Goal: Task Accomplishment & Management: Complete application form

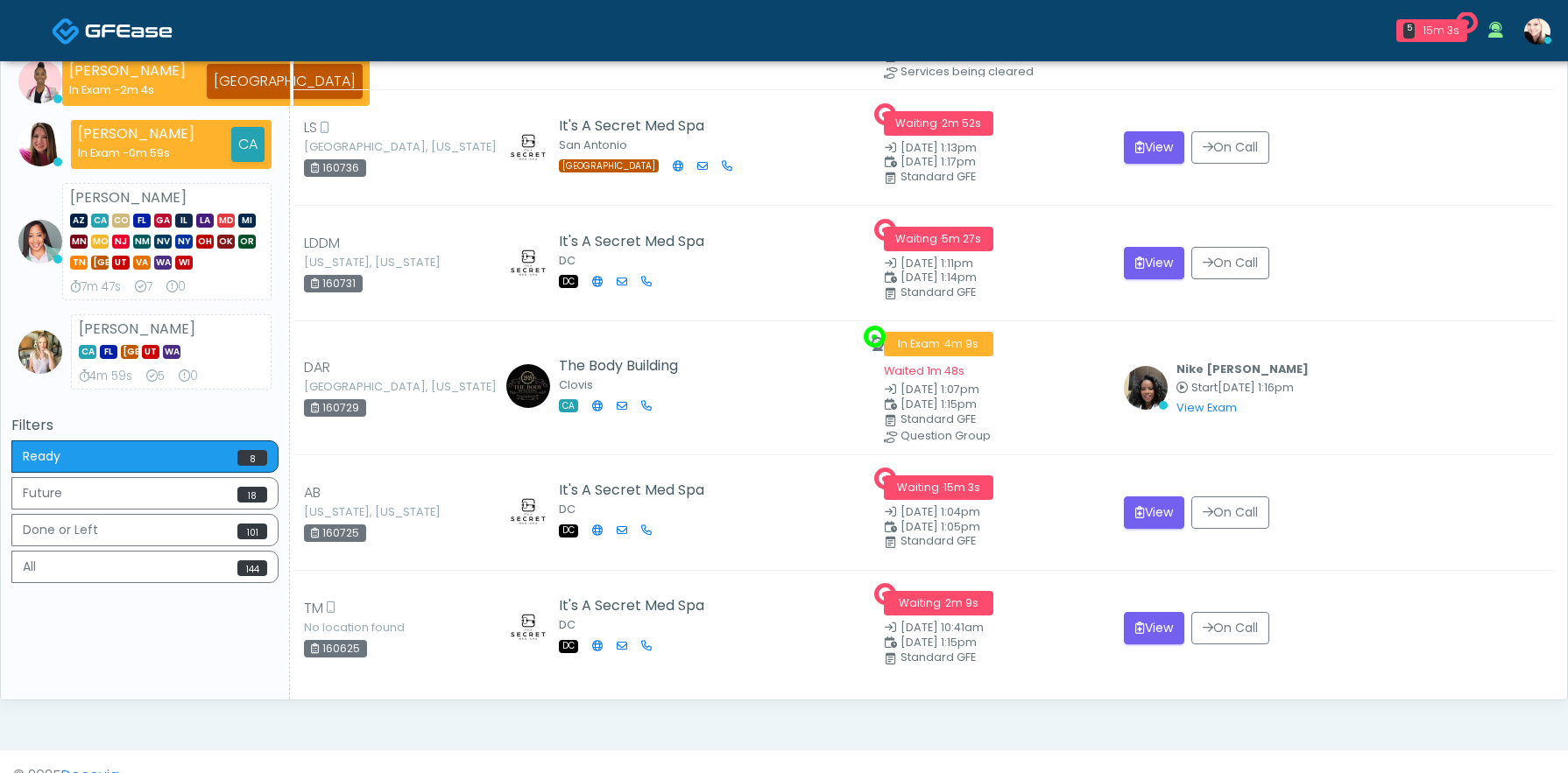
scroll to position [472, 0]
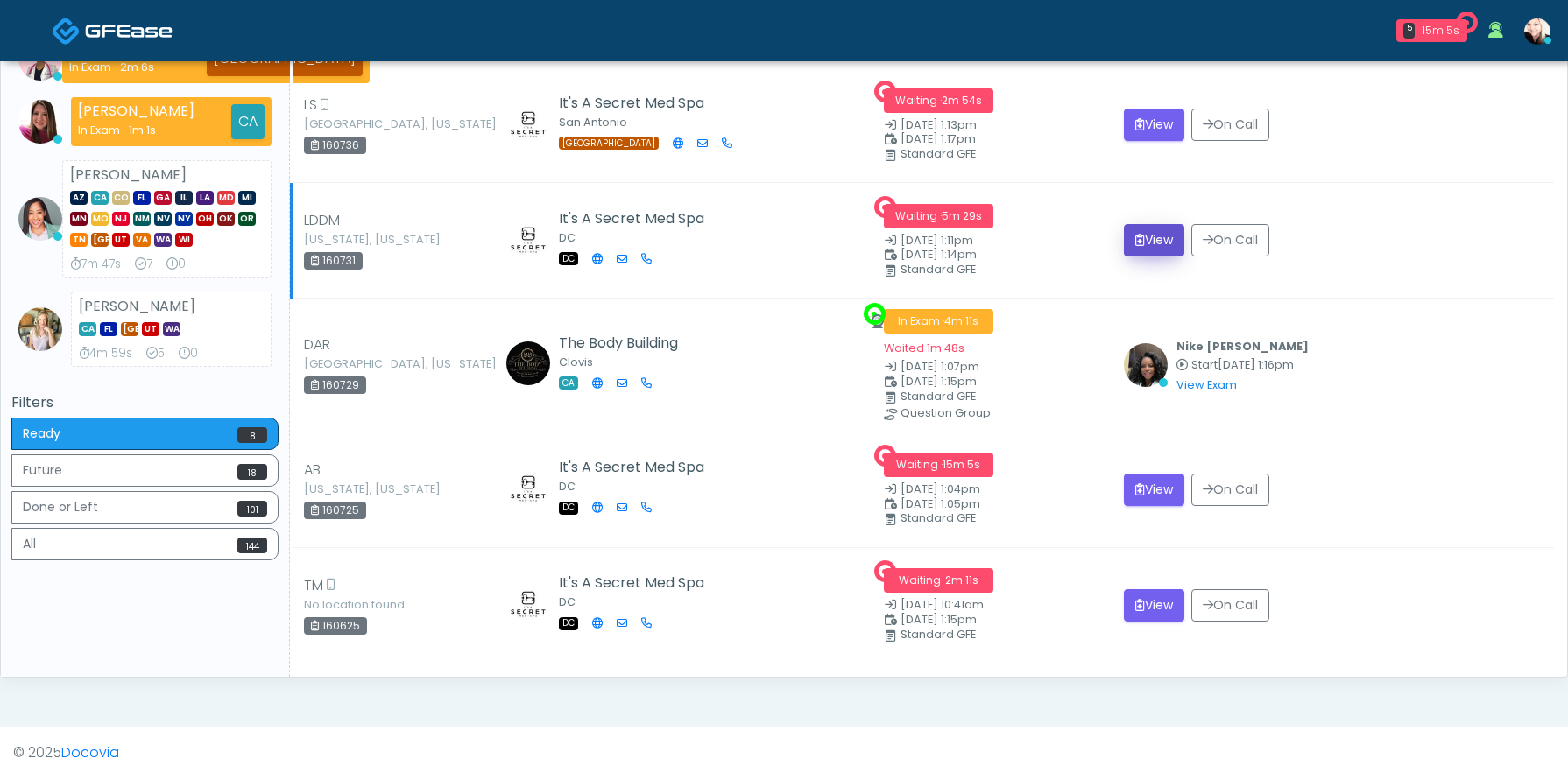
click at [1155, 241] on button "View" at bounding box center [1154, 240] width 60 height 33
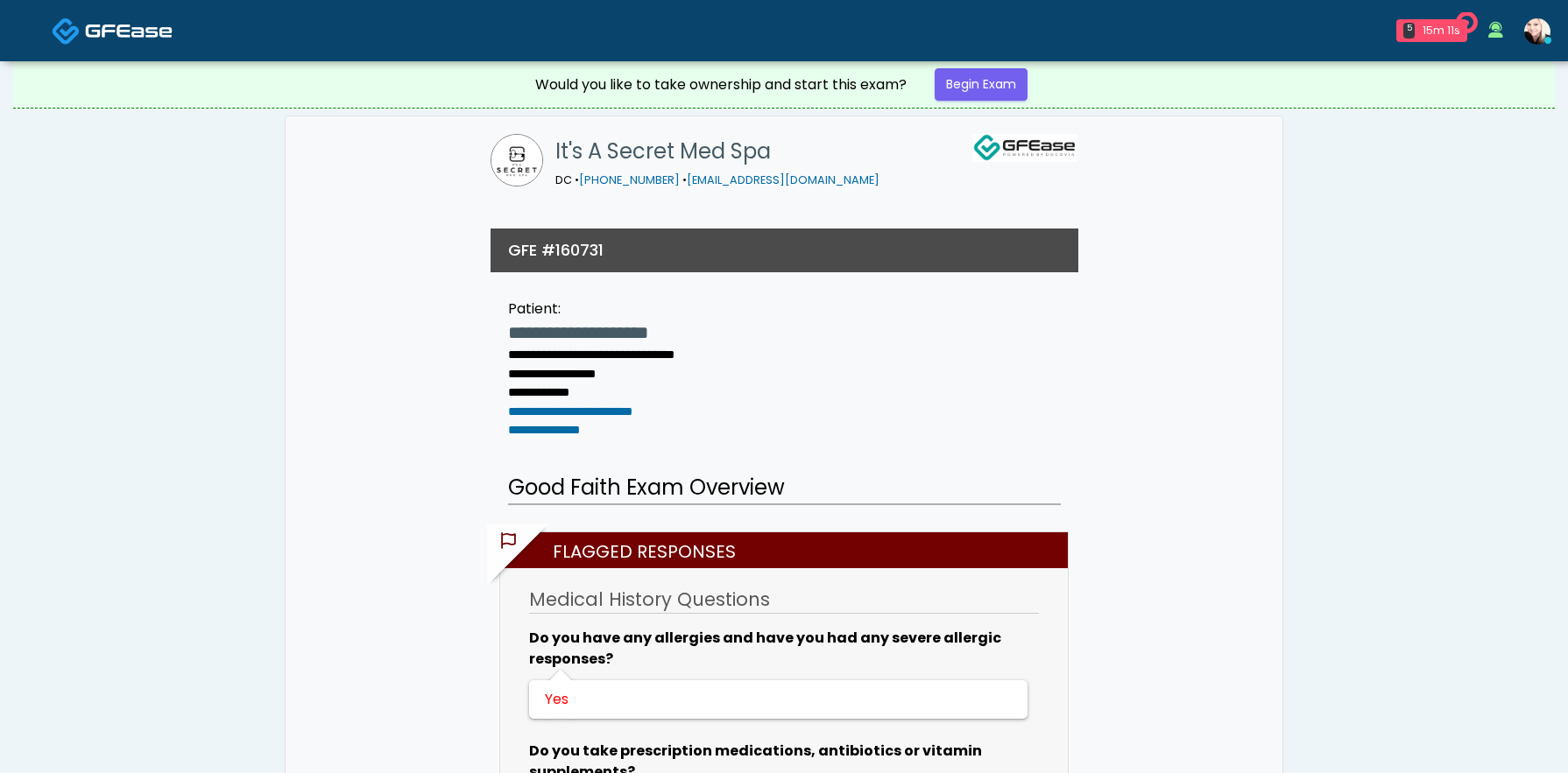
click at [144, 40] on span at bounding box center [129, 30] width 88 height 25
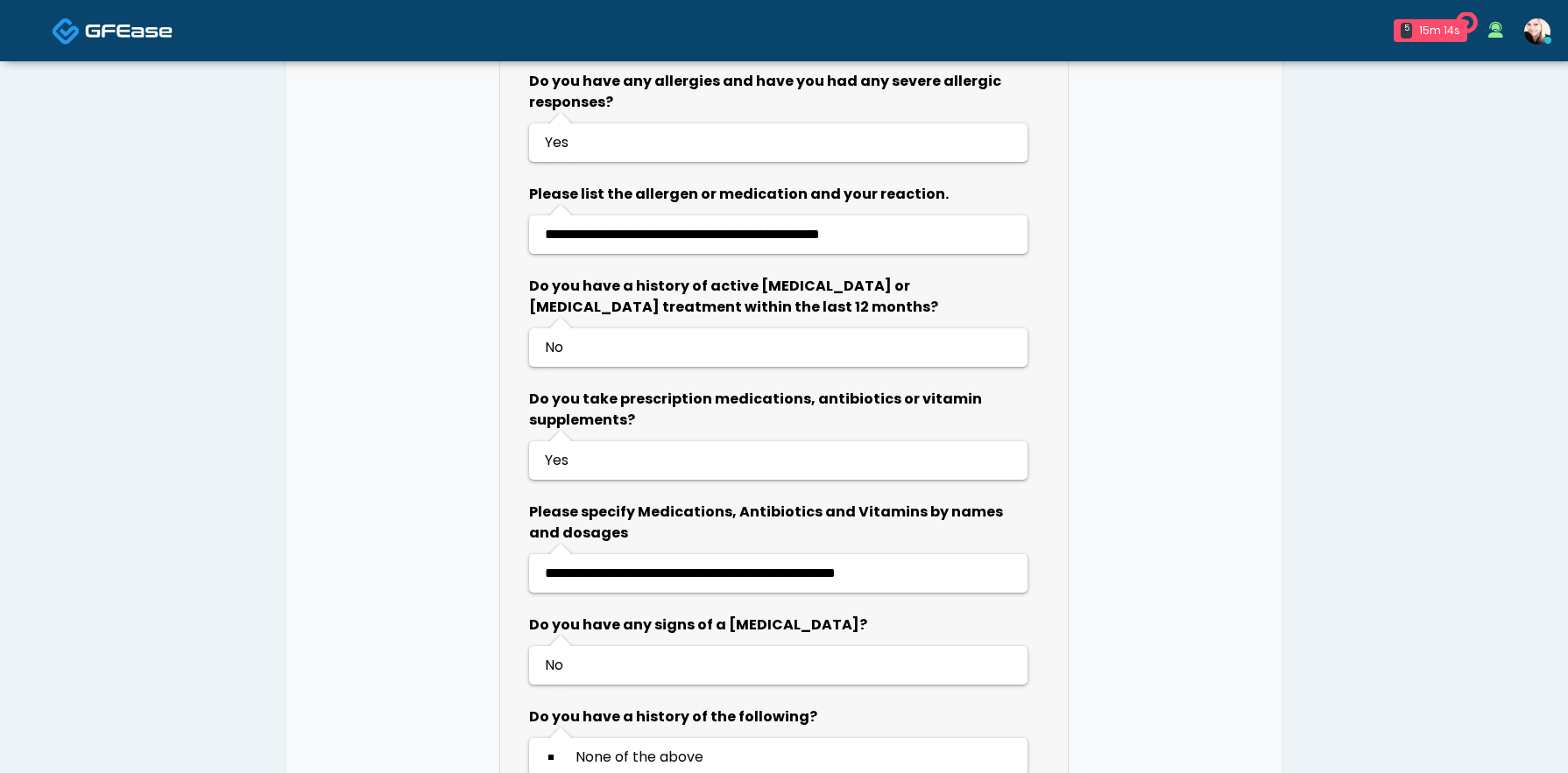
scroll to position [1178, 0]
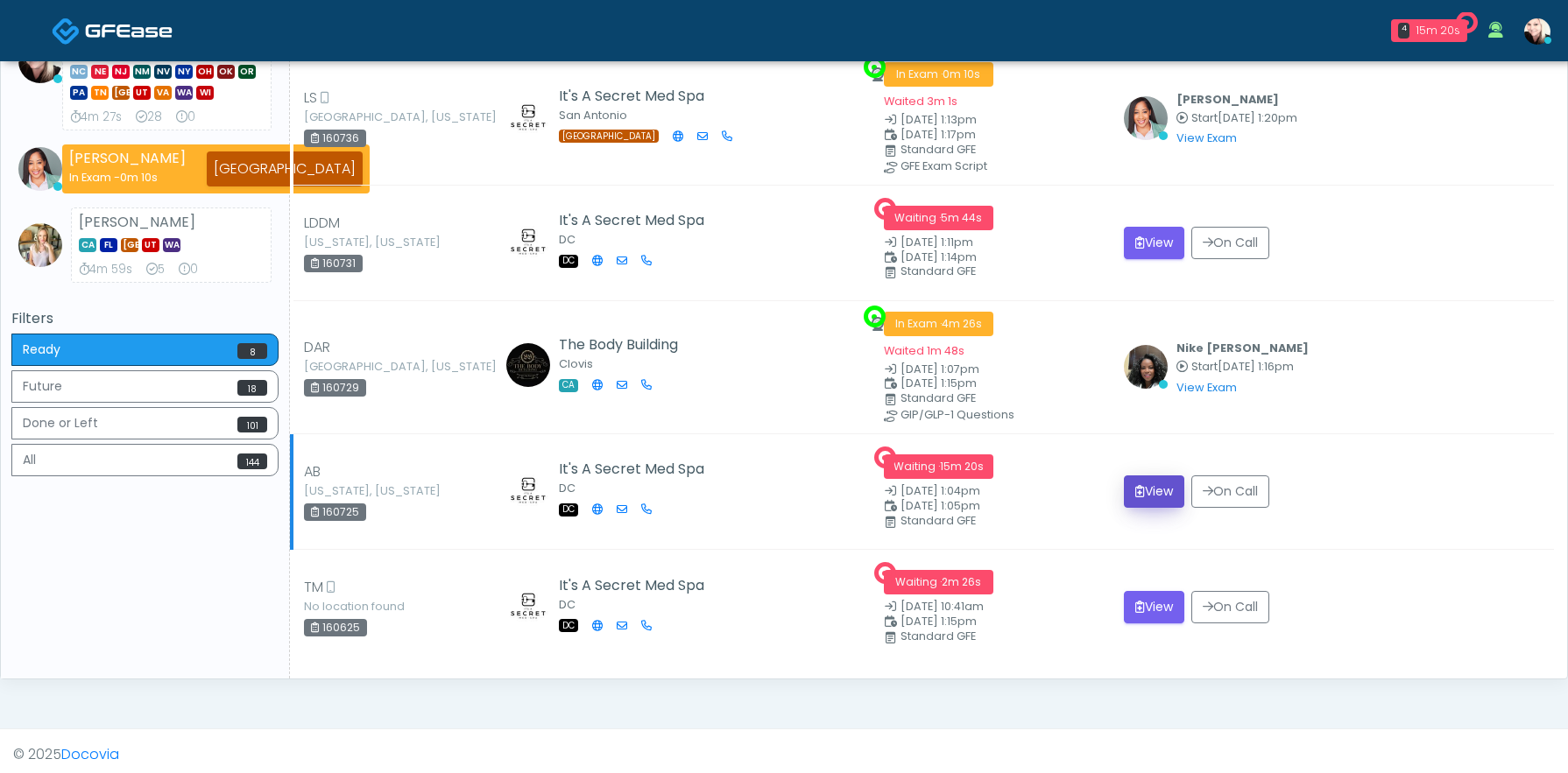
click at [1155, 486] on button "View" at bounding box center [1154, 491] width 60 height 33
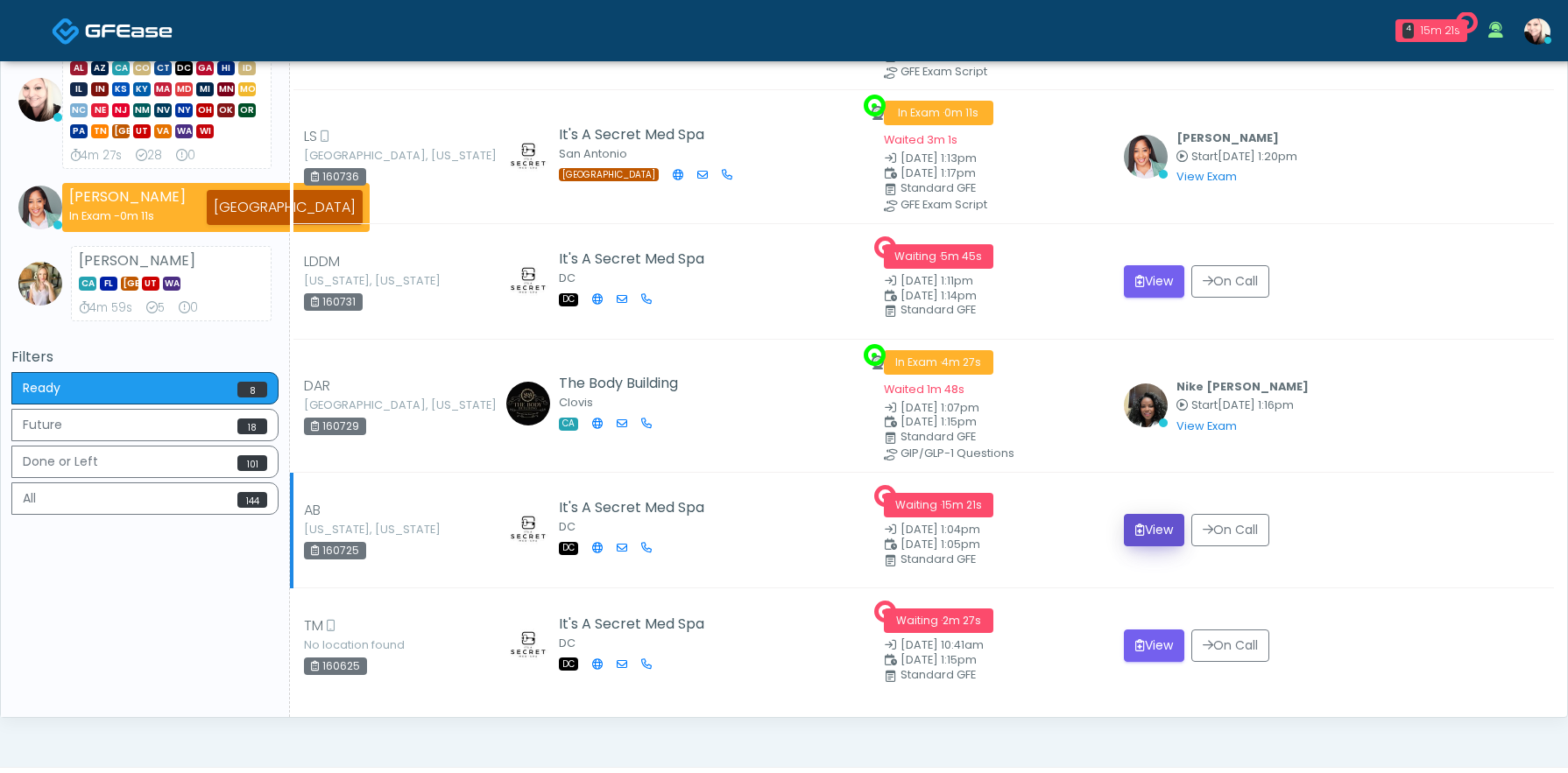
scroll to position [488, 0]
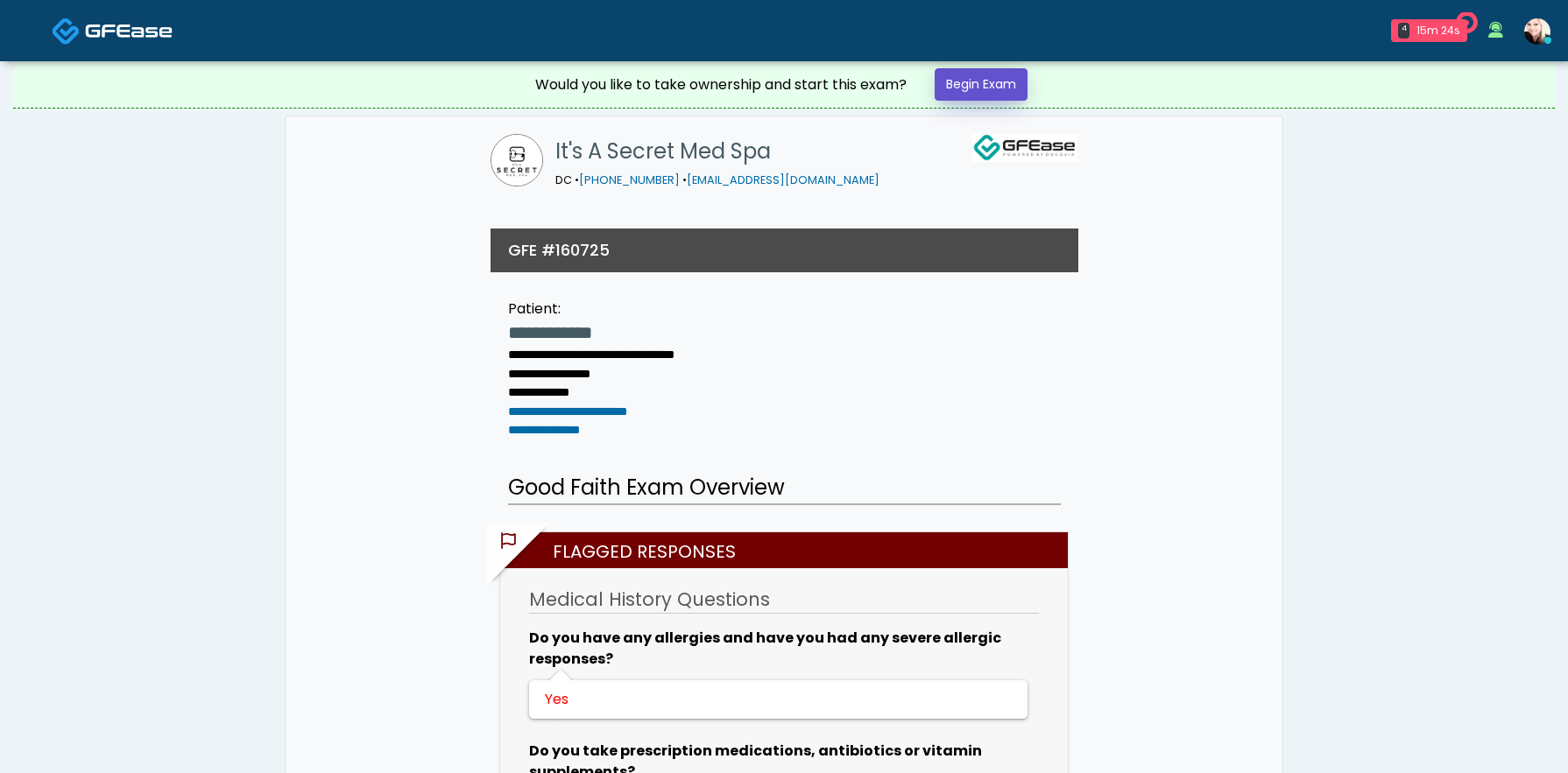
click at [993, 89] on link "Begin Exam" at bounding box center [981, 84] width 93 height 33
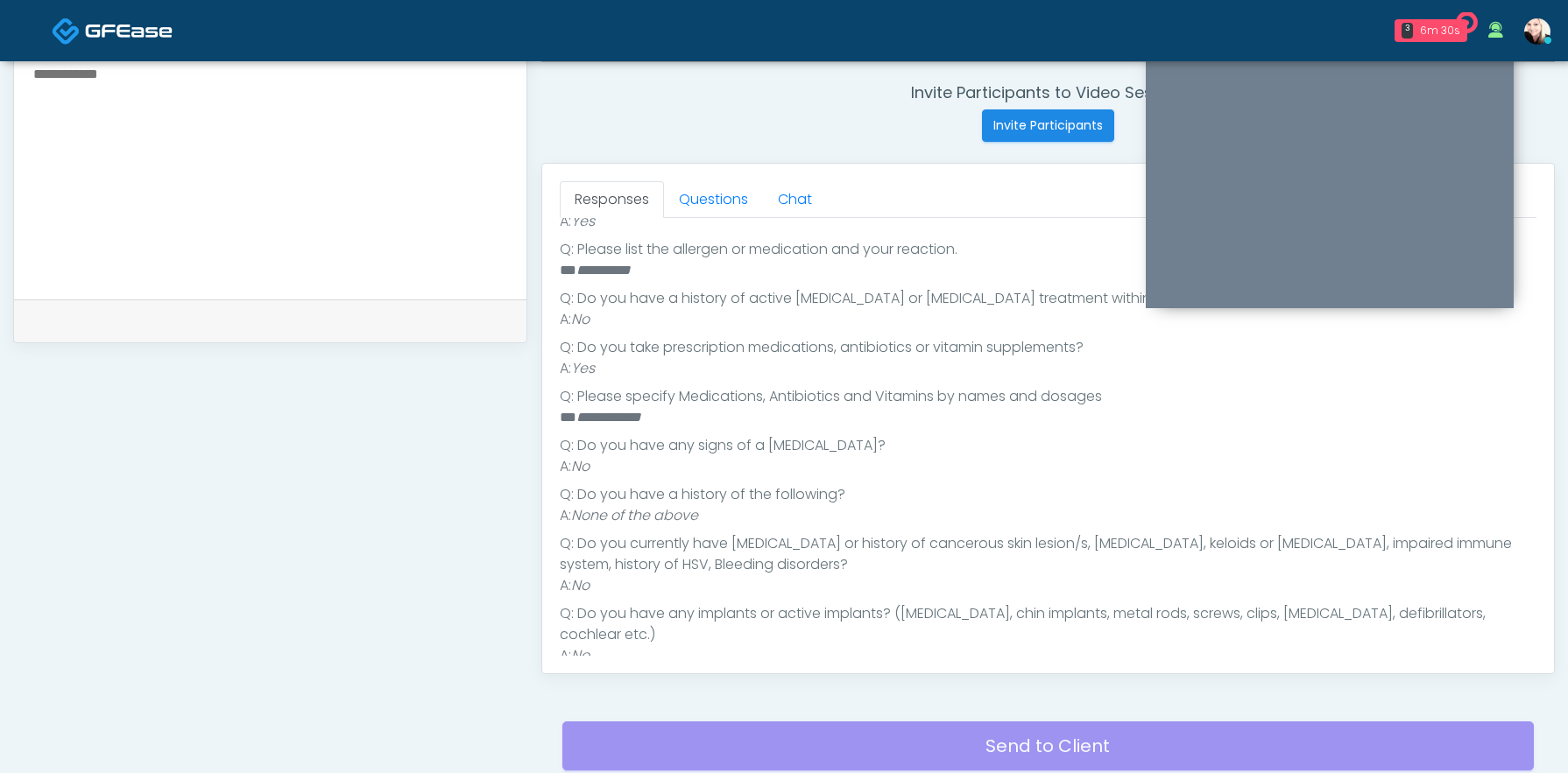
scroll to position [371, 0]
click at [685, 202] on link "Questions" at bounding box center [714, 199] width 99 height 36
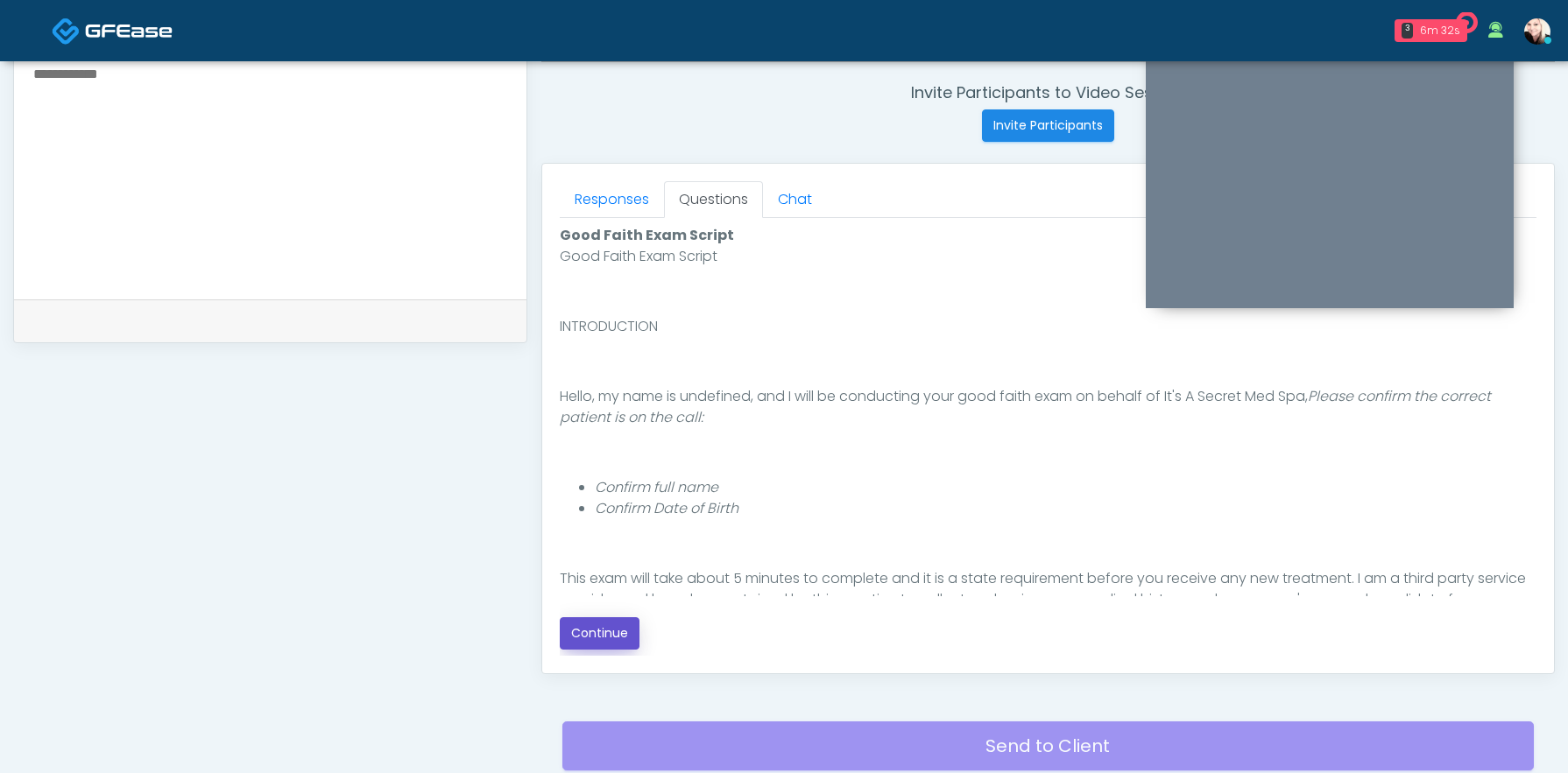
click at [602, 624] on button "Continue" at bounding box center [600, 633] width 80 height 33
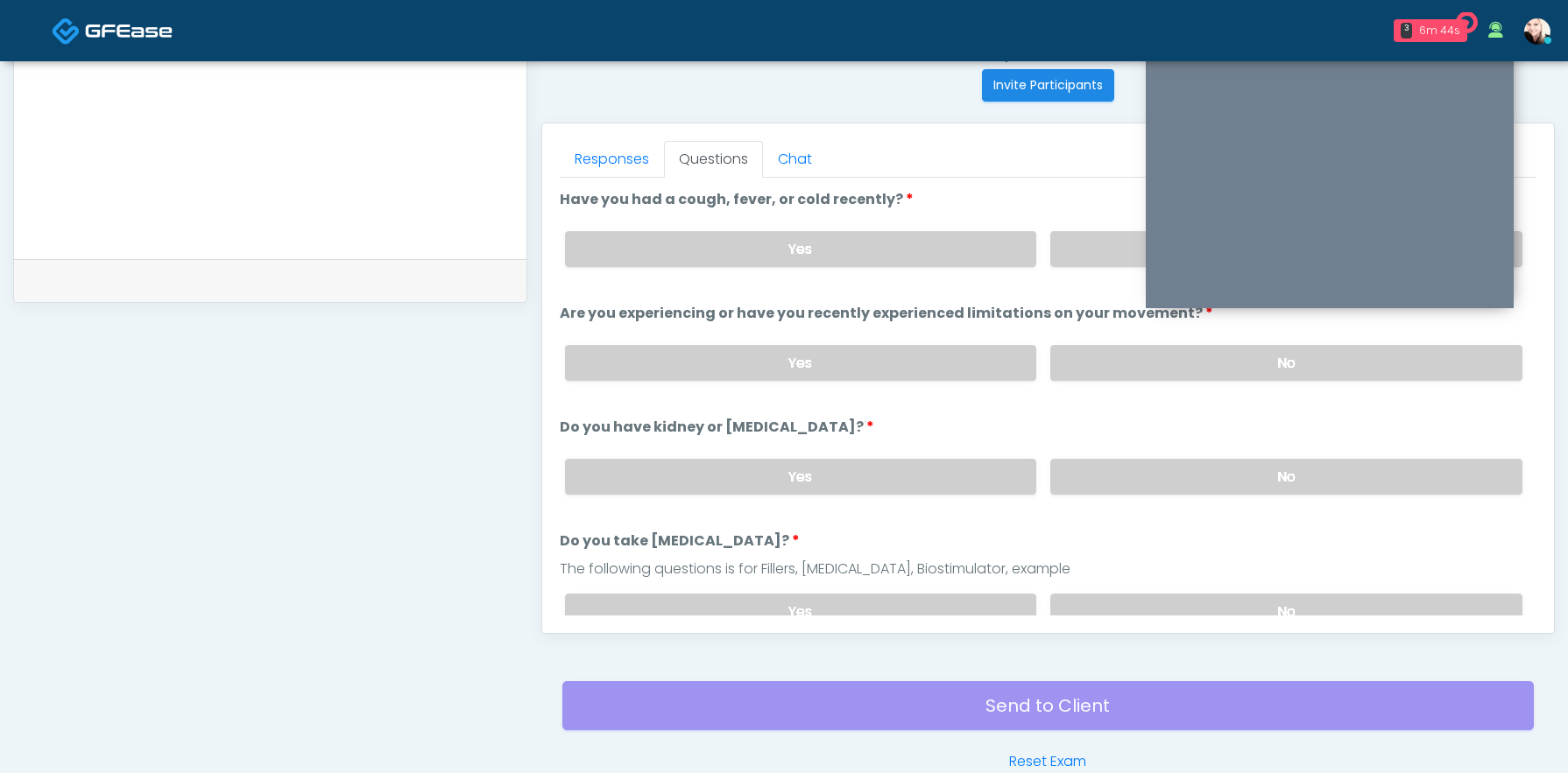
scroll to position [799, 0]
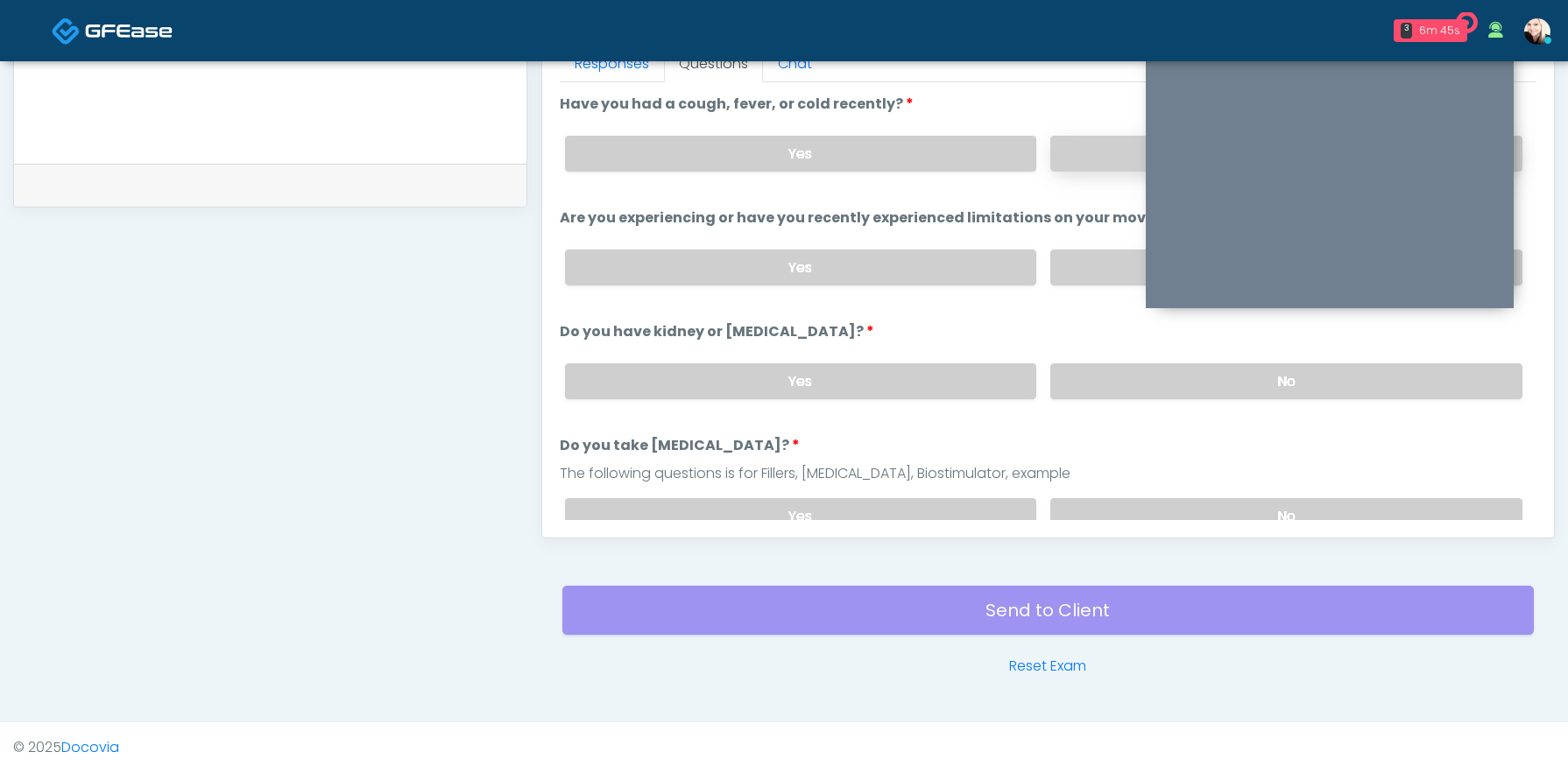
click at [1081, 157] on label "No" at bounding box center [1286, 153] width 472 height 35
click at [1080, 277] on label "No" at bounding box center [1286, 268] width 472 height 35
click at [1080, 377] on label "No" at bounding box center [1286, 381] width 472 height 35
click at [1072, 504] on label "No" at bounding box center [1286, 516] width 472 height 35
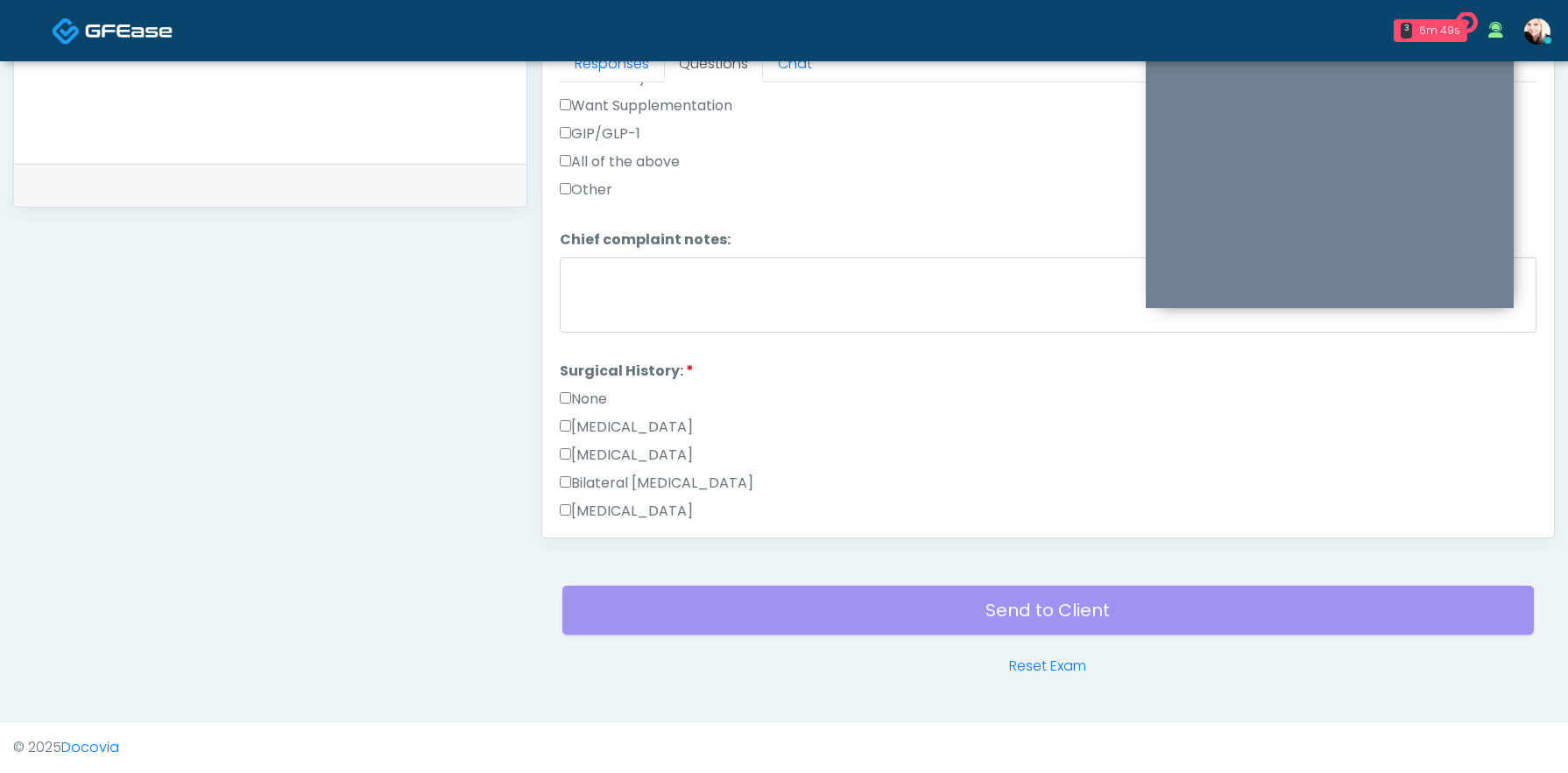
scroll to position [734, 0]
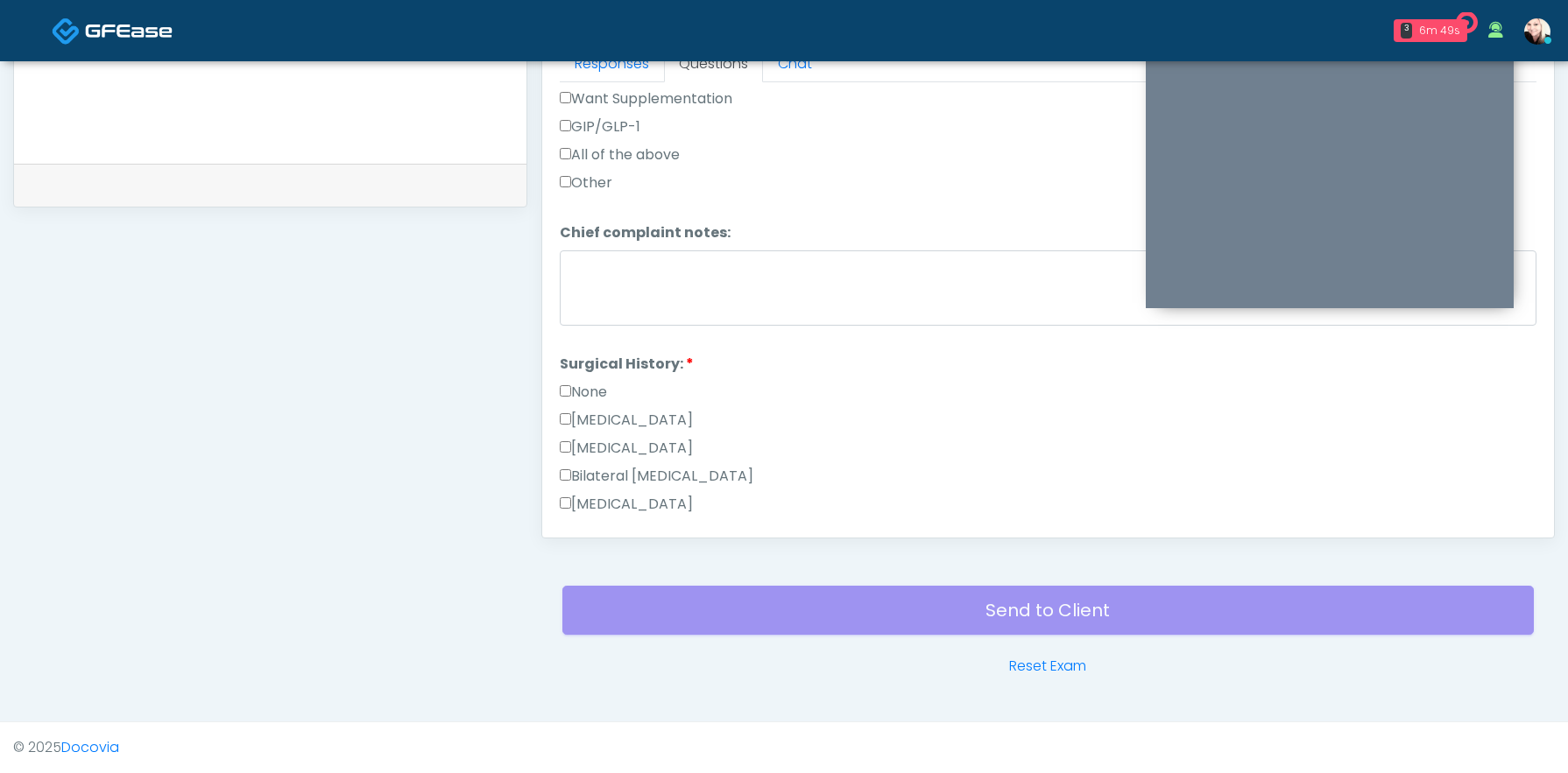
click at [588, 388] on label "None" at bounding box center [583, 393] width 47 height 21
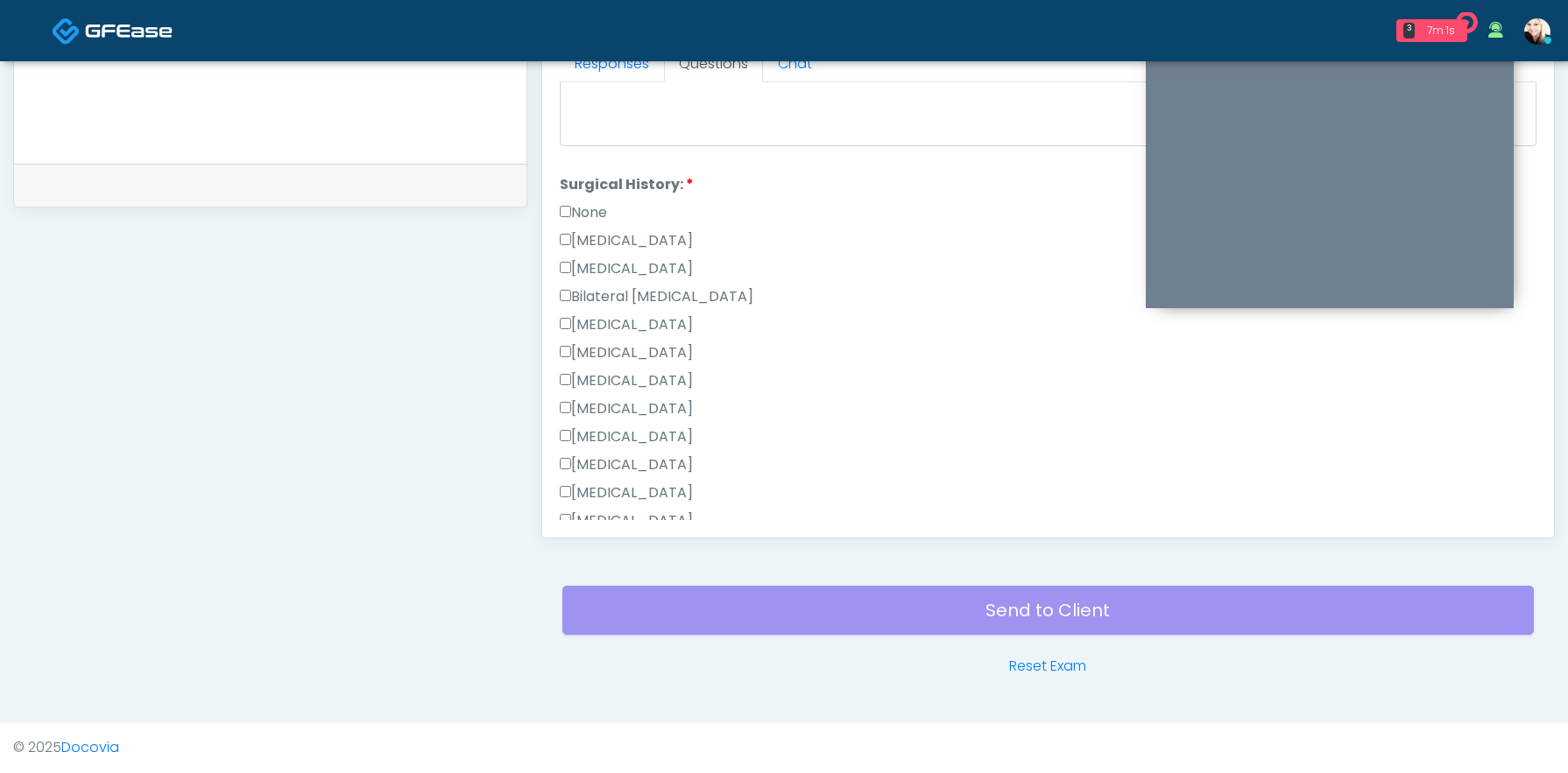
scroll to position [1141, 0]
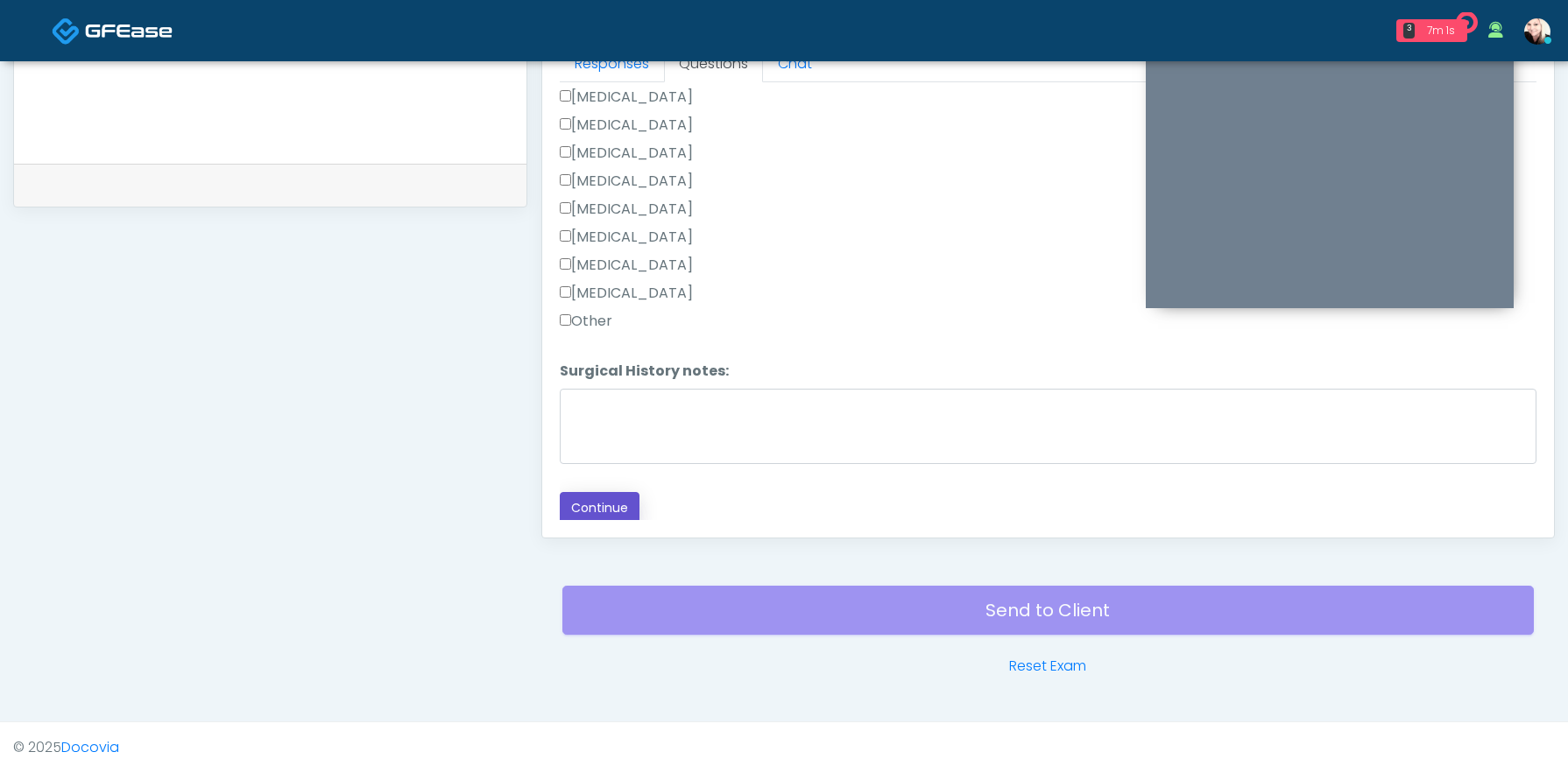
click at [605, 504] on button "Continue" at bounding box center [600, 508] width 80 height 33
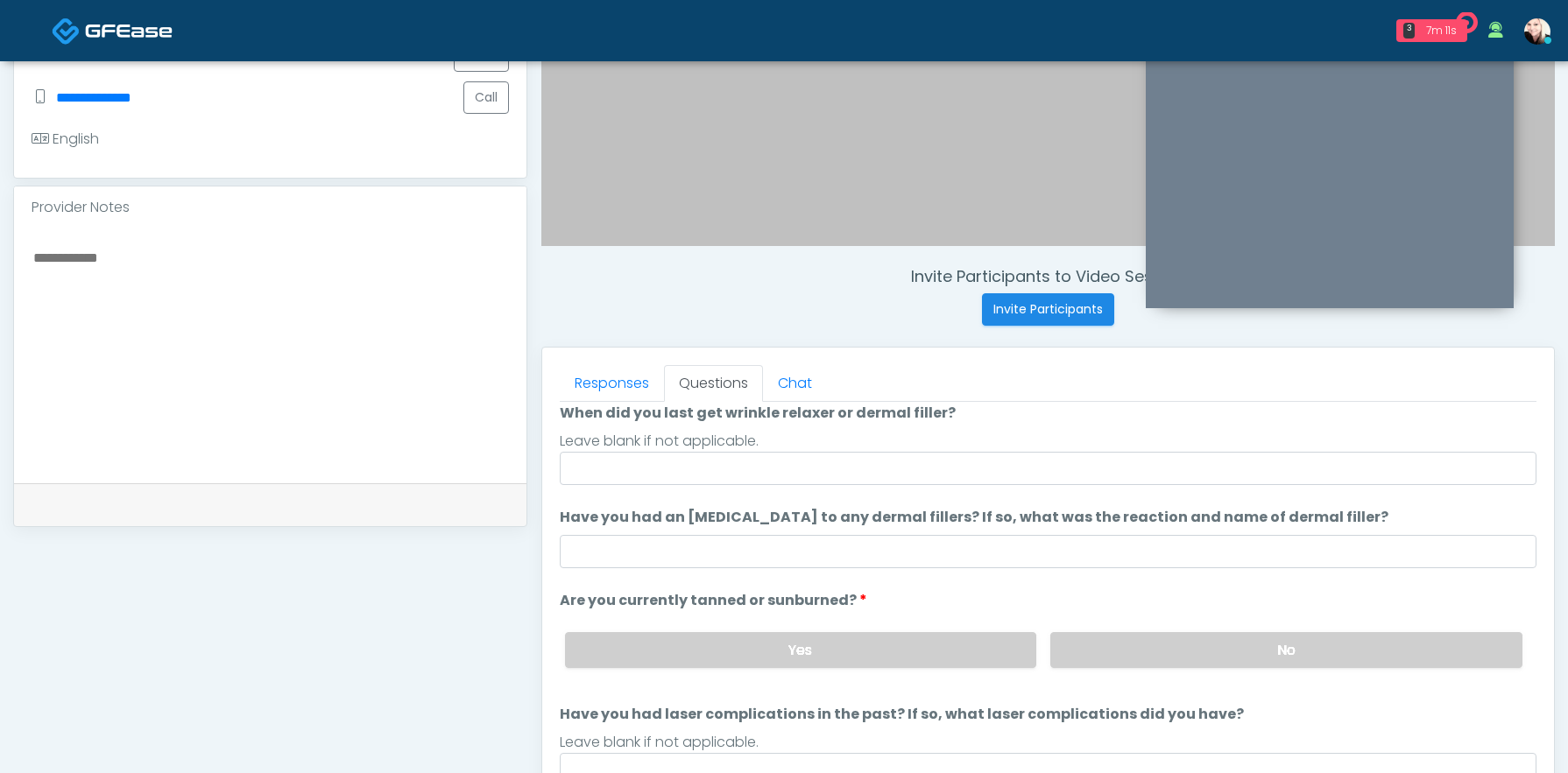
scroll to position [0, 0]
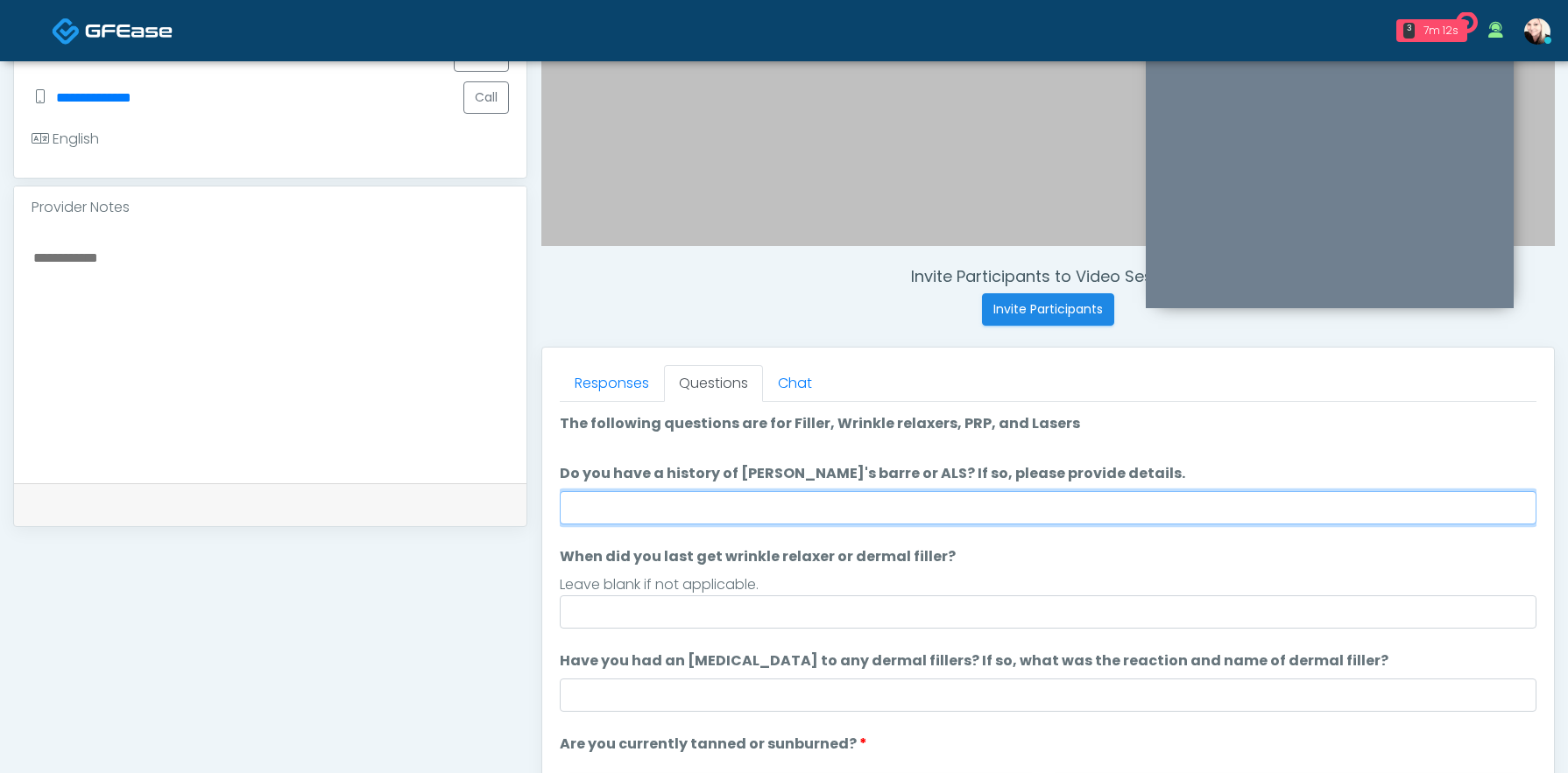
click at [732, 497] on input "Do you have a history of Guillain's barre or ALS? If so, please provide details." at bounding box center [1047, 508] width 976 height 34
type input "****"
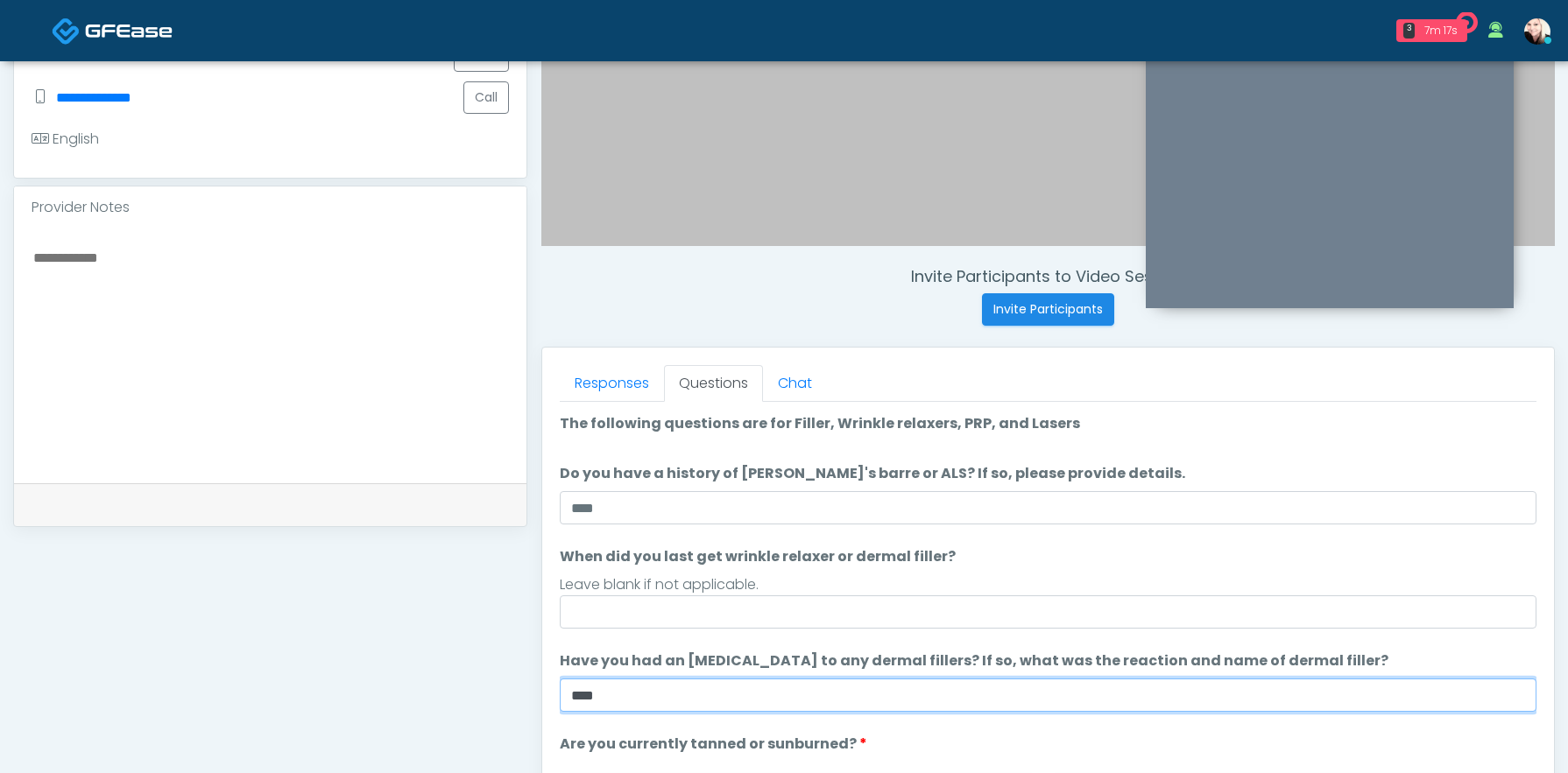
type input "****"
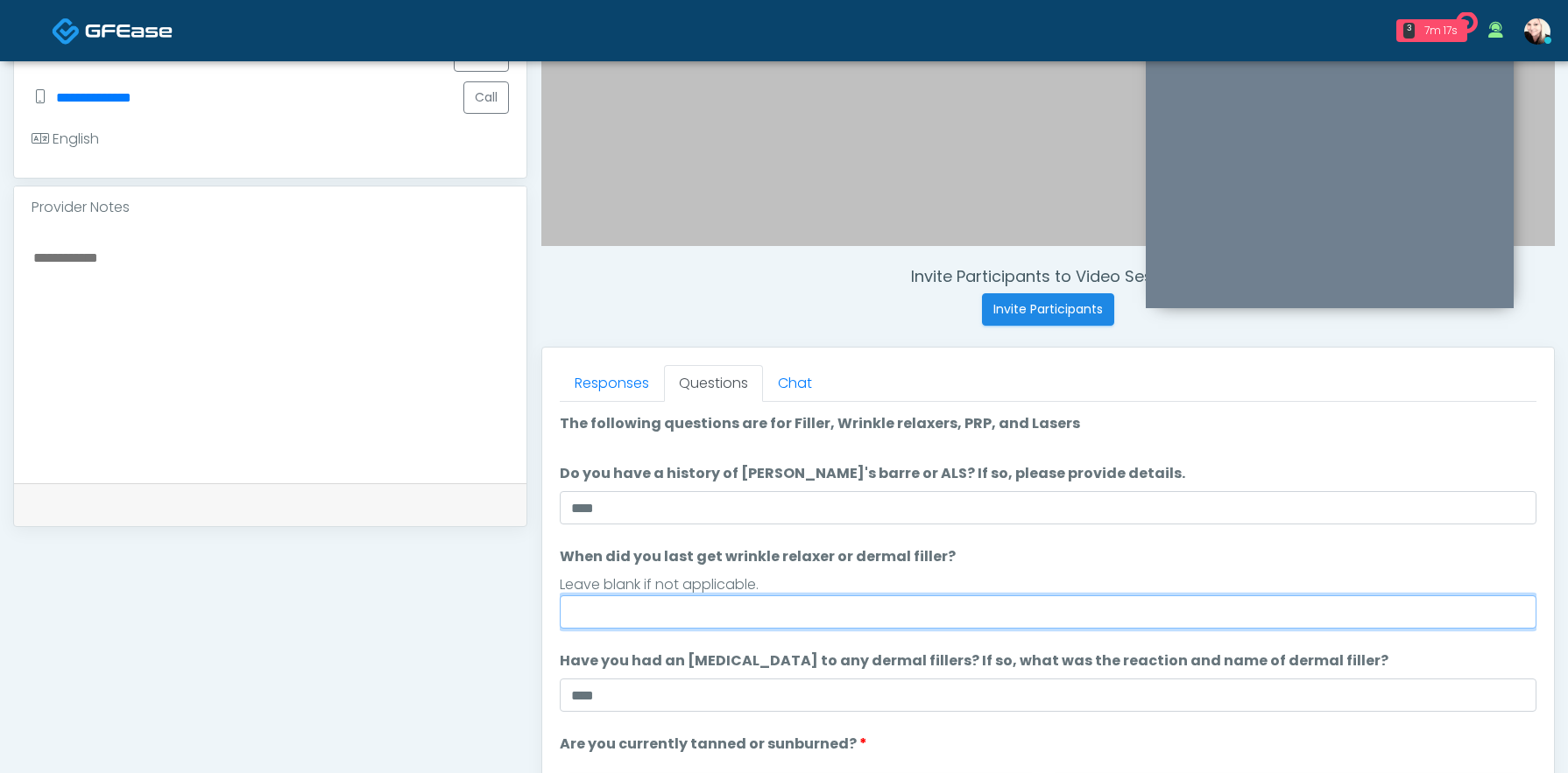
click at [617, 619] on input "When did you last get wrinkle relaxer or dermal filler?" at bounding box center [1047, 613] width 976 height 34
click at [766, 608] on input "**********" at bounding box center [1047, 613] width 976 height 34
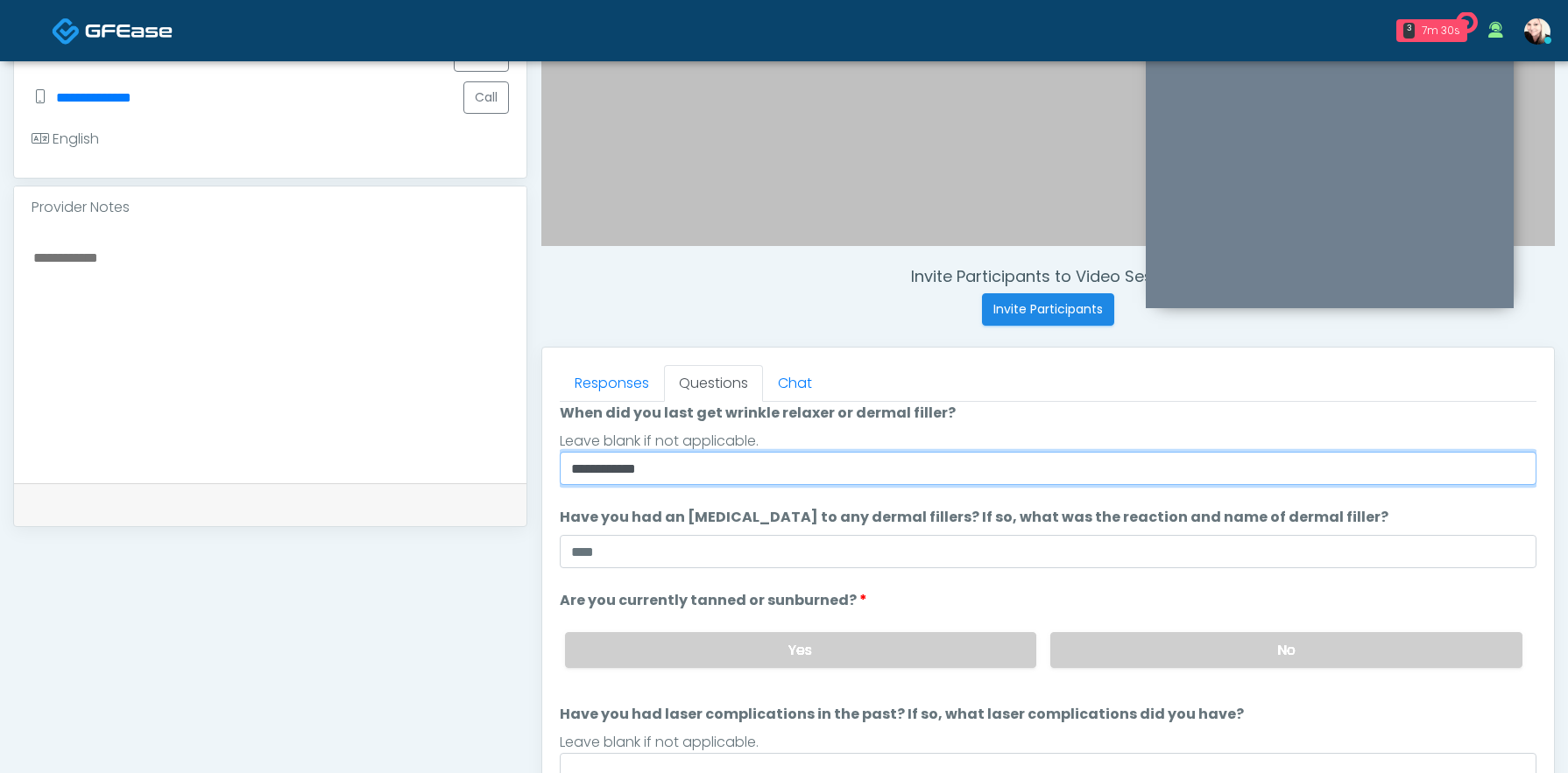
scroll to position [586, 0]
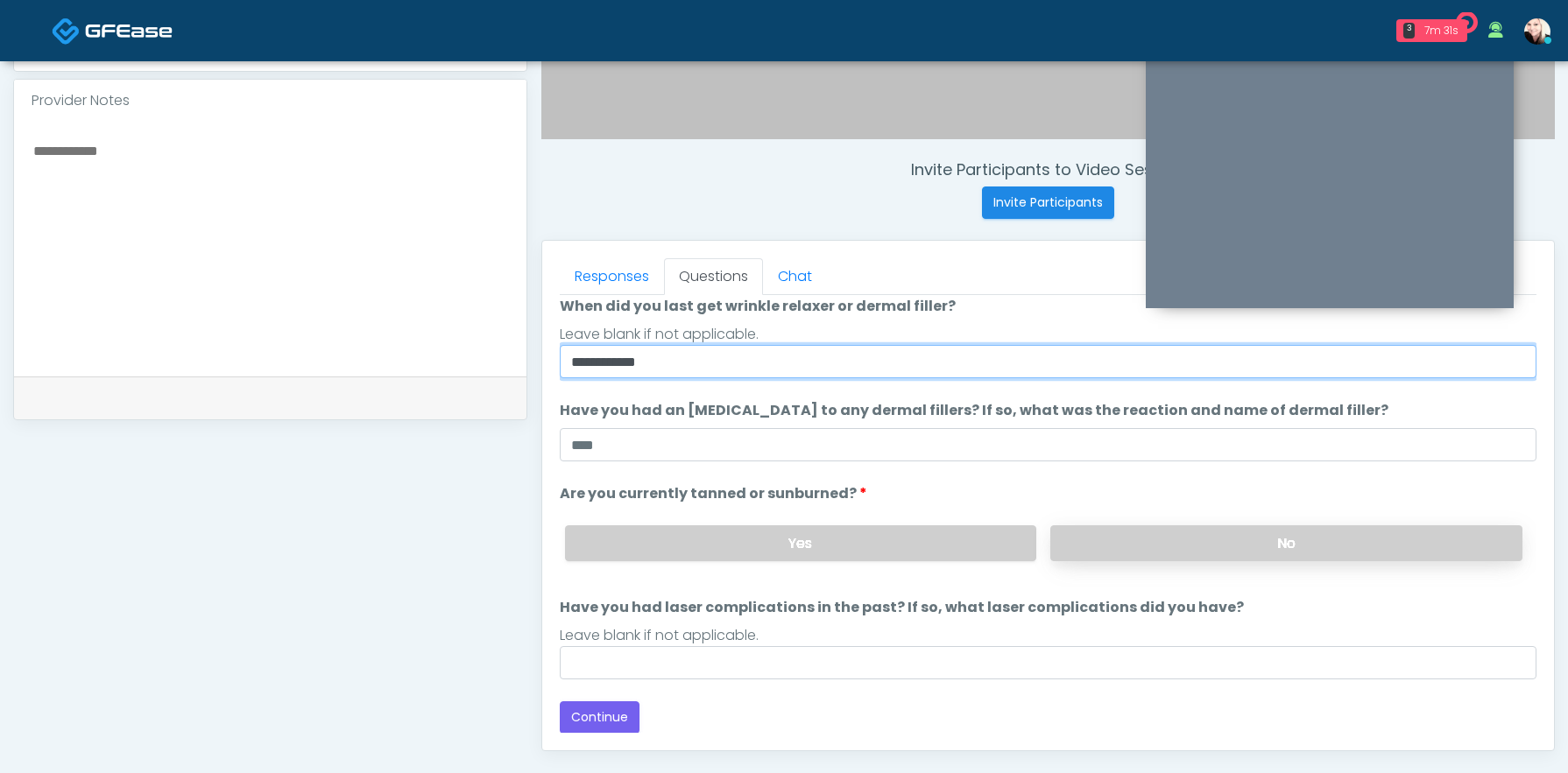
type input "**********"
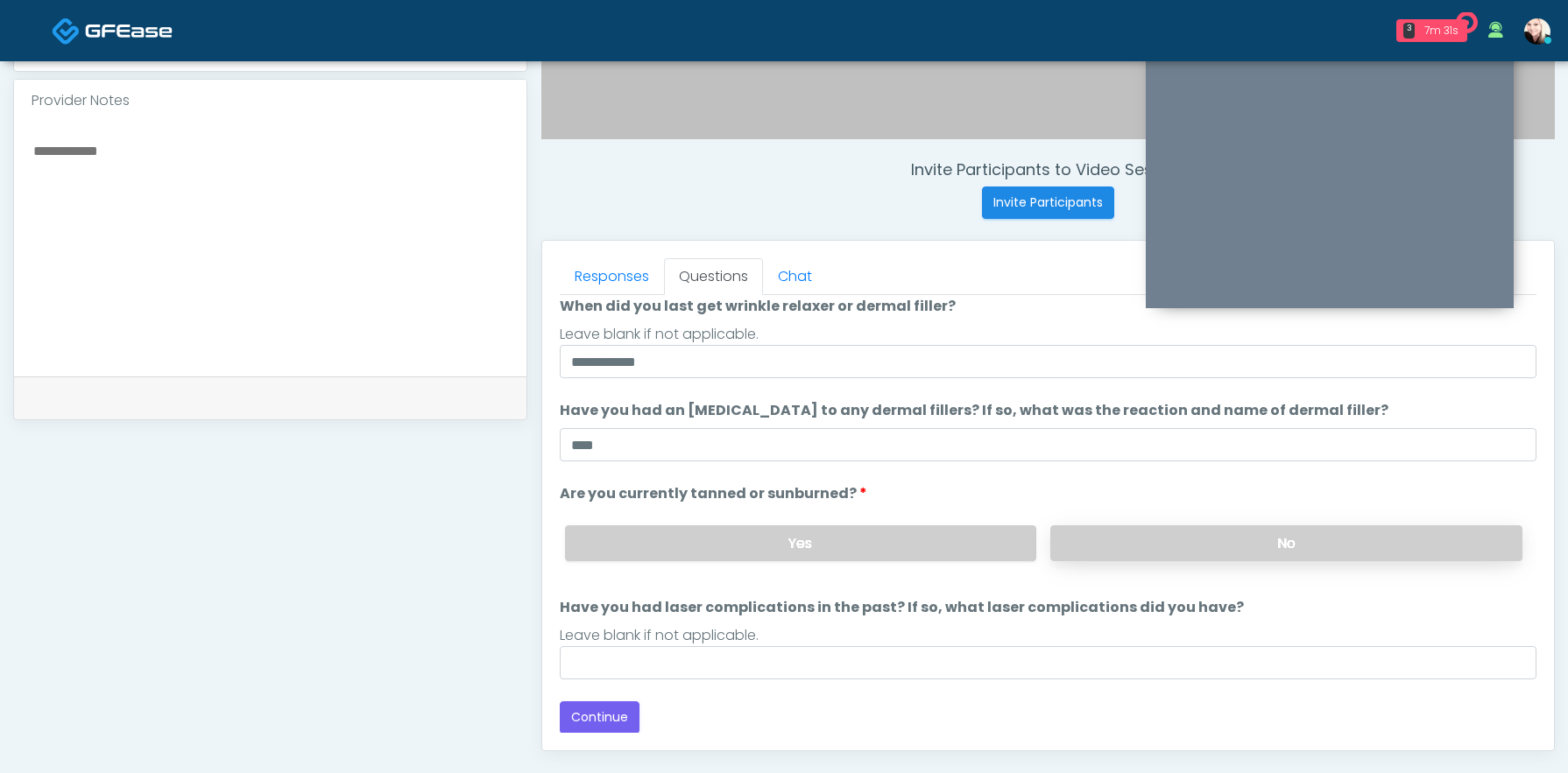
click at [1144, 543] on label "No" at bounding box center [1286, 543] width 472 height 35
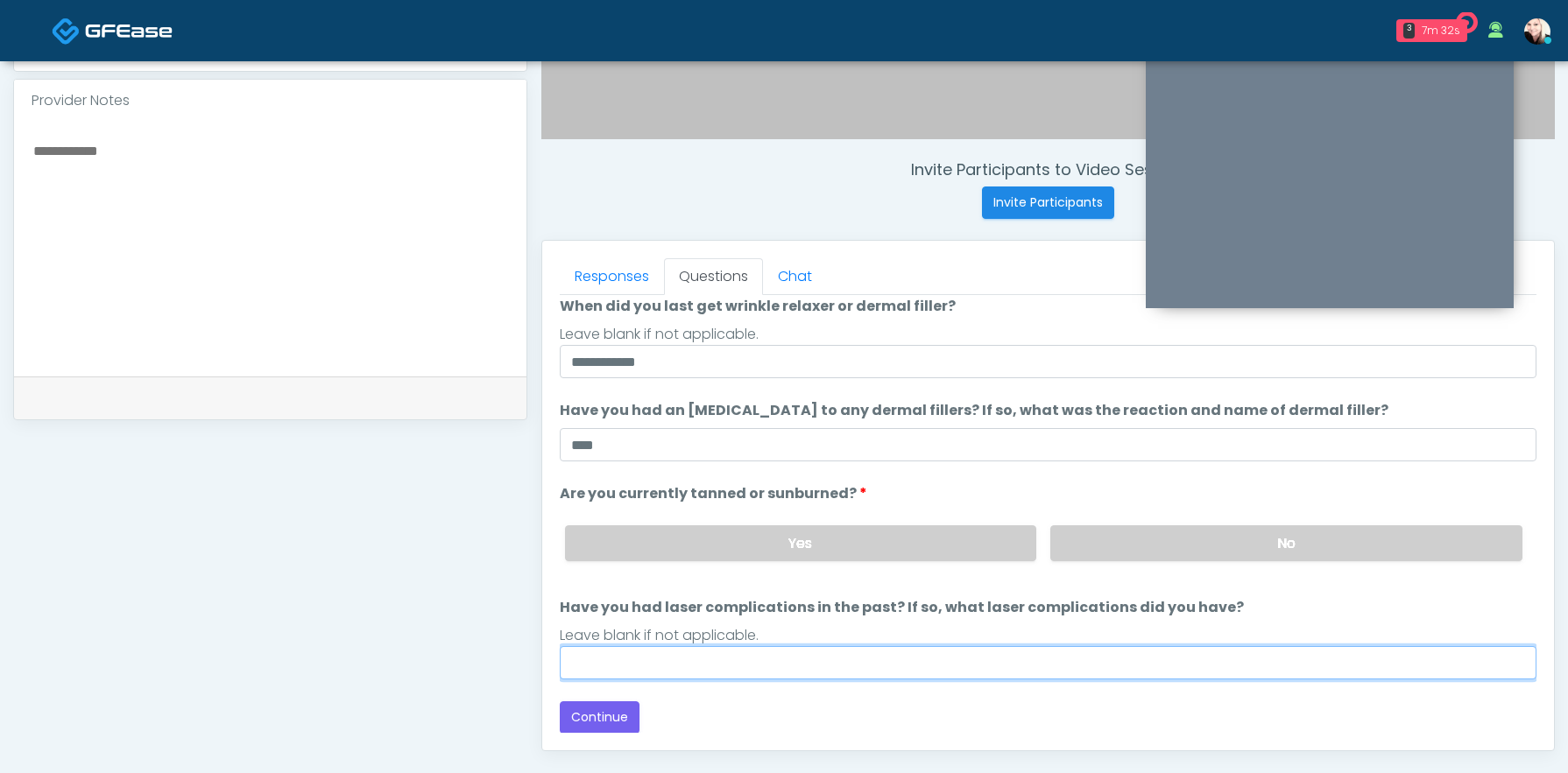
click at [879, 653] on input "Have you had laser complications in the past? If so, what laser complications d…" at bounding box center [1047, 663] width 976 height 34
type input "****"
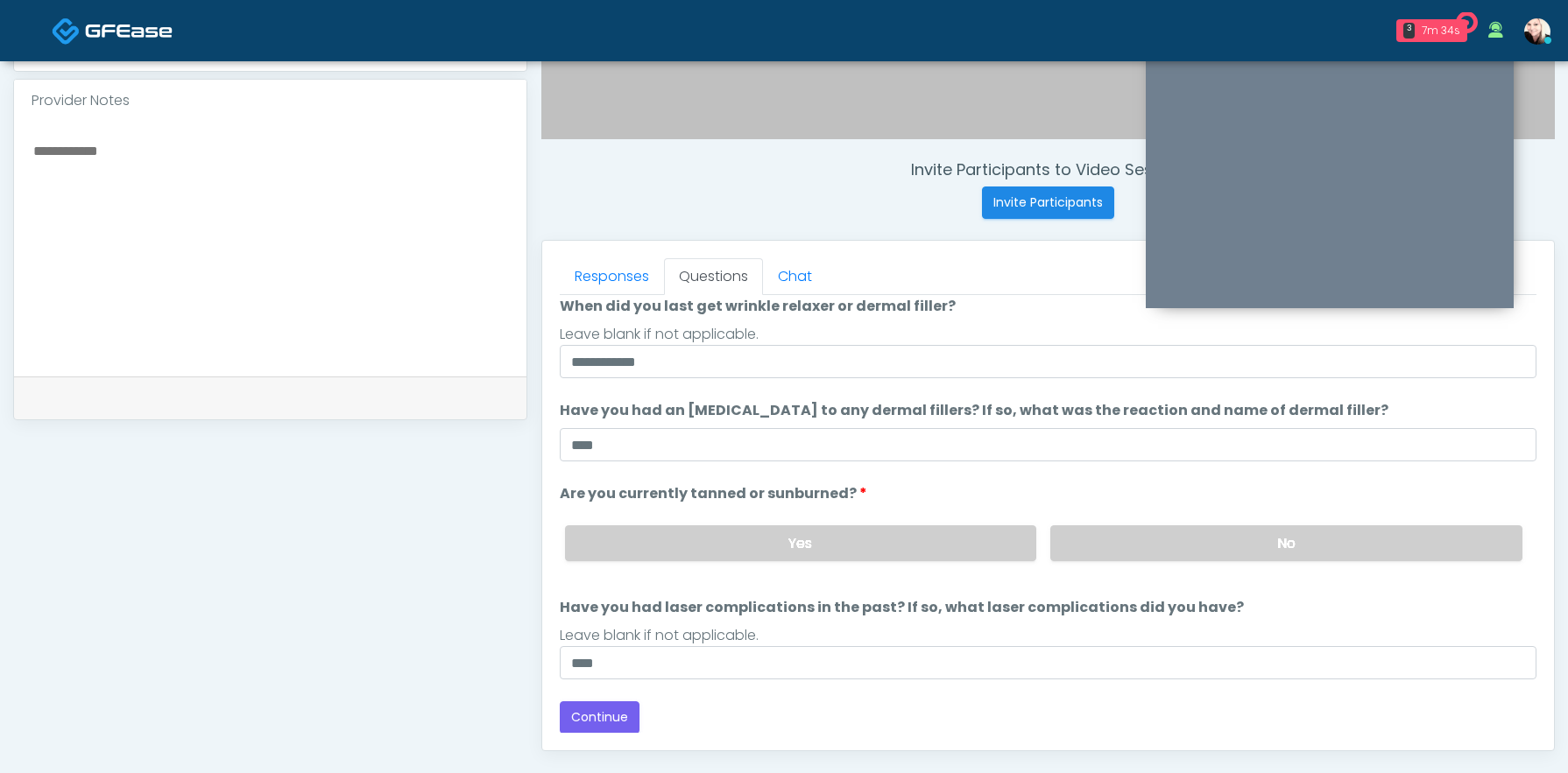
click at [870, 688] on div "Loading... Connecting to your agent... Please wait while we prepare your person…" at bounding box center [1047, 449] width 976 height 571
click at [598, 713] on button "Continue" at bounding box center [600, 717] width 80 height 33
click at [311, 229] on textarea at bounding box center [270, 246] width 477 height 214
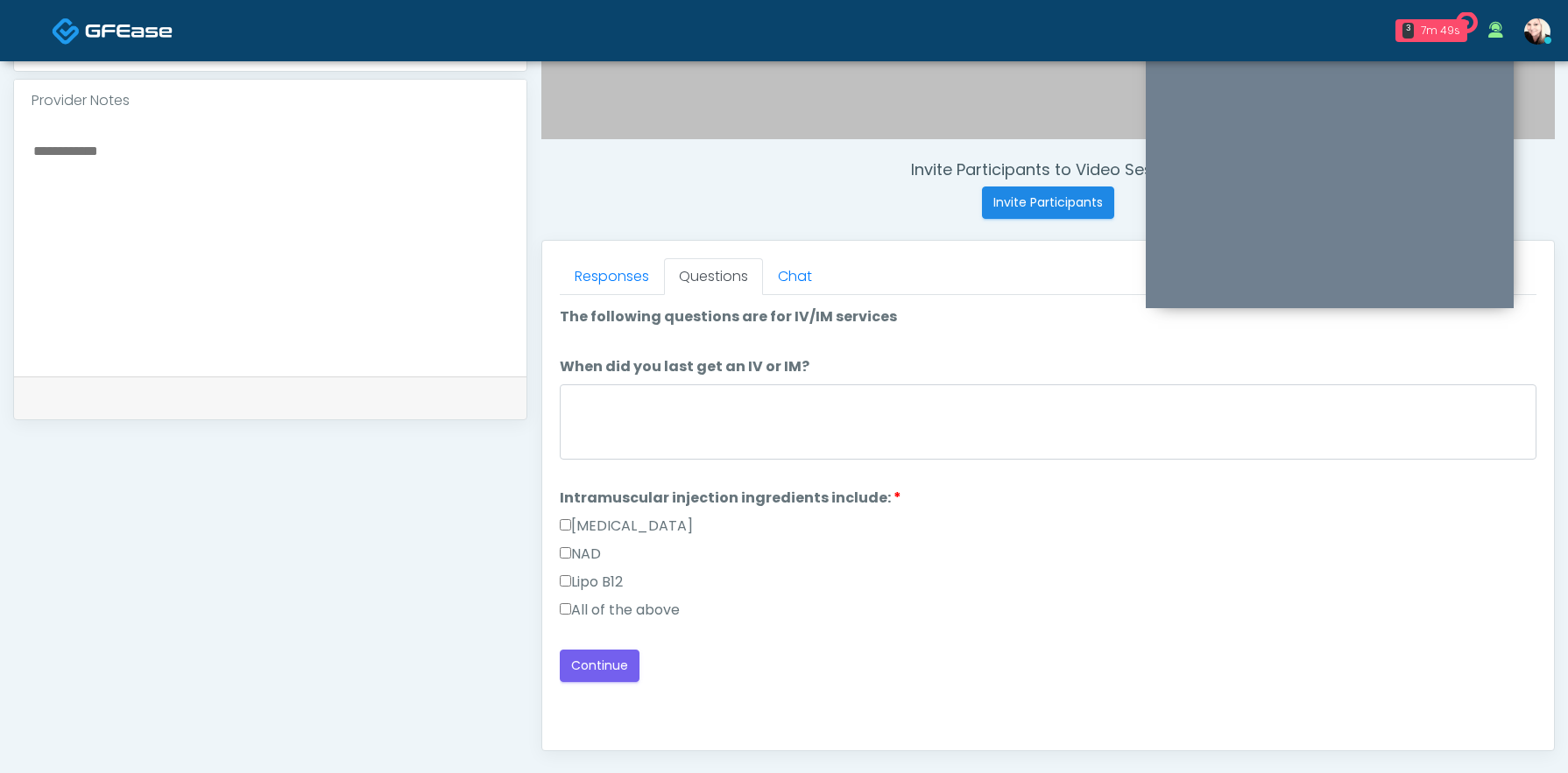
scroll to position [0, 0]
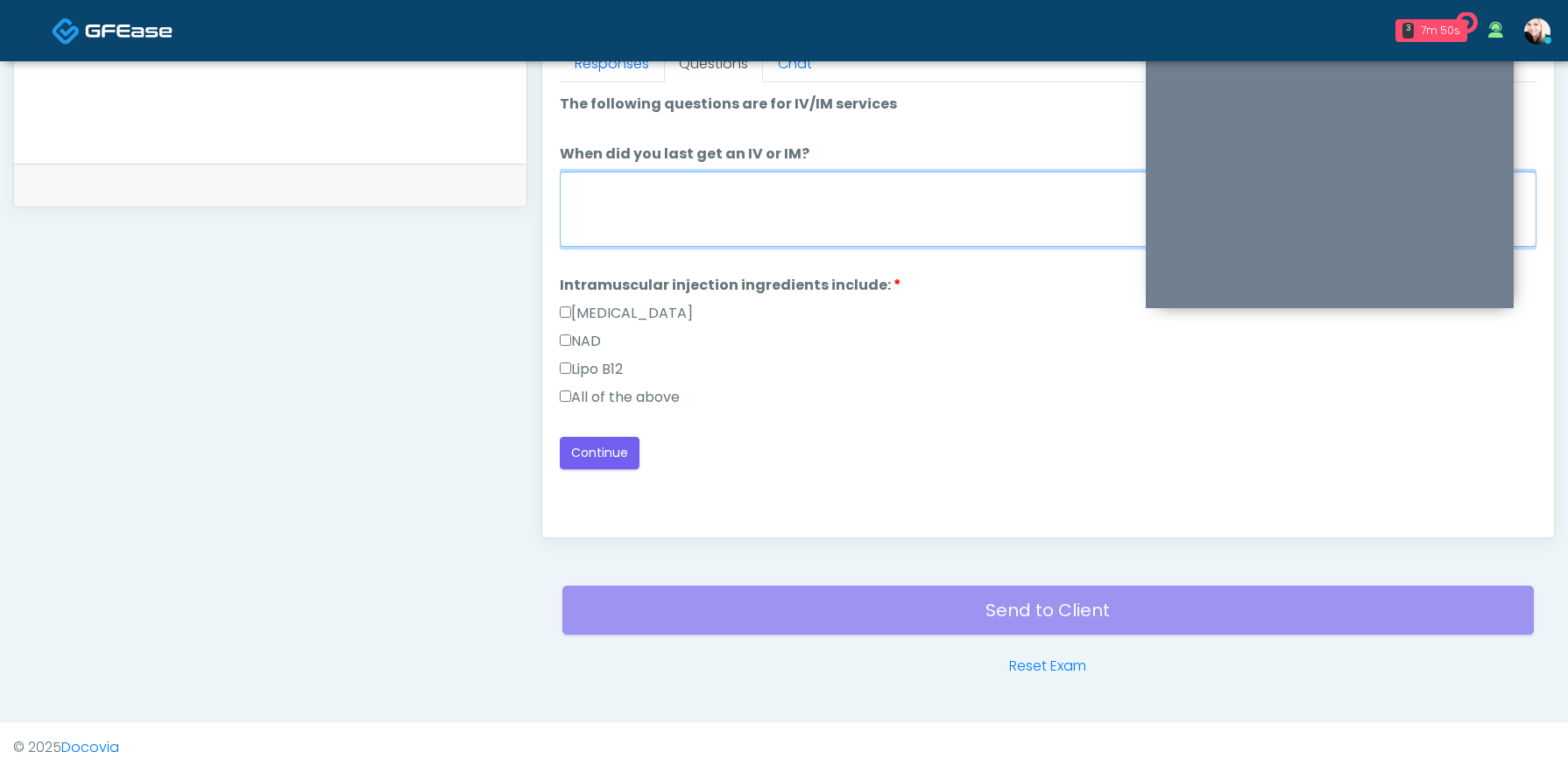
click at [656, 219] on textarea "When did you last get an IV or IM?" at bounding box center [1047, 209] width 976 height 75
type textarea "****"
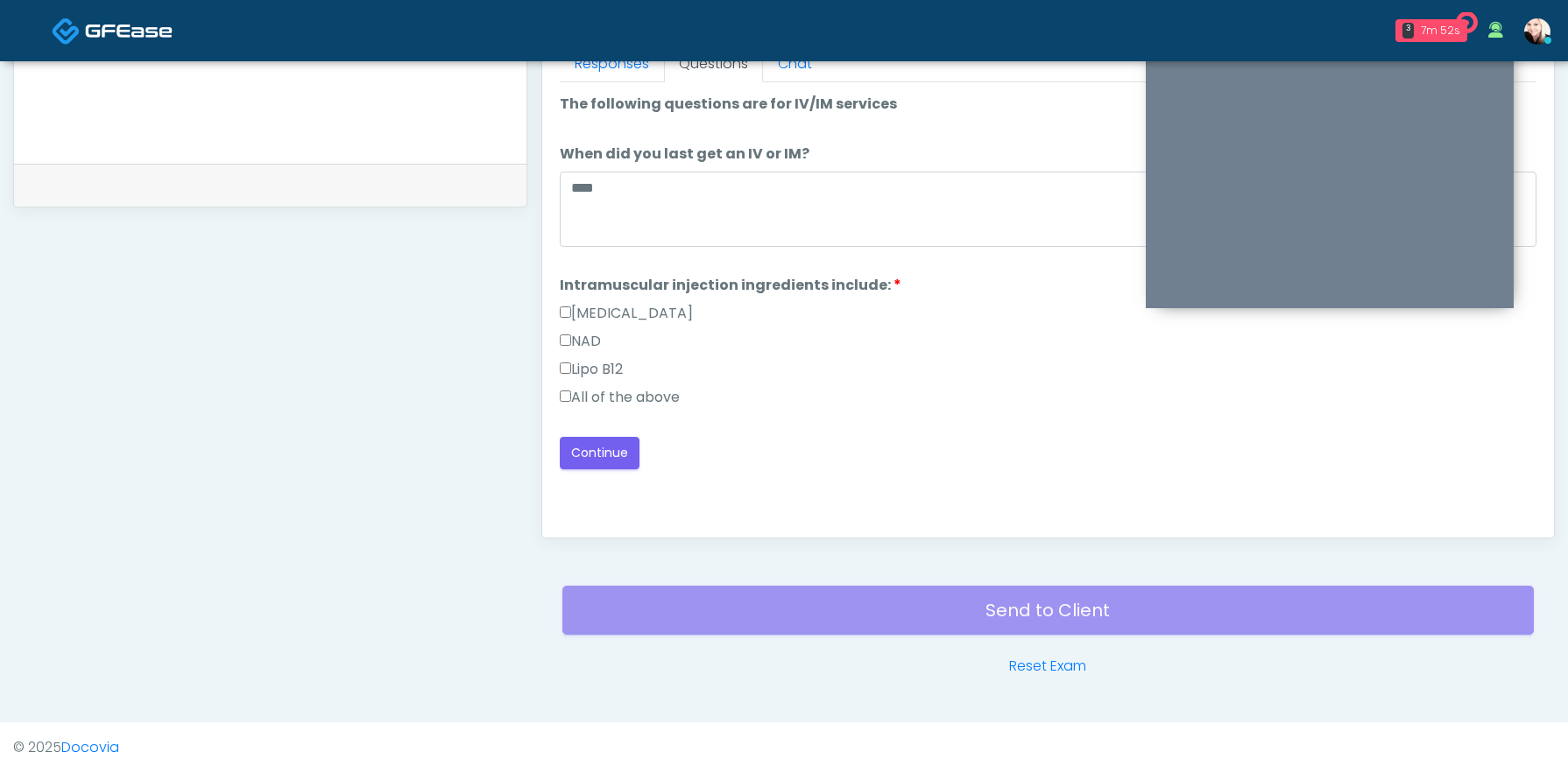
click at [615, 403] on label "All of the above" at bounding box center [619, 398] width 120 height 21
click at [608, 451] on button "Continue" at bounding box center [600, 453] width 80 height 33
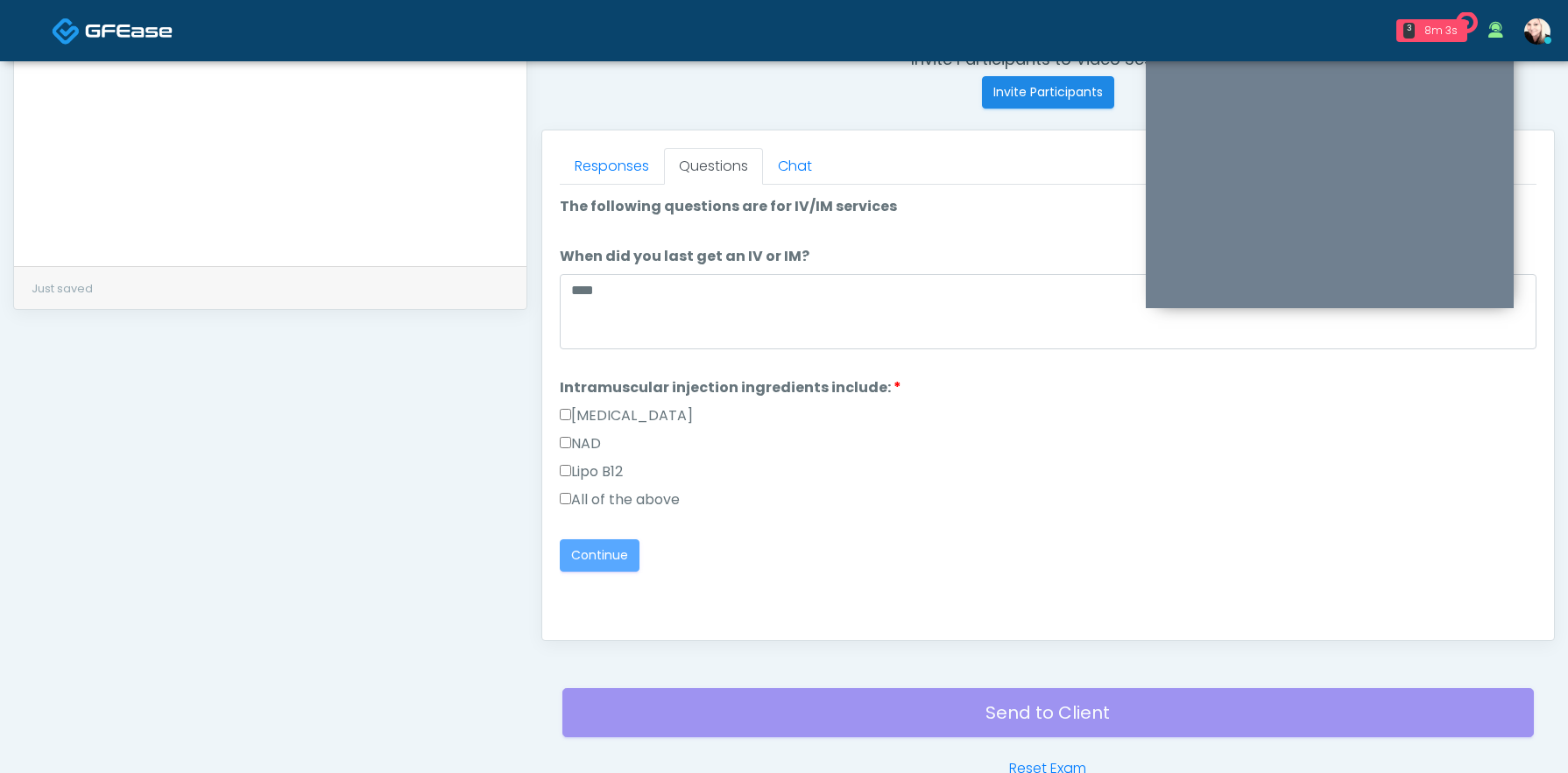
scroll to position [609, 0]
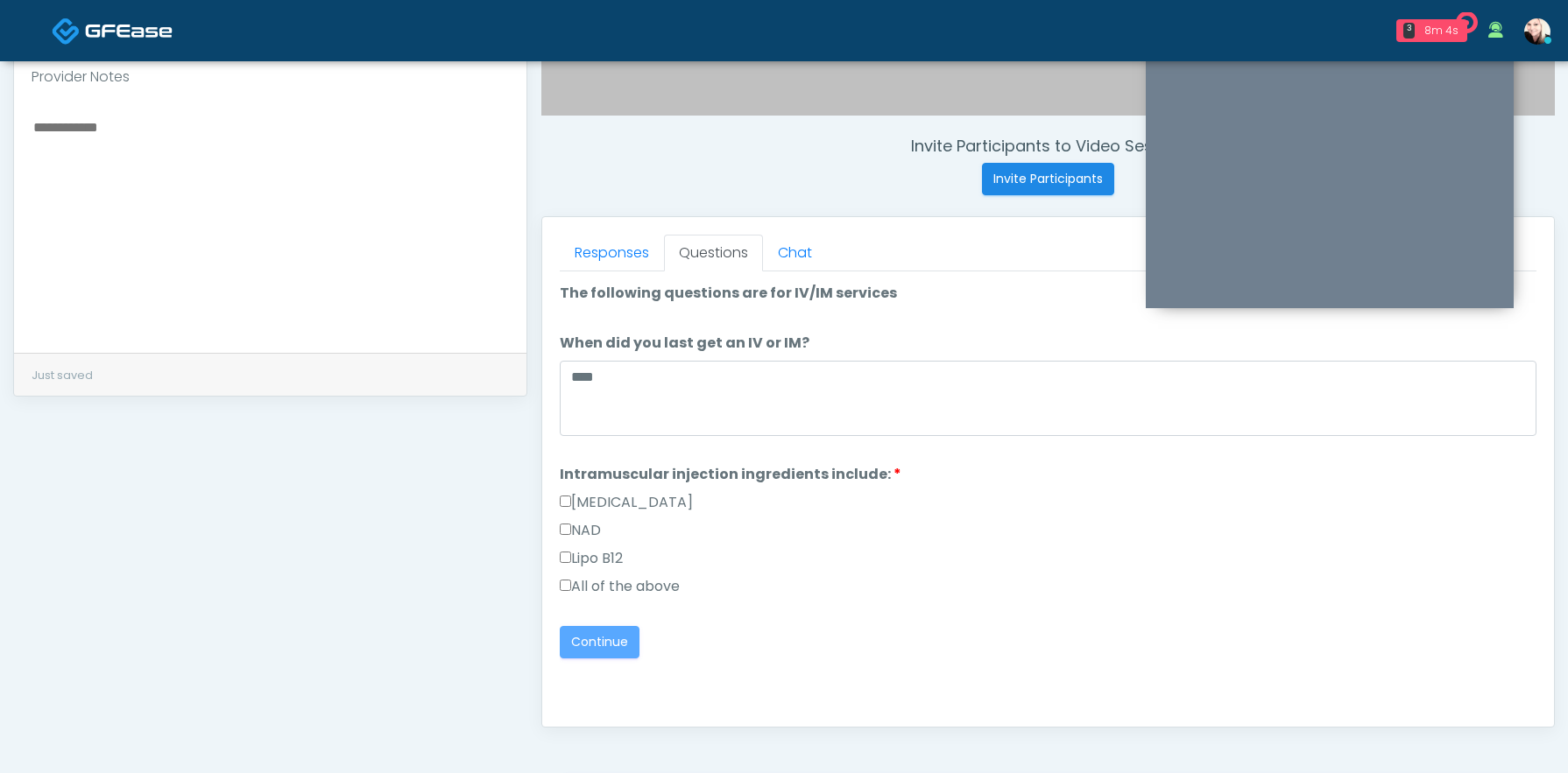
click at [142, 164] on textarea at bounding box center [270, 222] width 477 height 214
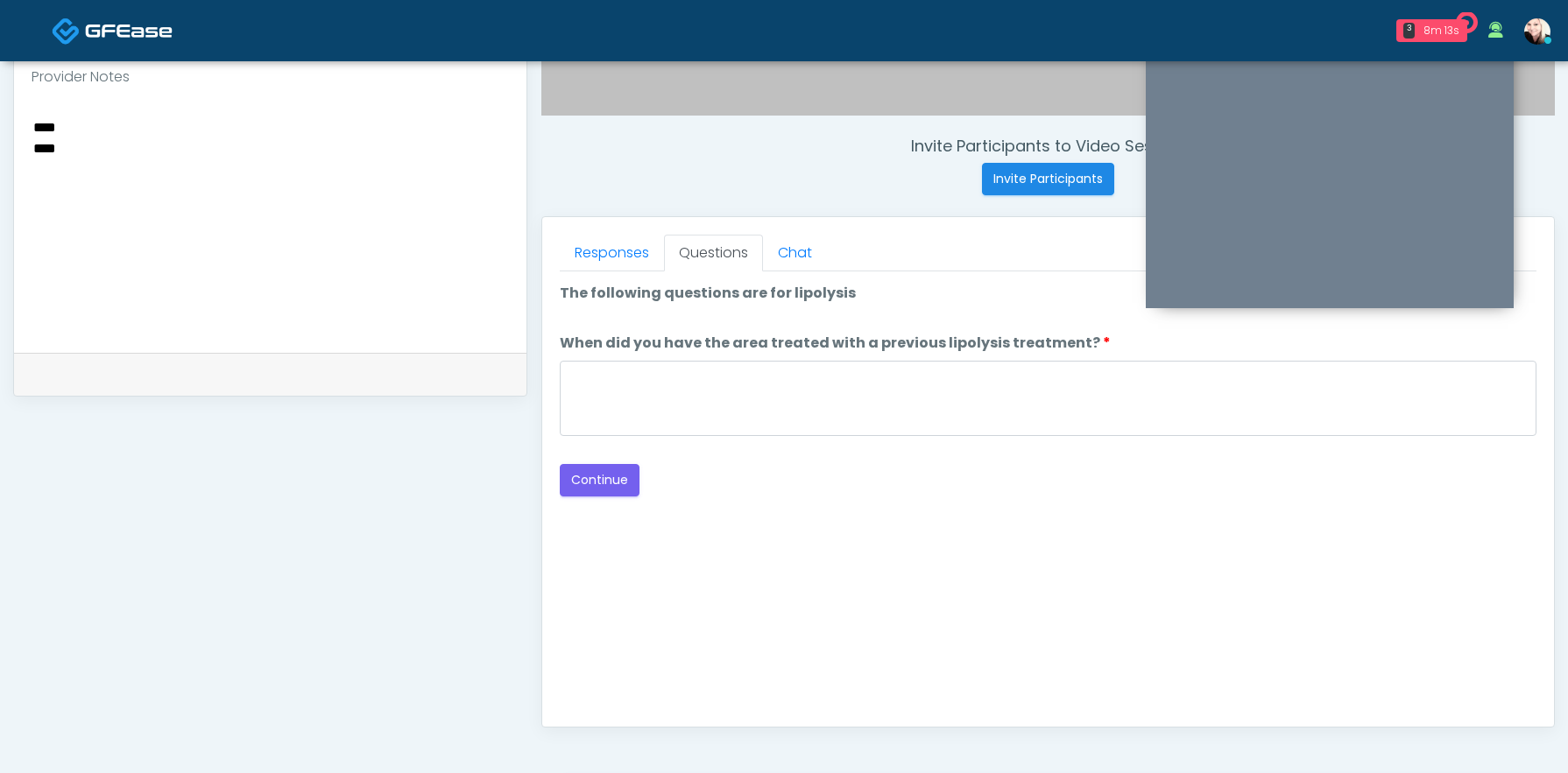
scroll to position [799, 0]
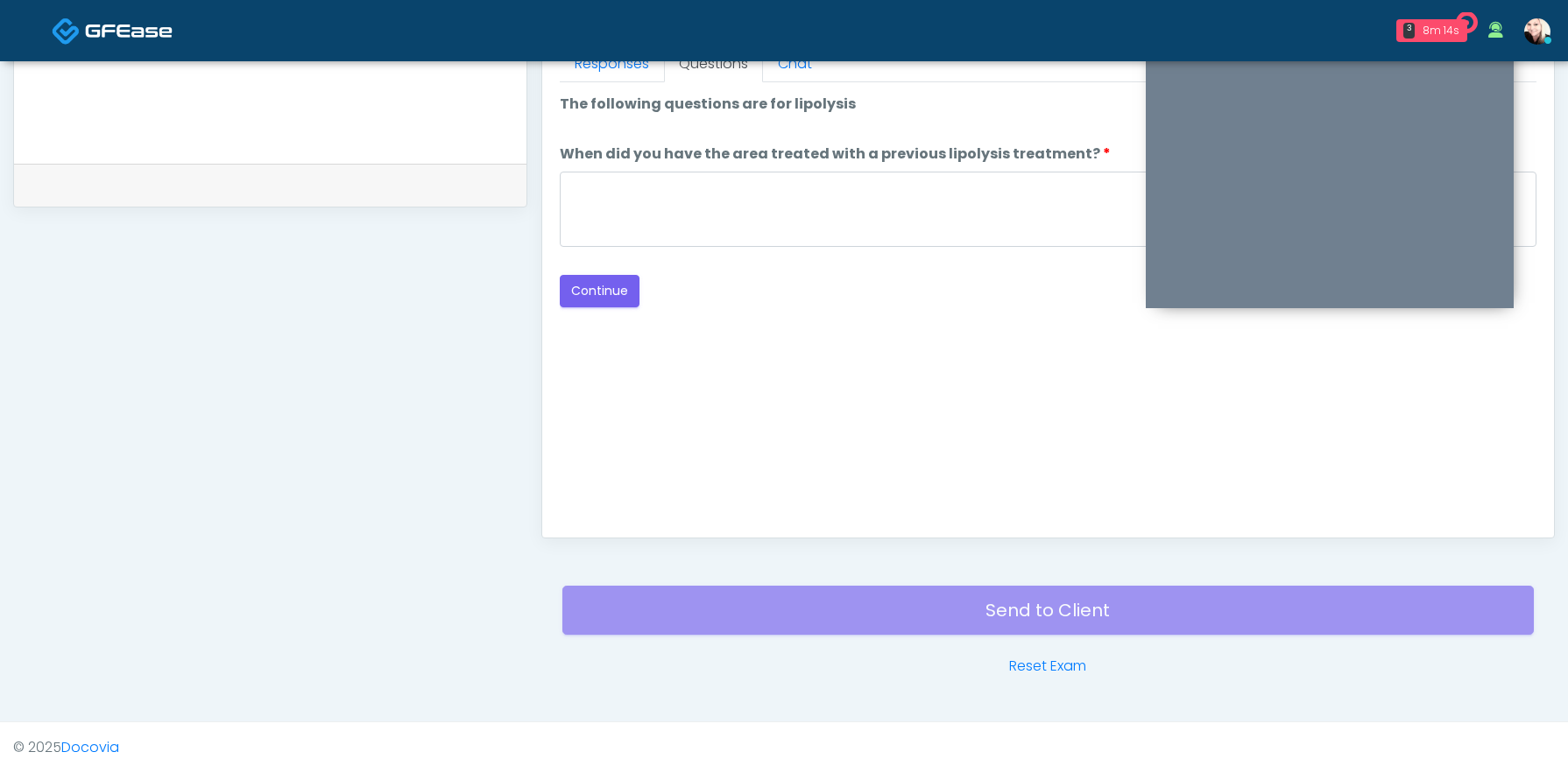
type textarea "**** ***"
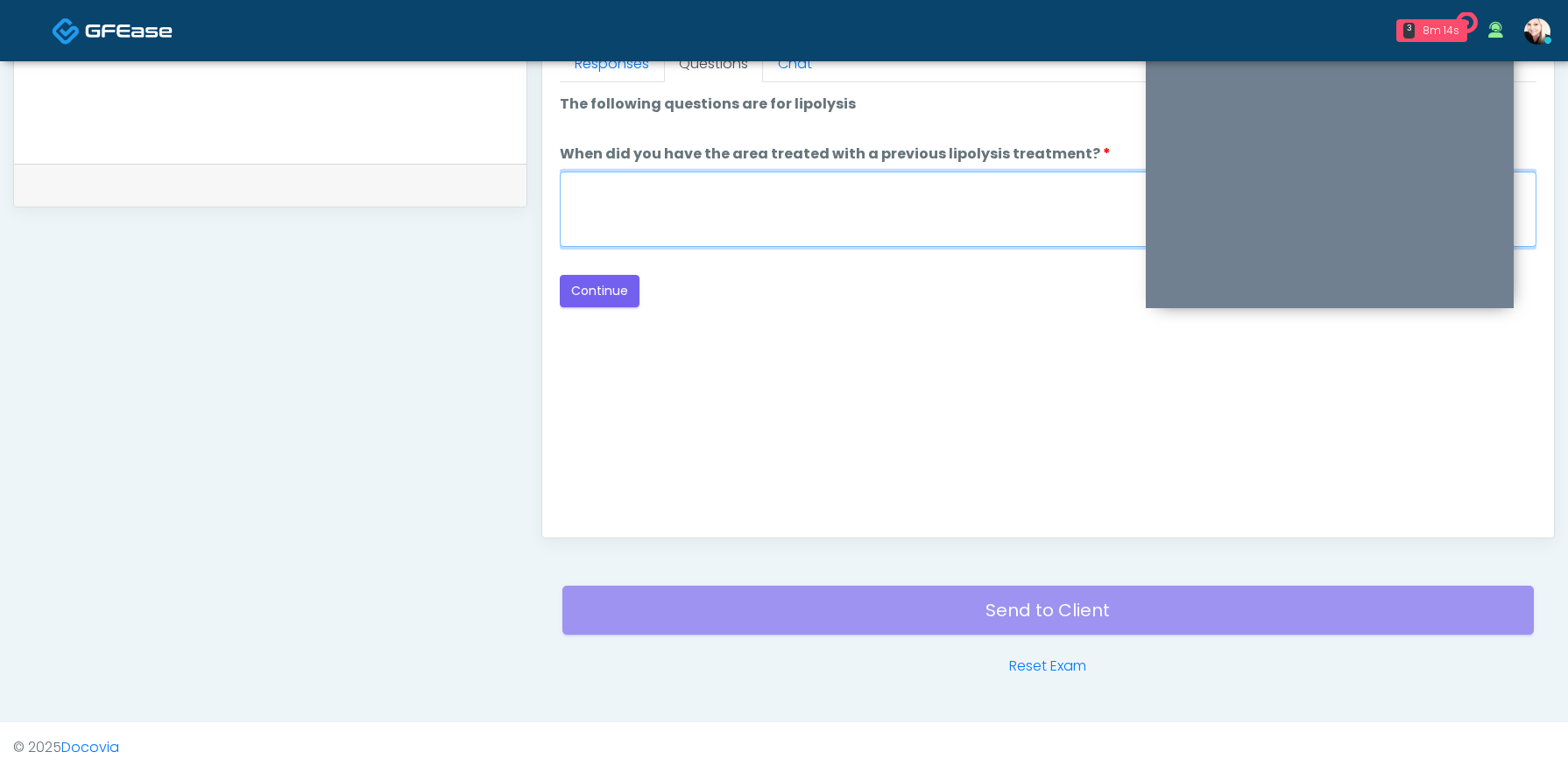
click at [749, 189] on textarea "When did you have the area treated with a previous lipolysis treatment?" at bounding box center [1047, 209] width 976 height 75
type textarea "****"
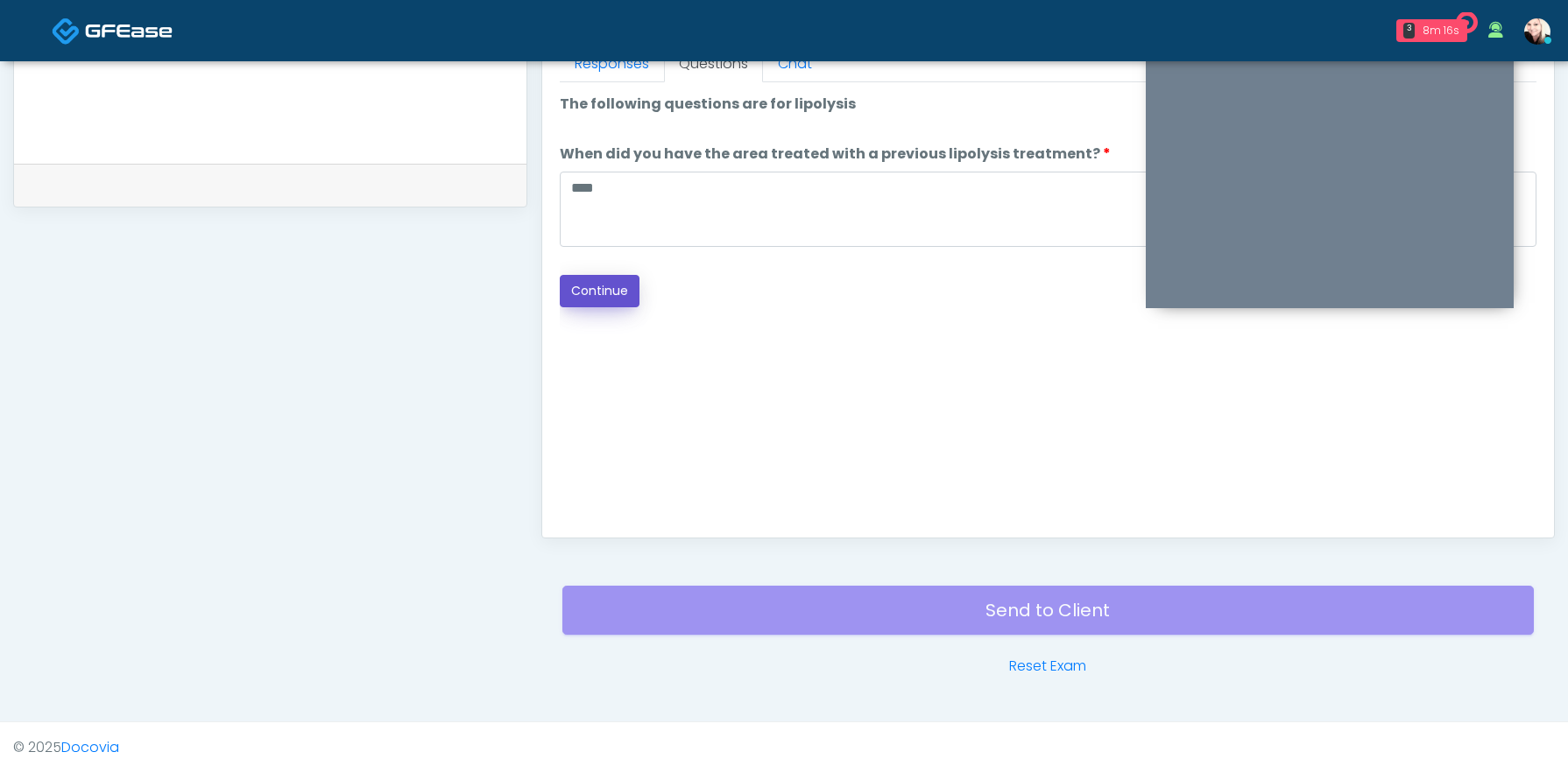
click at [607, 296] on button "Continue" at bounding box center [600, 291] width 80 height 33
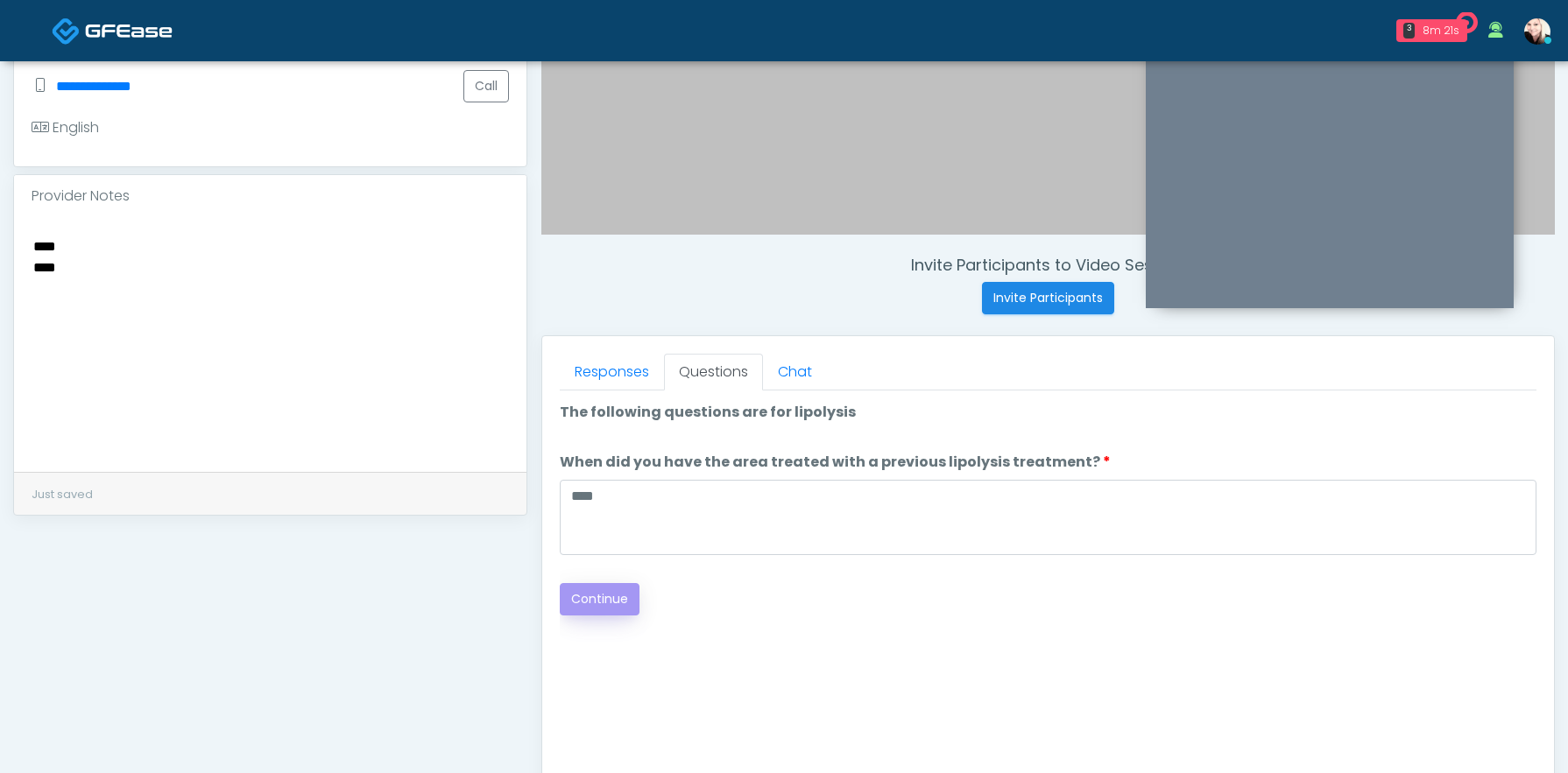
scroll to position [486, 0]
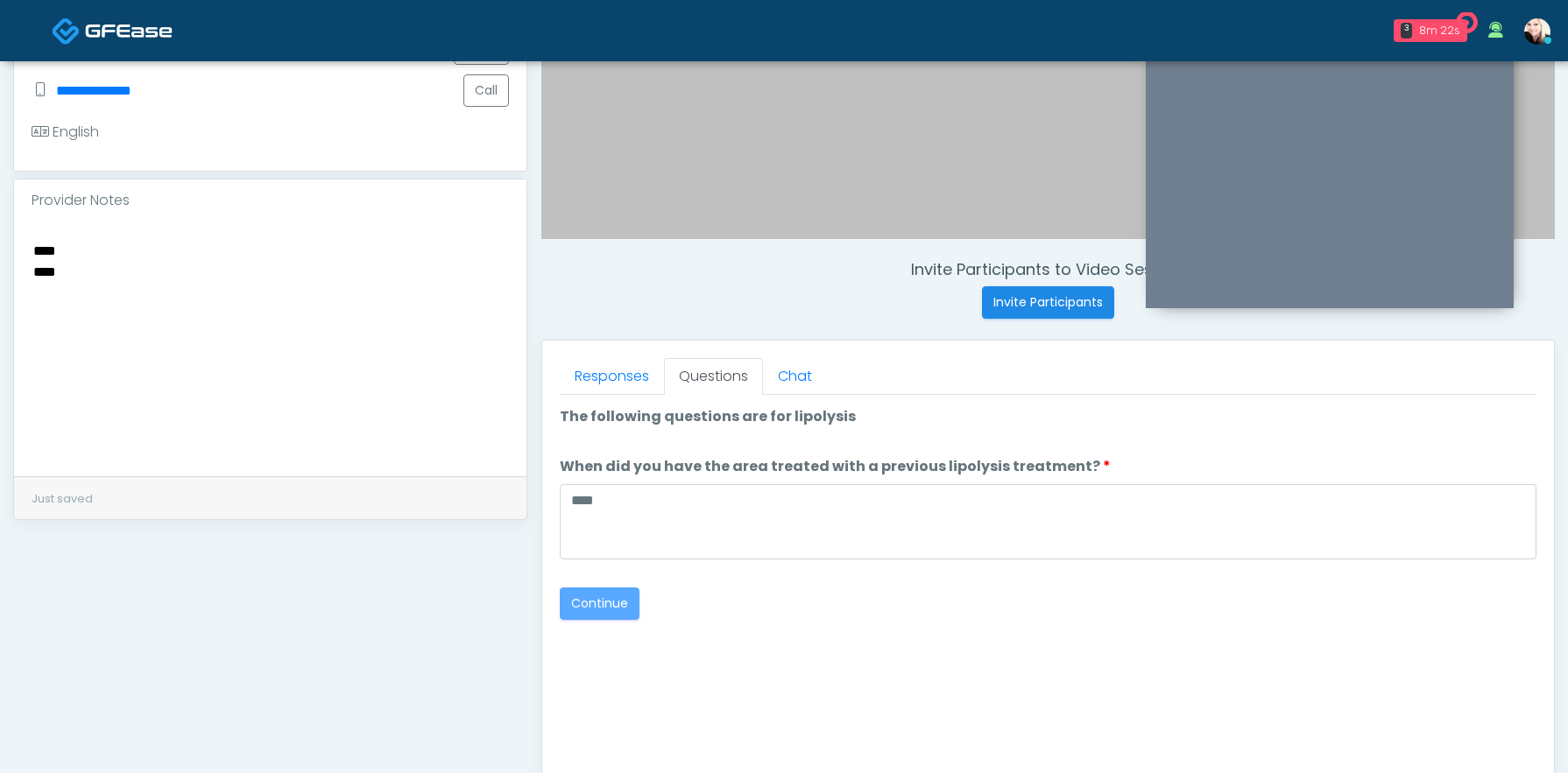
click at [125, 269] on textarea "**** ***" at bounding box center [270, 346] width 477 height 214
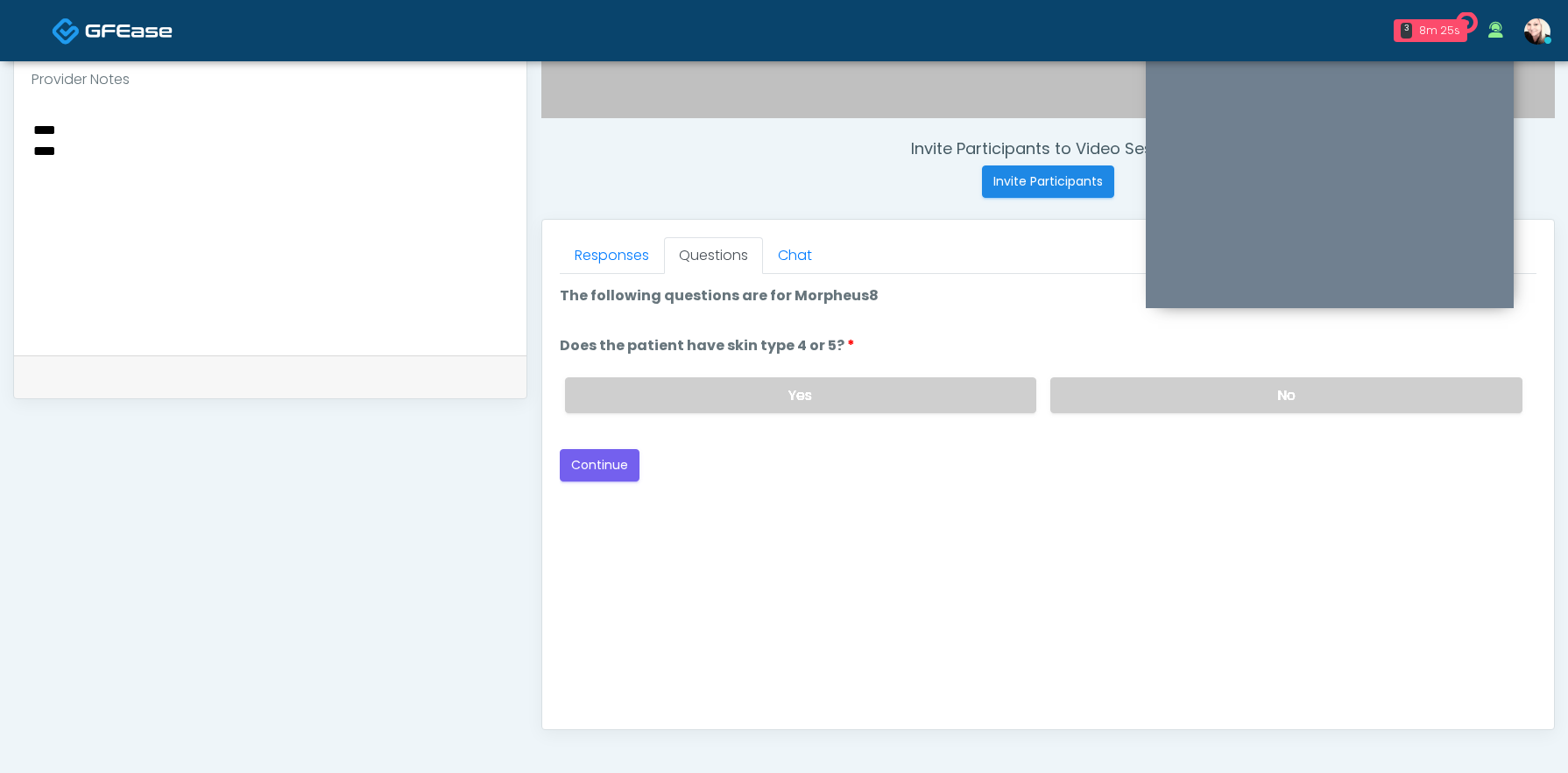
scroll to position [799, 0]
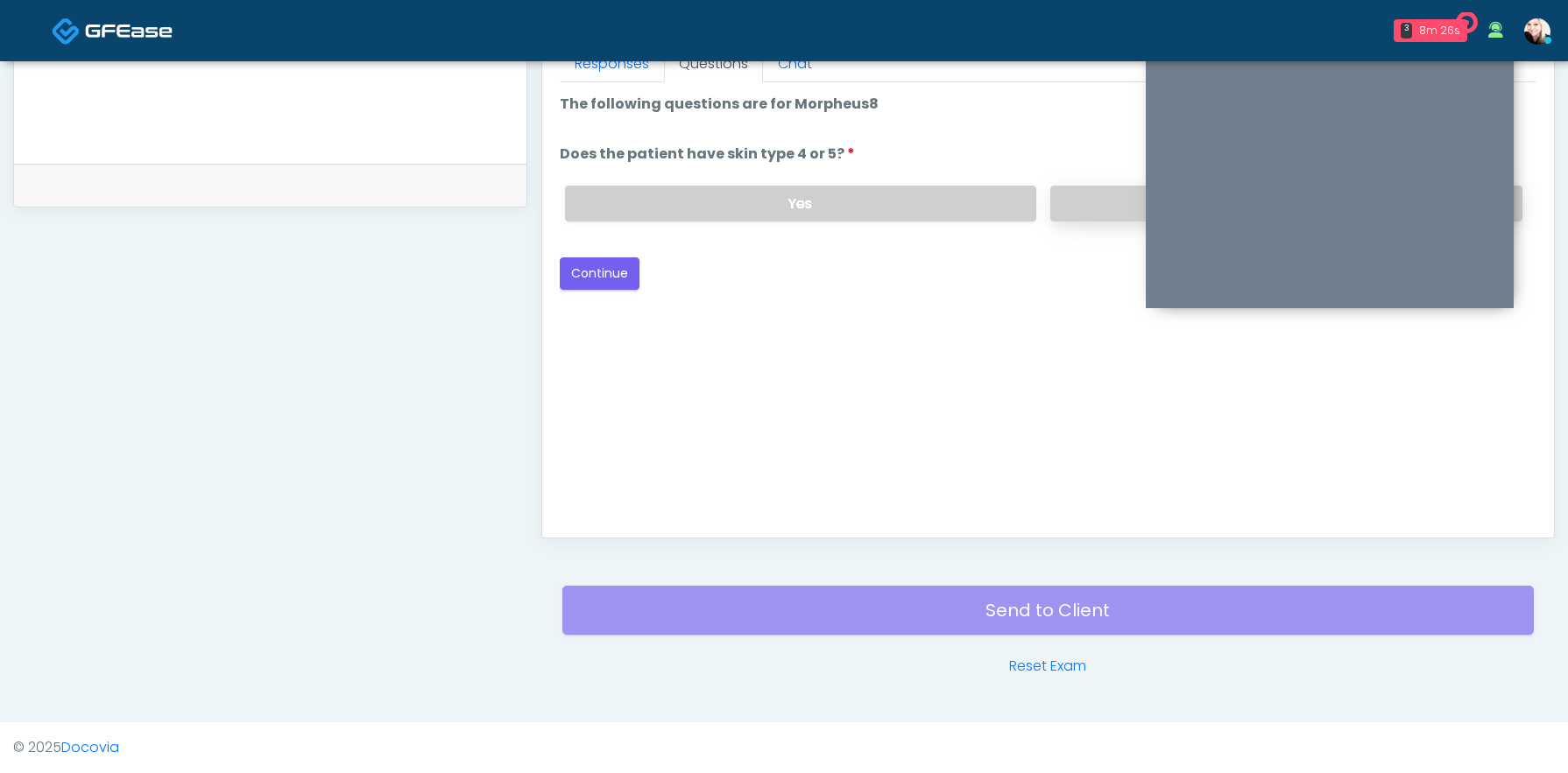
click at [1087, 185] on div "Yes No" at bounding box center [1043, 204] width 985 height 64
click at [1132, 198] on label "No" at bounding box center [1286, 203] width 472 height 35
click at [607, 271] on button "Continue" at bounding box center [600, 273] width 80 height 33
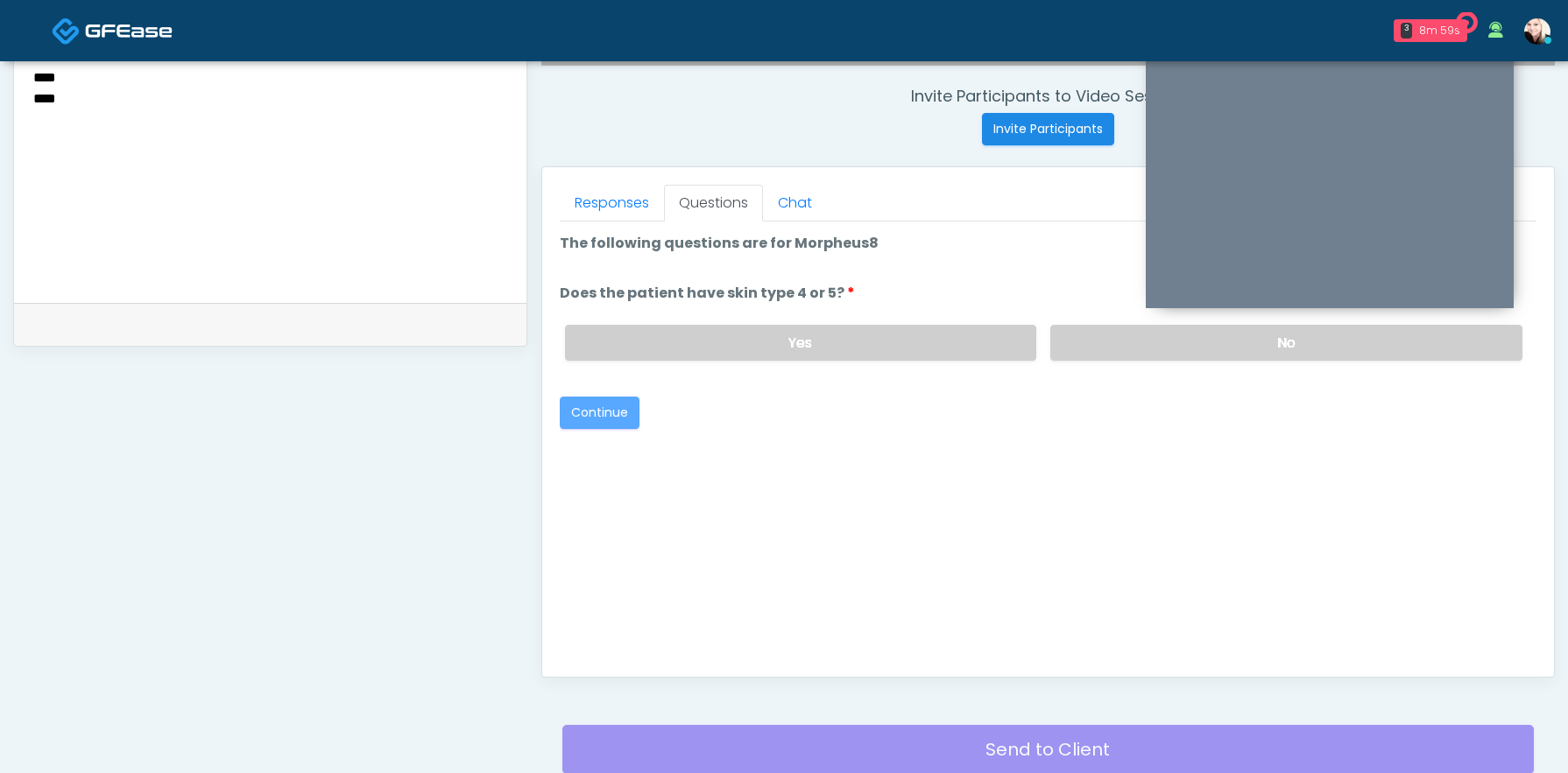
scroll to position [663, 0]
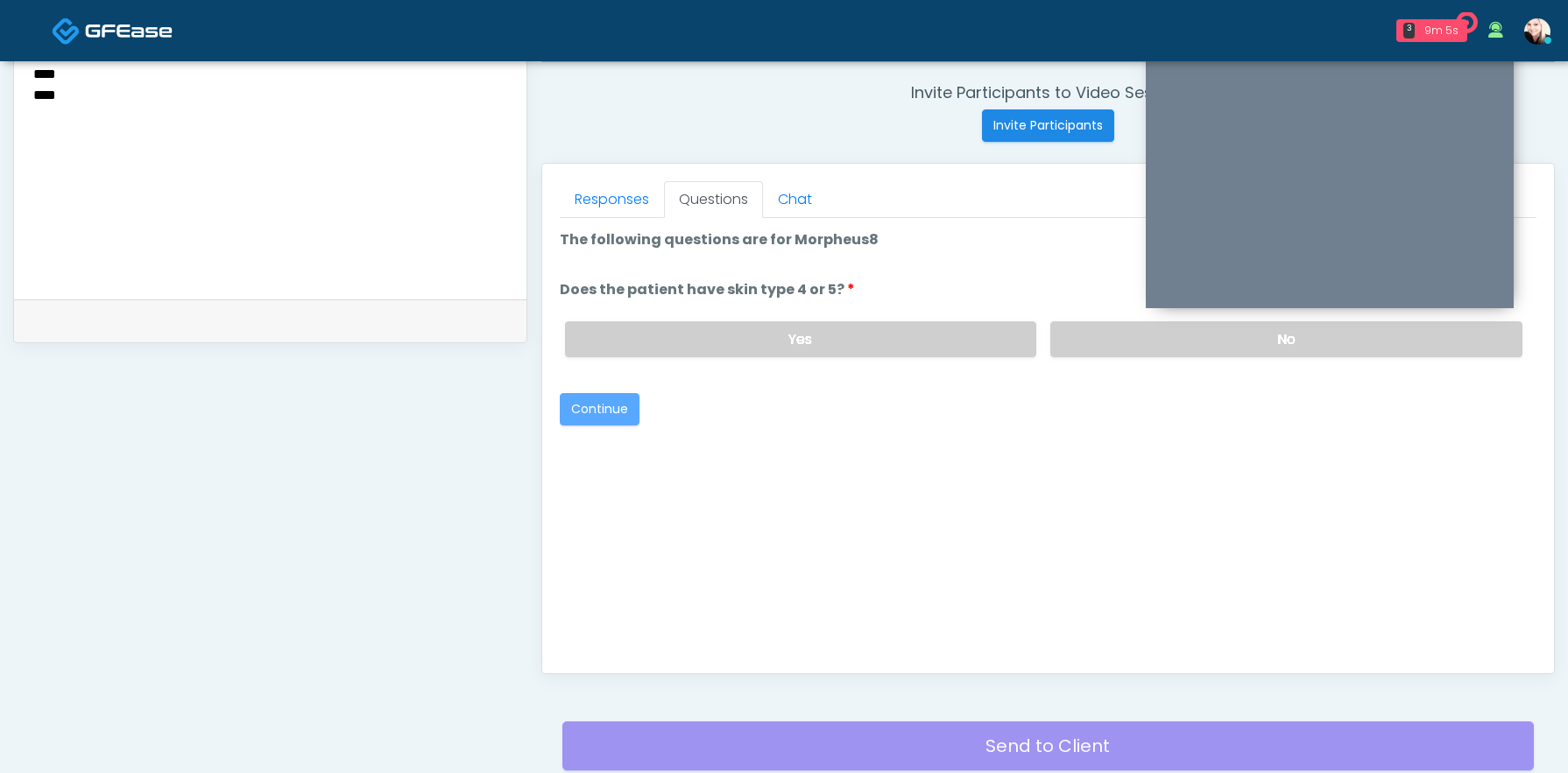
click at [655, 425] on div "Good Faith Exam Script Good Faith Exam Script INTRODUCTION Hello, my name is un…" at bounding box center [1047, 437] width 976 height 438
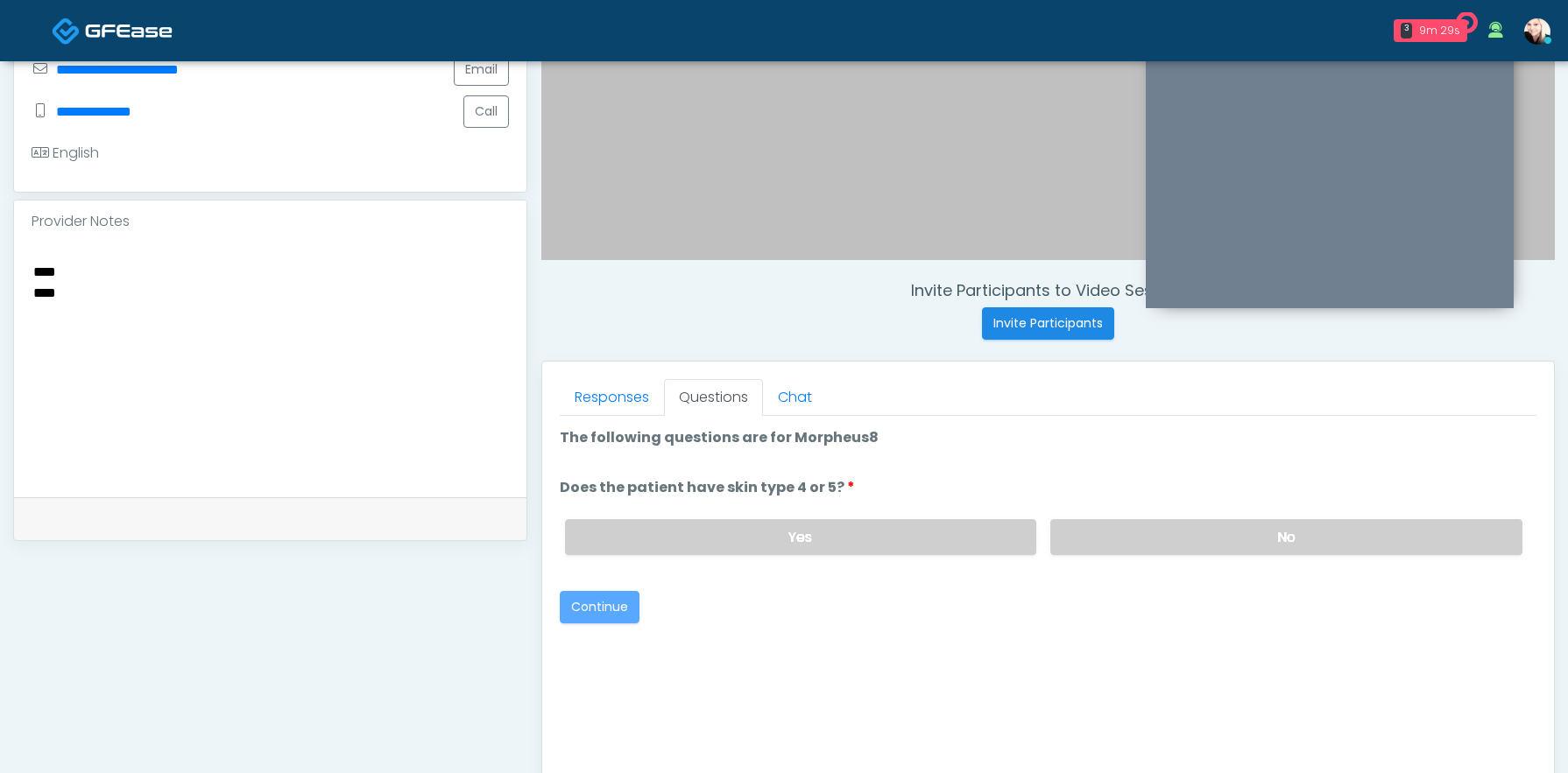
scroll to position [799, 0]
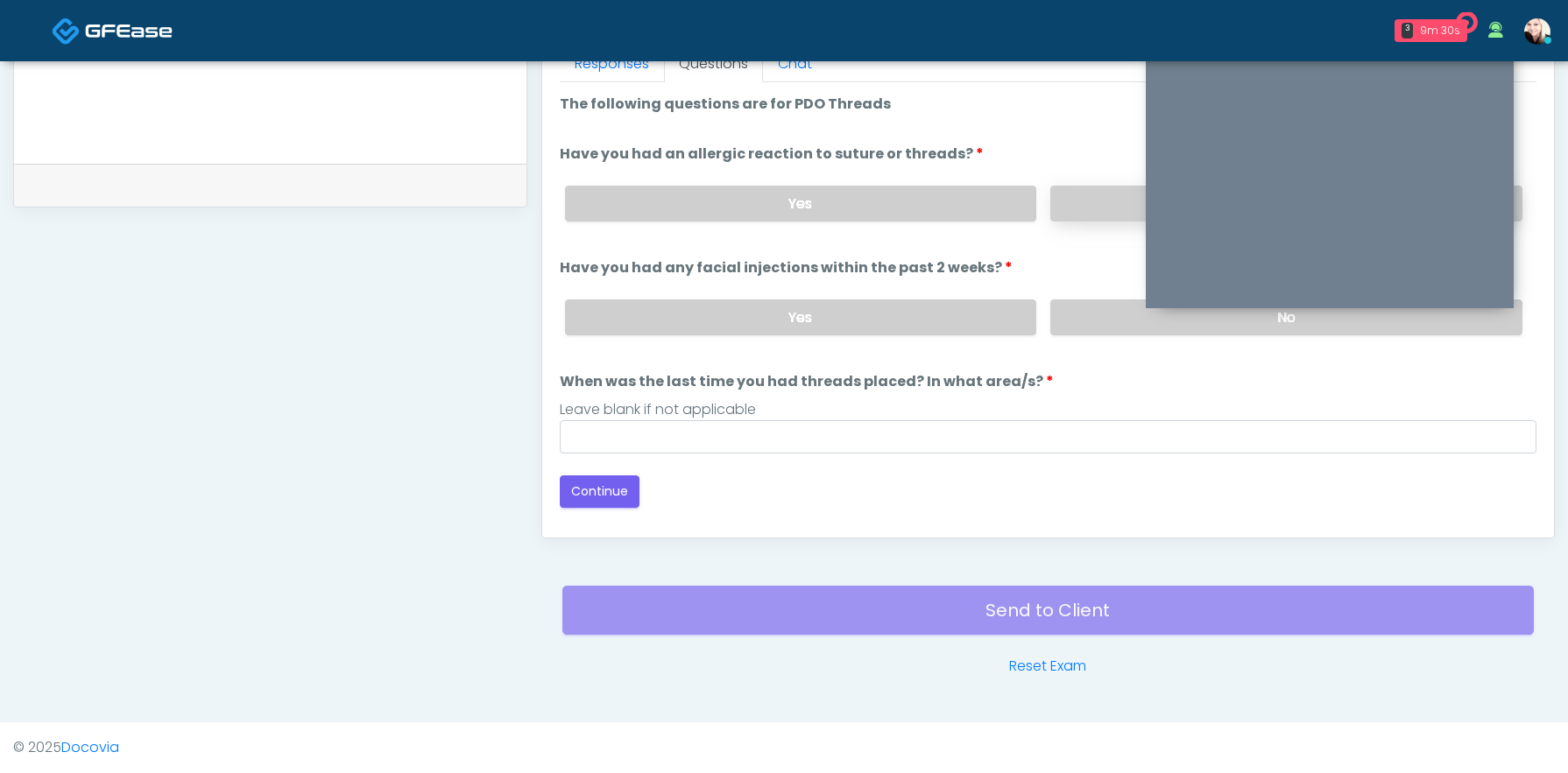
click at [1122, 195] on label "No" at bounding box center [1286, 203] width 472 height 35
click at [1100, 310] on label "No" at bounding box center [1286, 317] width 472 height 35
click at [898, 457] on div "Loading... Connecting to your agent... Please wait while we prepare your person…" at bounding box center [1047, 301] width 976 height 414
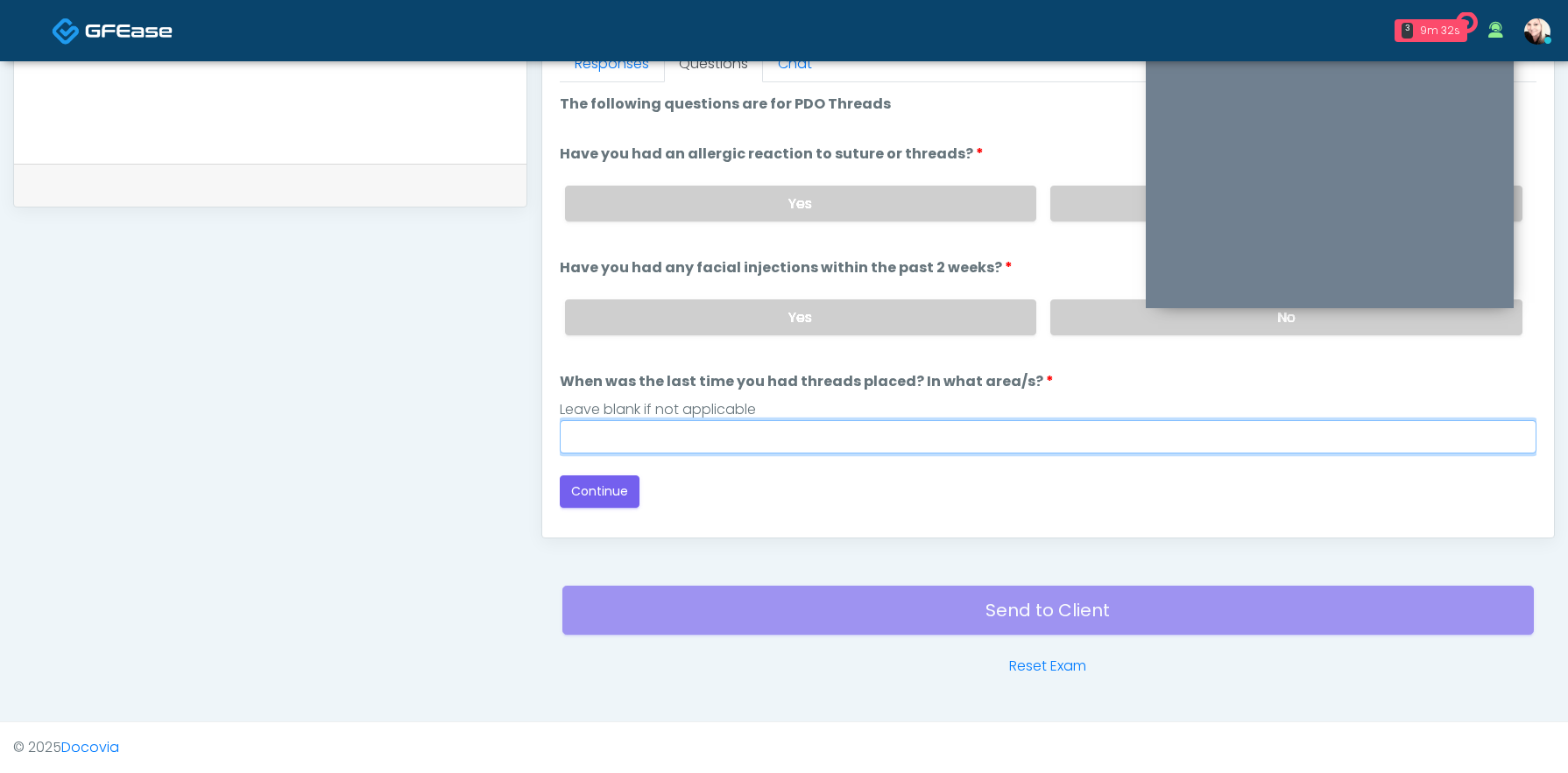
click at [898, 441] on input "When was the last time you had threads placed? In what area/s?" at bounding box center [1047, 437] width 976 height 34
type input "****"
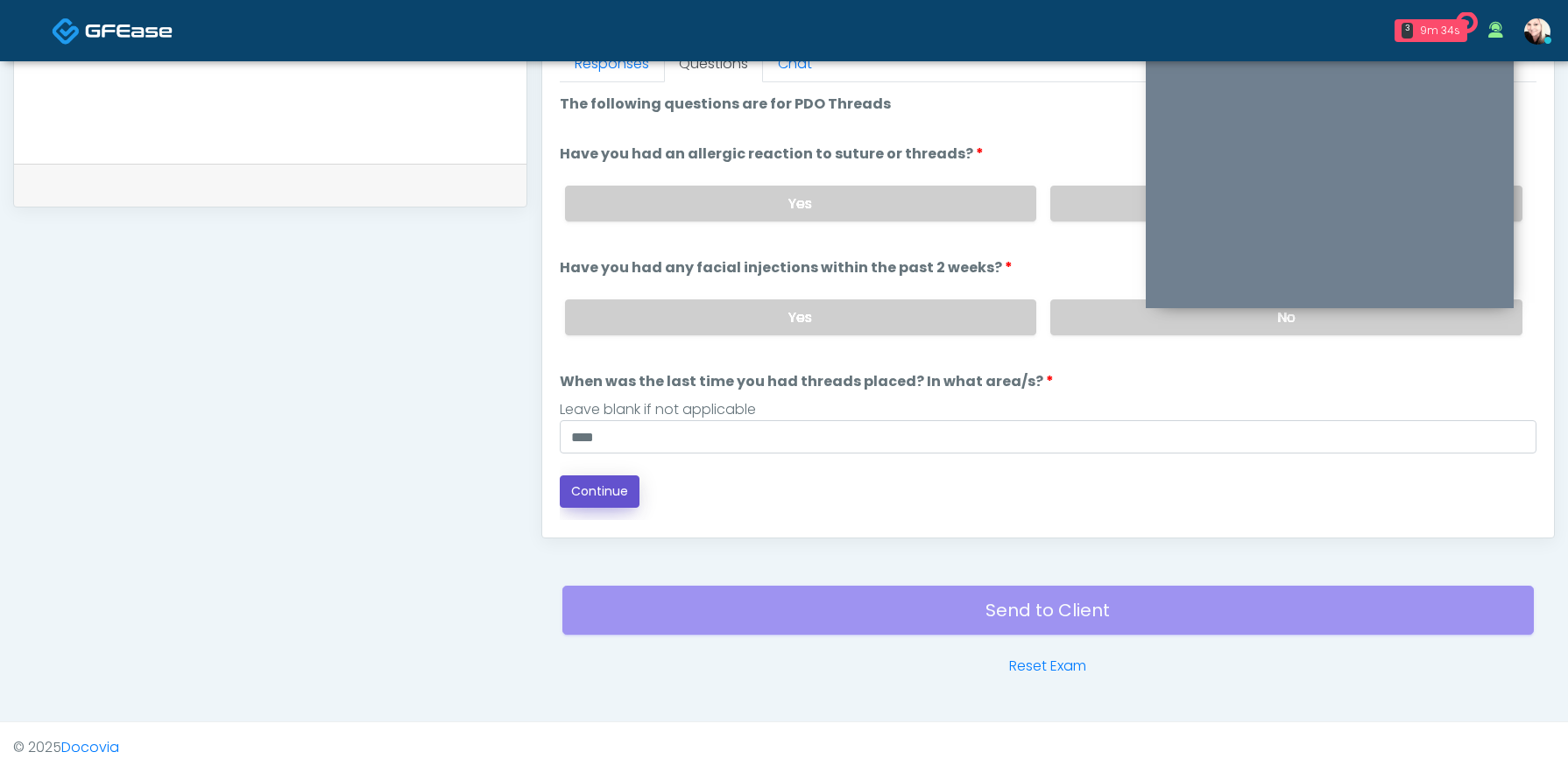
click at [583, 485] on button "Continue" at bounding box center [600, 491] width 80 height 33
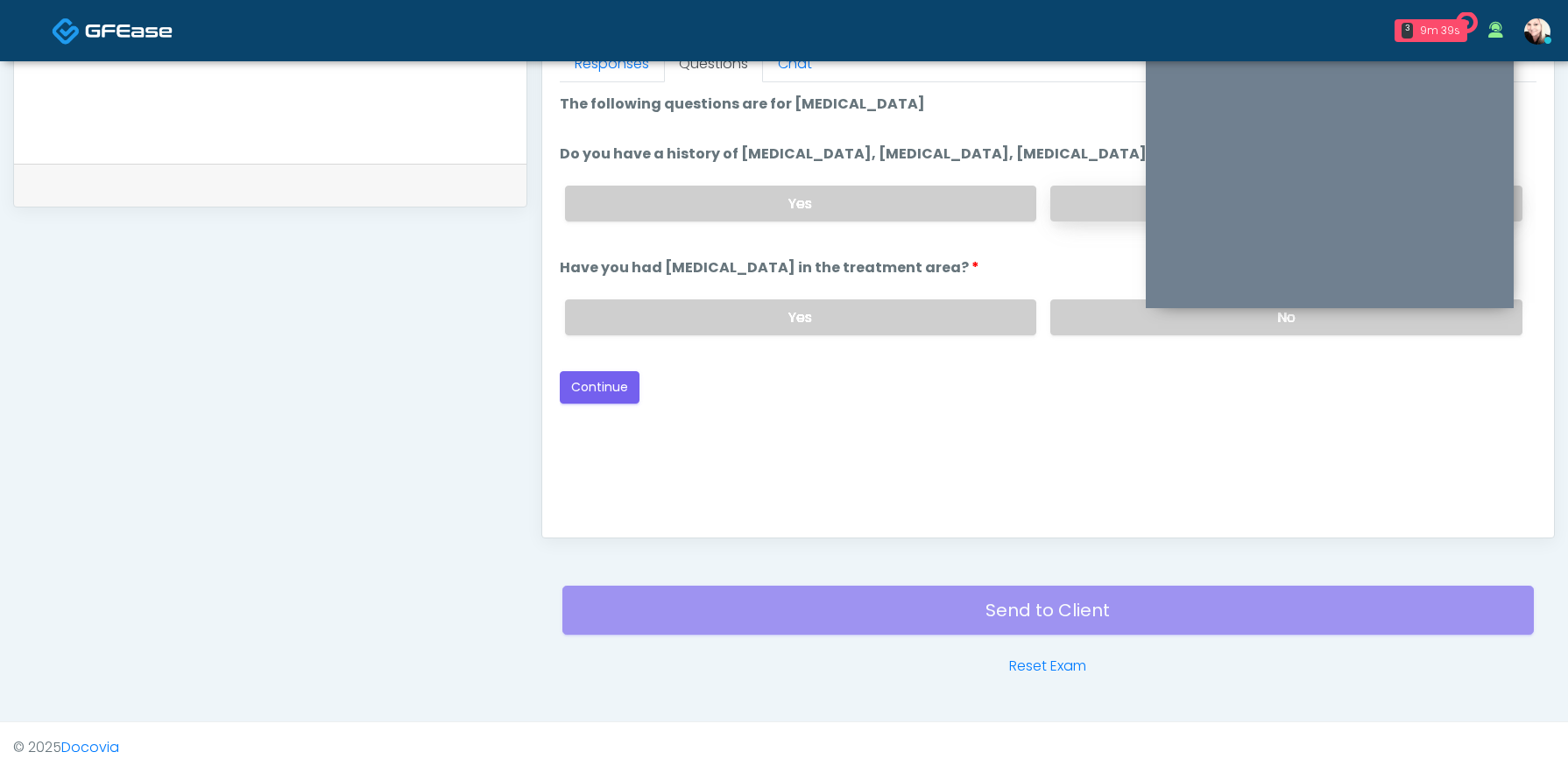
click at [1091, 215] on label "No" at bounding box center [1286, 203] width 472 height 35
click at [1086, 329] on label "No" at bounding box center [1286, 317] width 472 height 35
click at [581, 403] on button "Continue" at bounding box center [600, 387] width 80 height 33
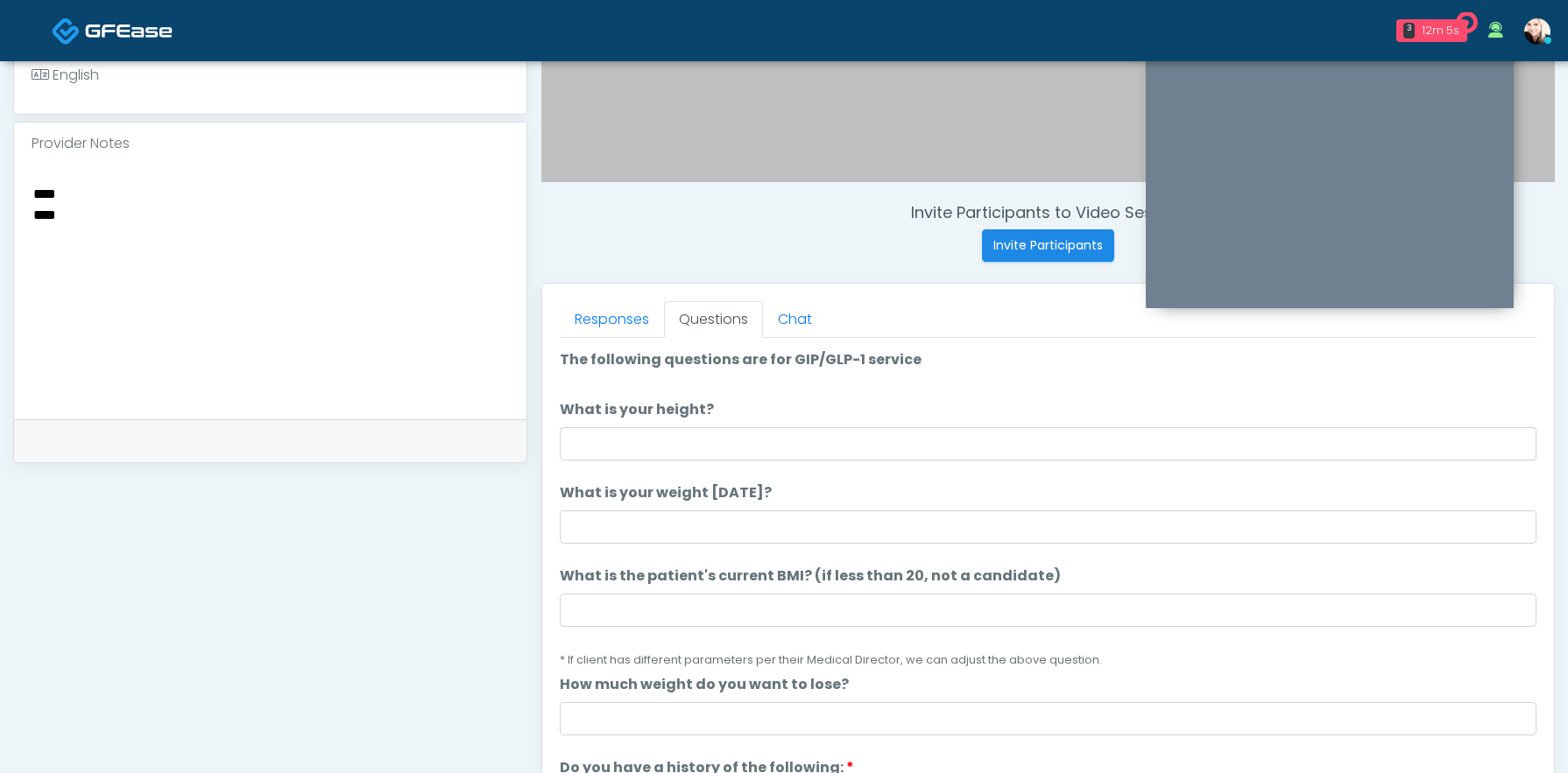
scroll to position [522, 0]
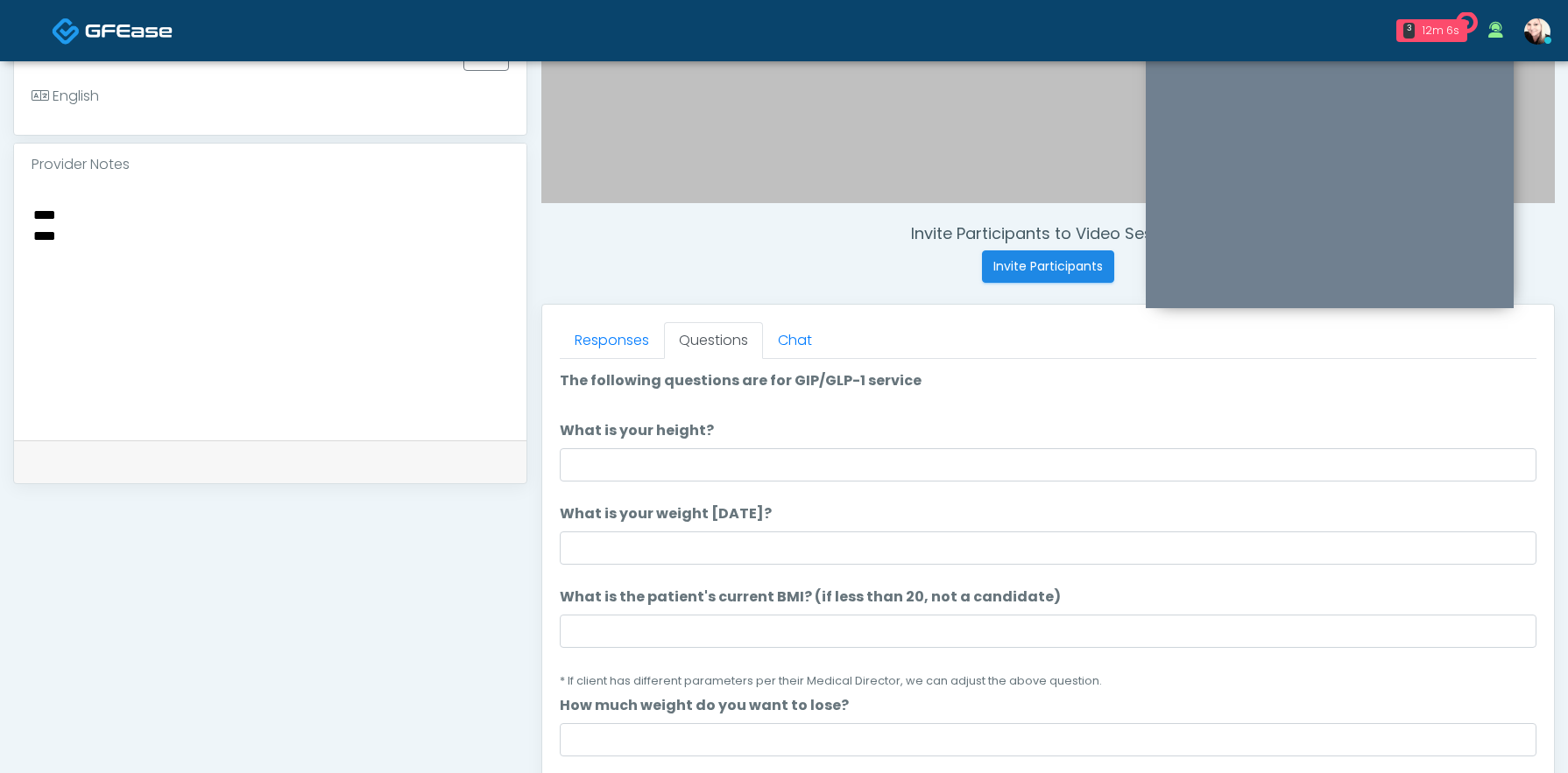
click at [772, 445] on li "What is your height? What is your height?" at bounding box center [1047, 450] width 976 height 61
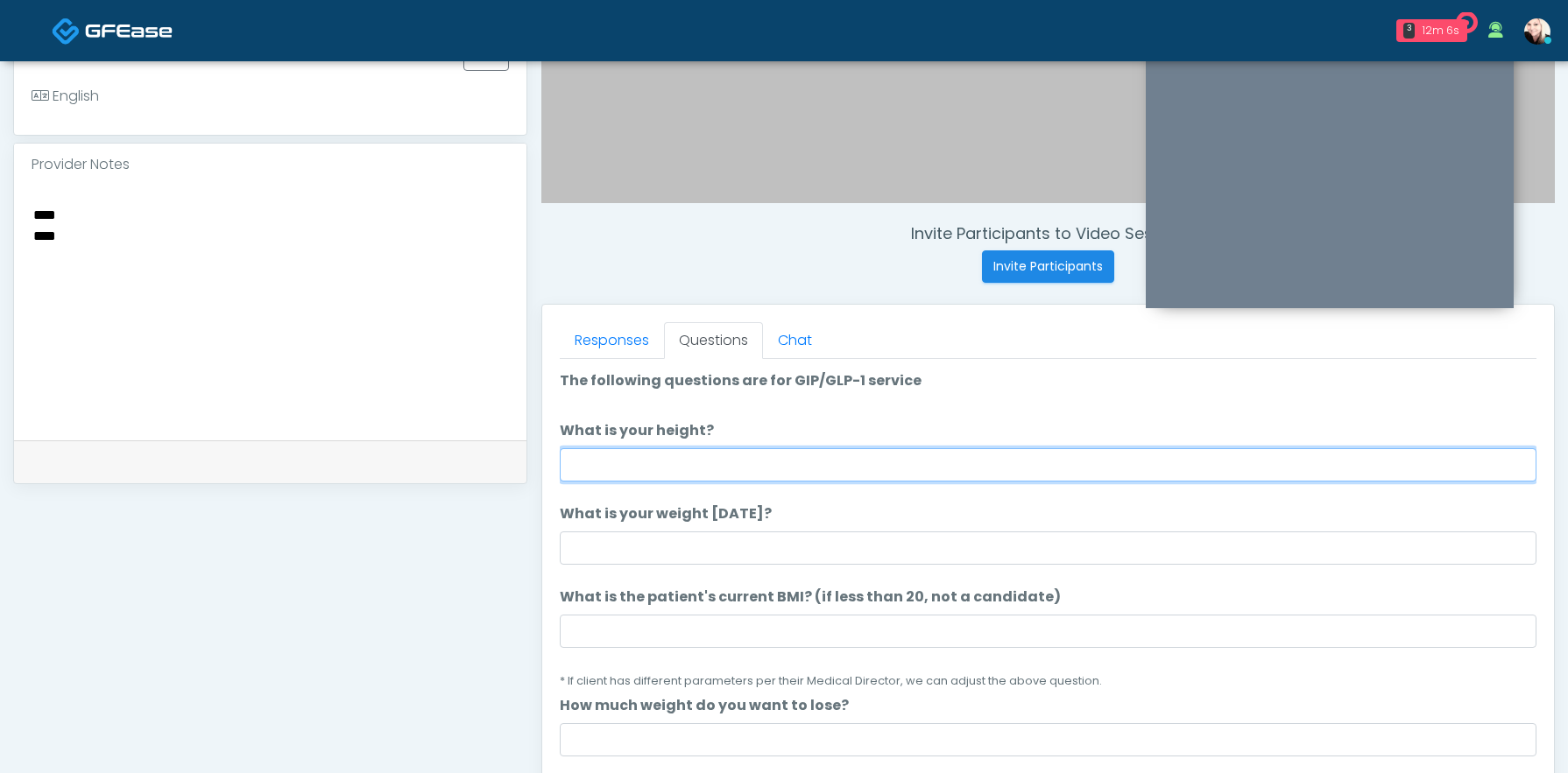
click at [766, 455] on input "What is your height?" at bounding box center [1047, 465] width 976 height 34
type input "****"
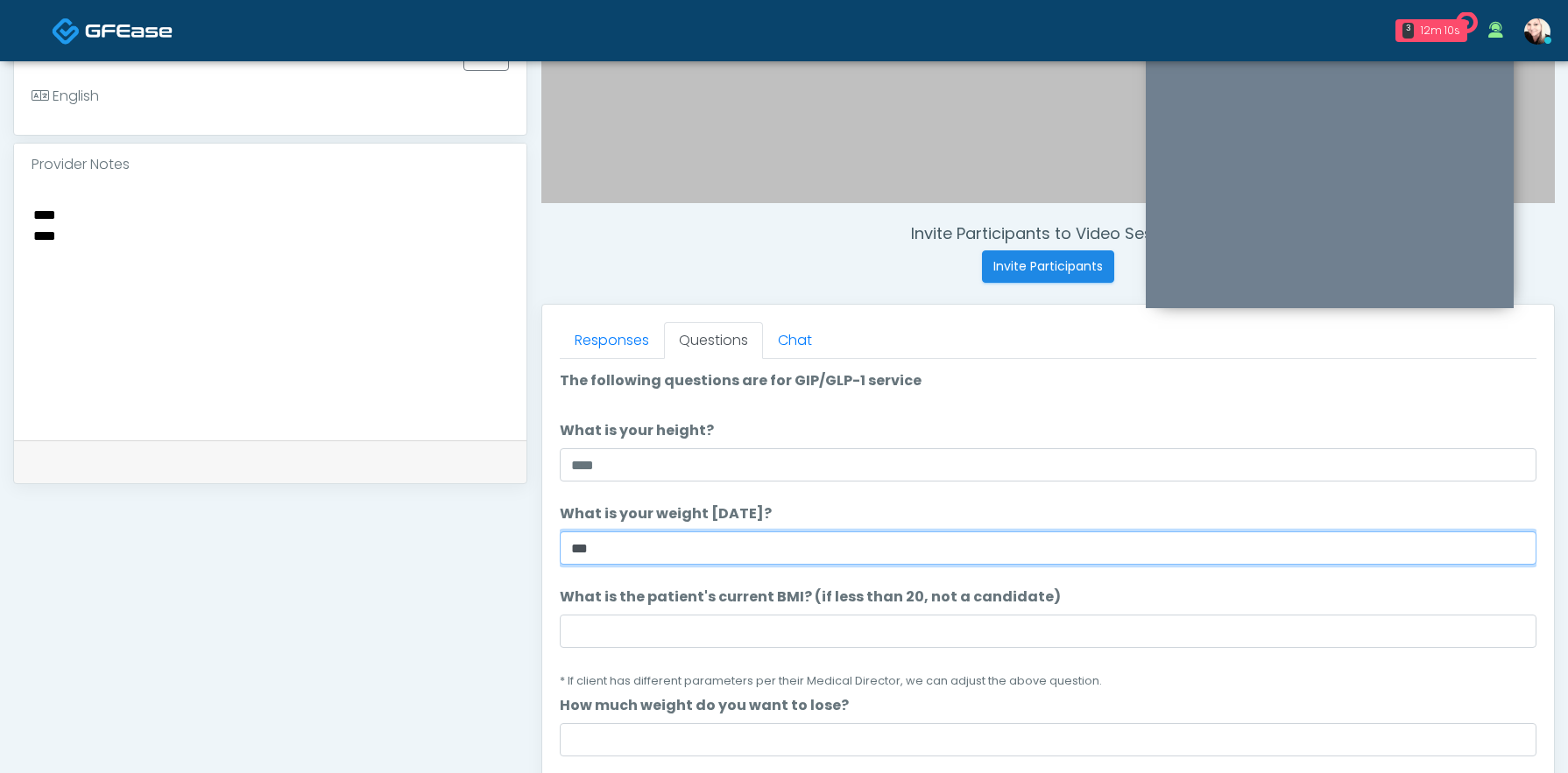
type input "***"
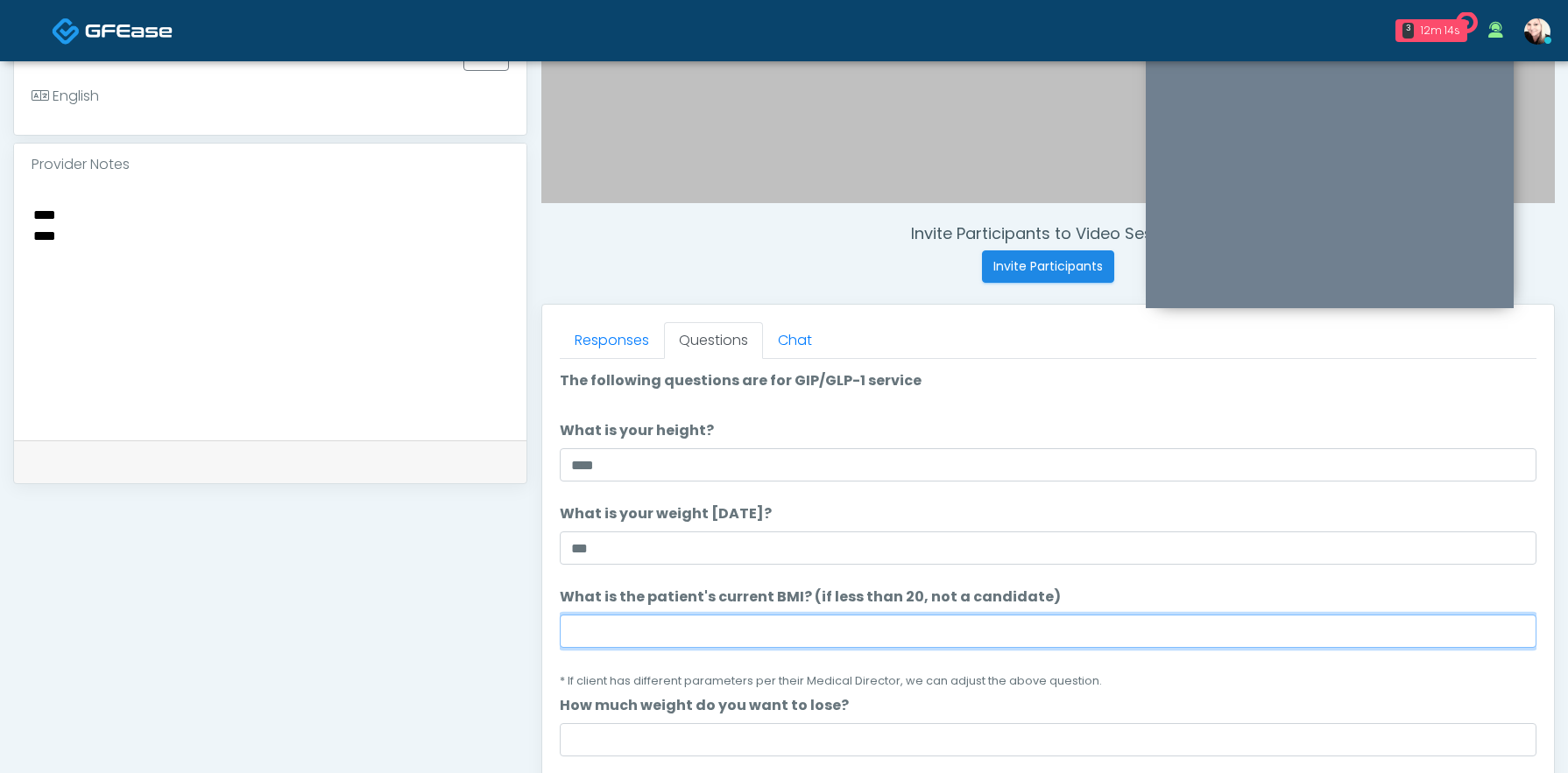
click at [601, 631] on input "What is the patient's current BMI? (if less than 20, not a candidate)" at bounding box center [1047, 631] width 976 height 34
type input "****"
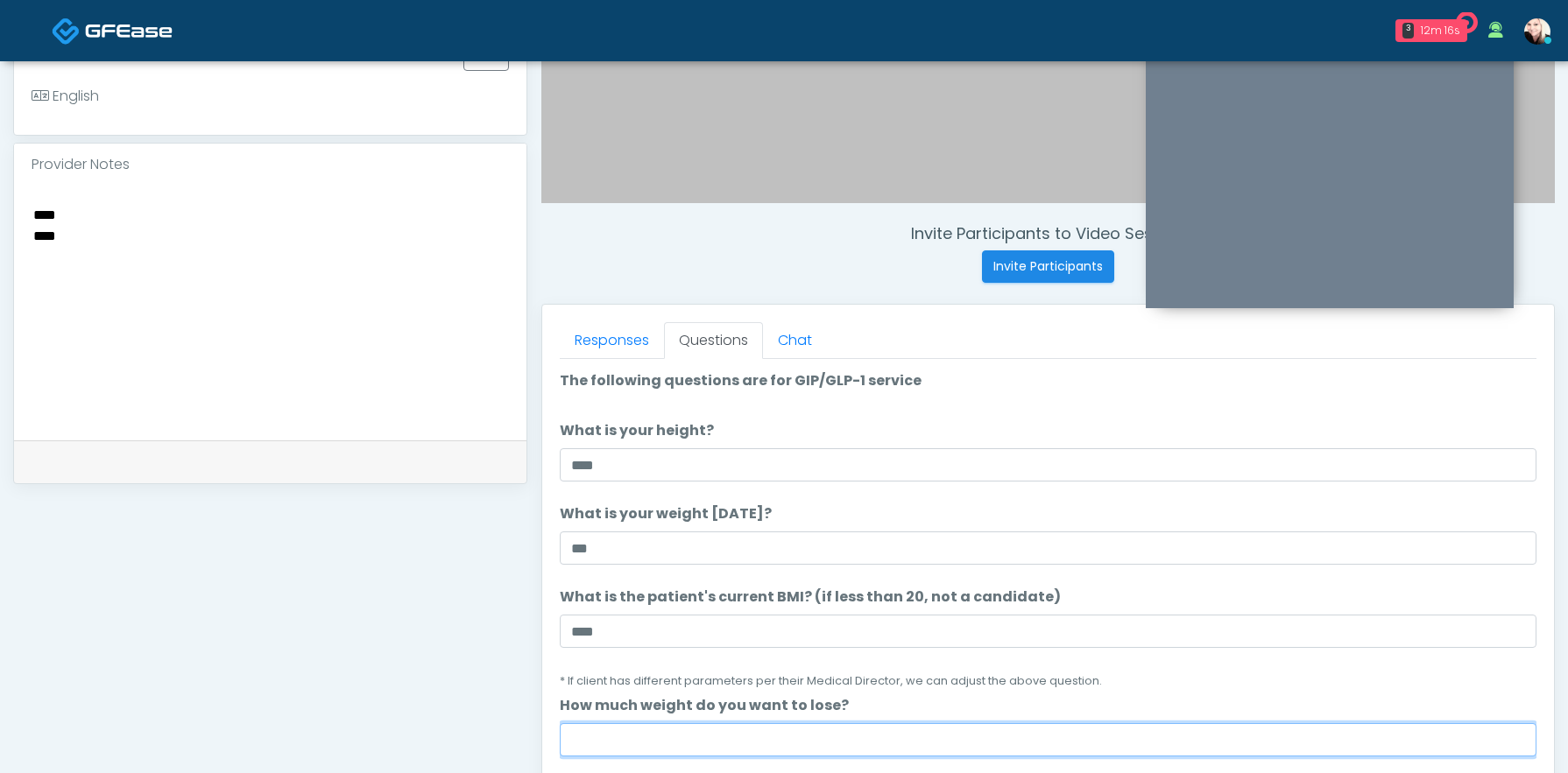
click at [614, 742] on input "How much weight do you want to lose?" at bounding box center [1047, 740] width 976 height 34
type input "***"
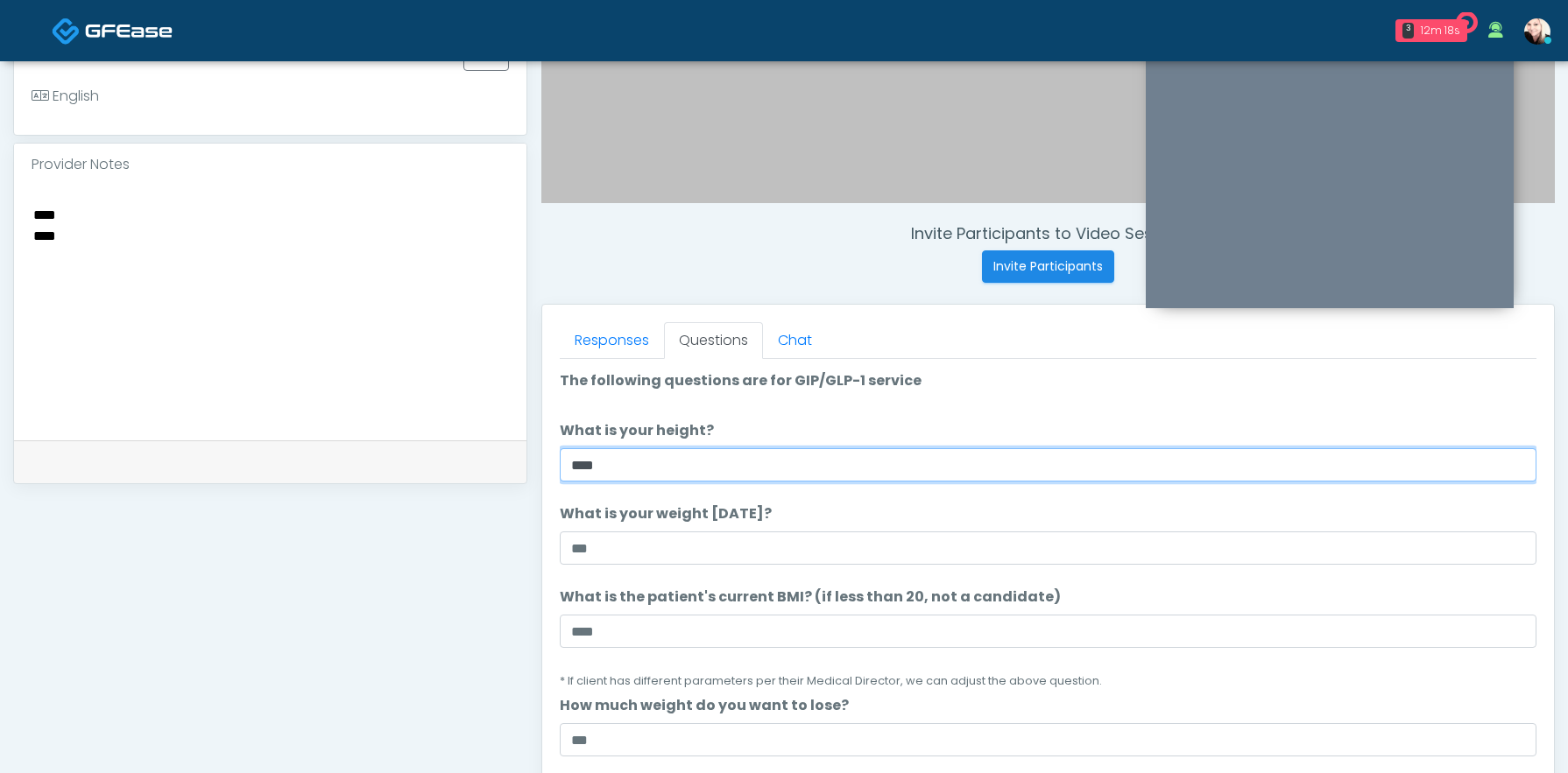
click at [879, 452] on input "****" at bounding box center [1047, 465] width 976 height 34
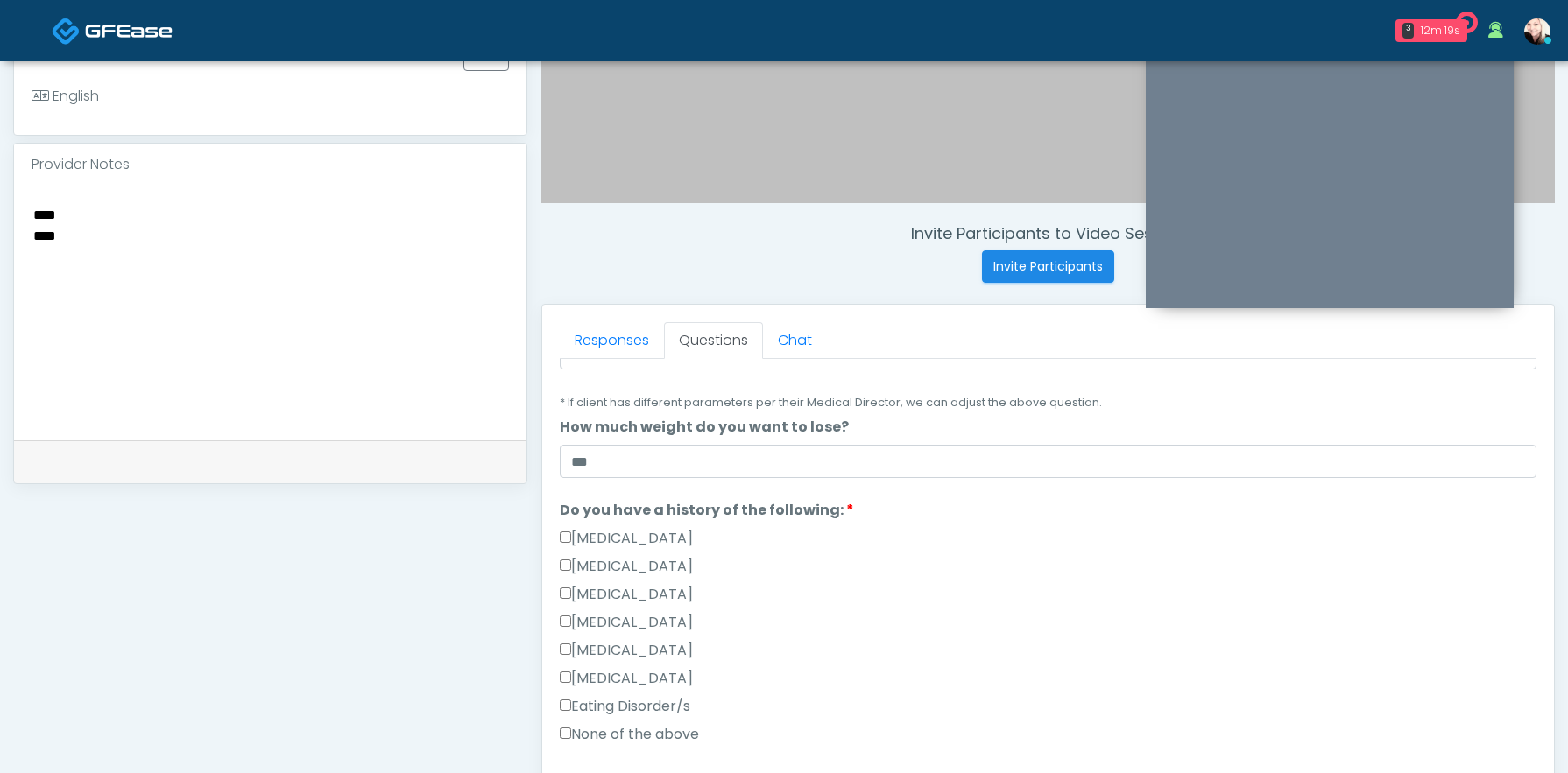
scroll to position [615, 0]
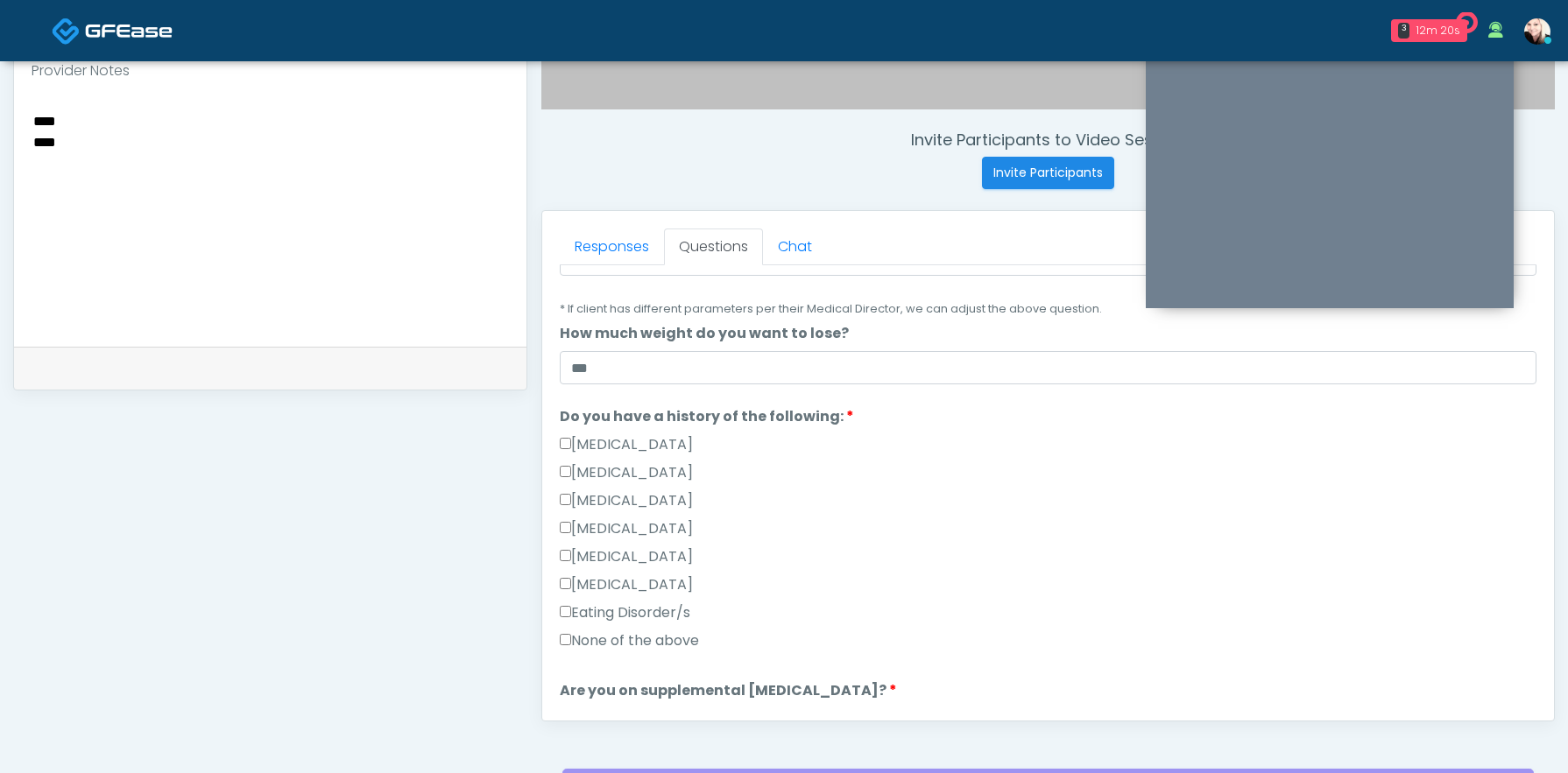
click at [572, 646] on label "None of the above" at bounding box center [629, 641] width 139 height 21
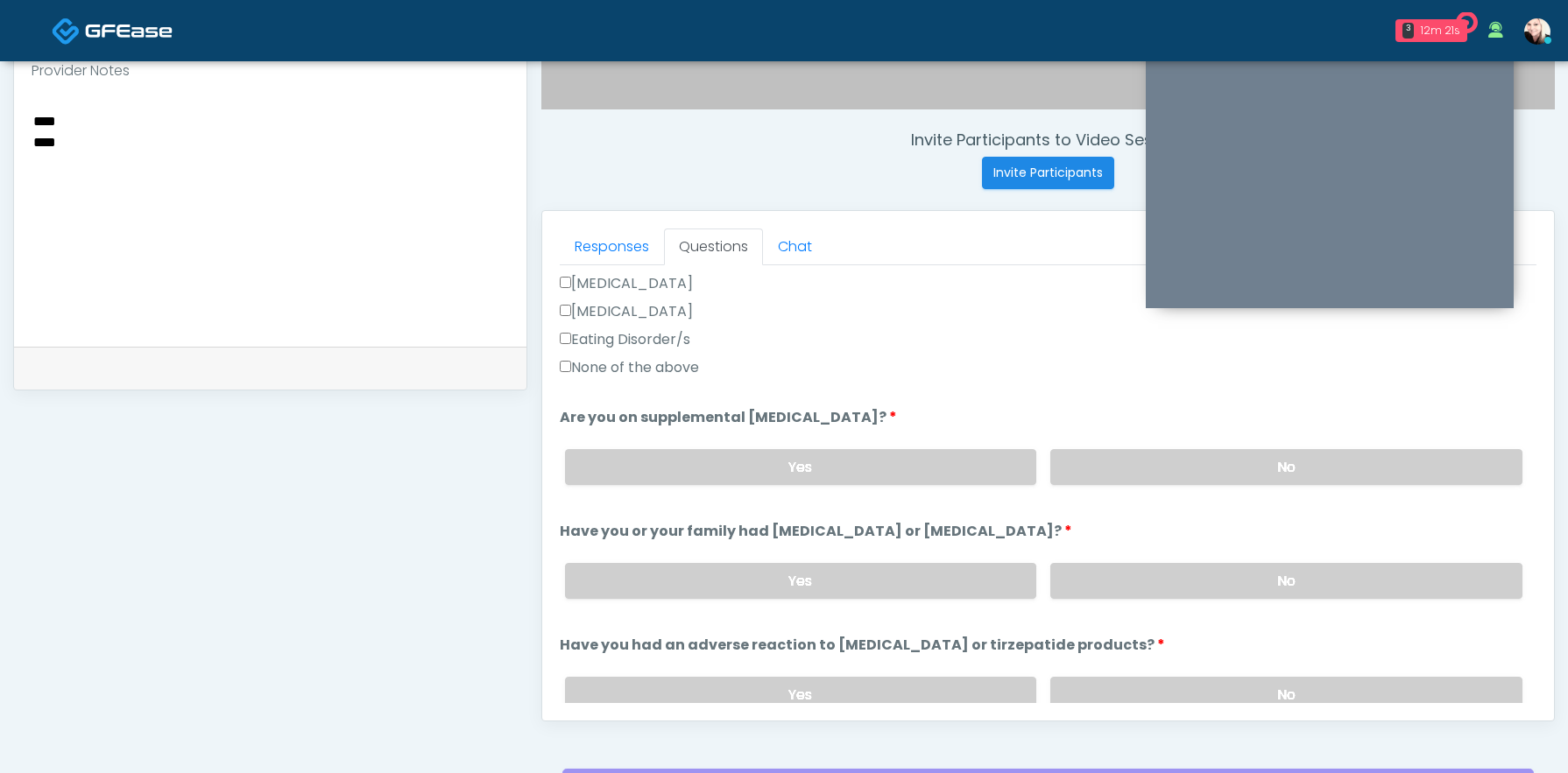
scroll to position [554, 0]
click at [1167, 468] on label "No" at bounding box center [1286, 465] width 472 height 35
click at [1169, 597] on div "Yes No" at bounding box center [1043, 578] width 985 height 64
click at [1169, 591] on label "No" at bounding box center [1286, 578] width 472 height 35
click at [1172, 687] on label "No" at bounding box center [1286, 692] width 472 height 35
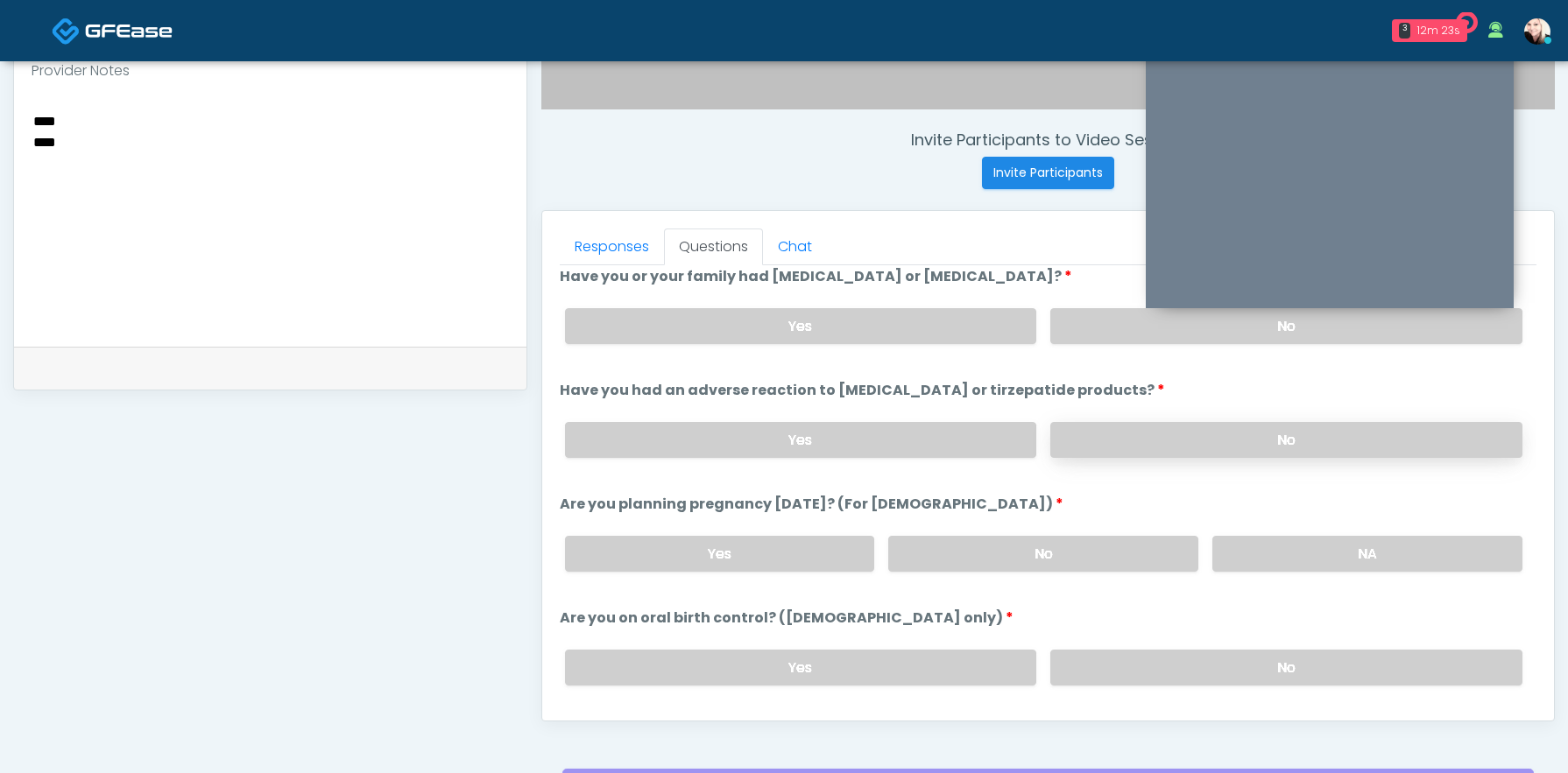
scroll to position [823, 0]
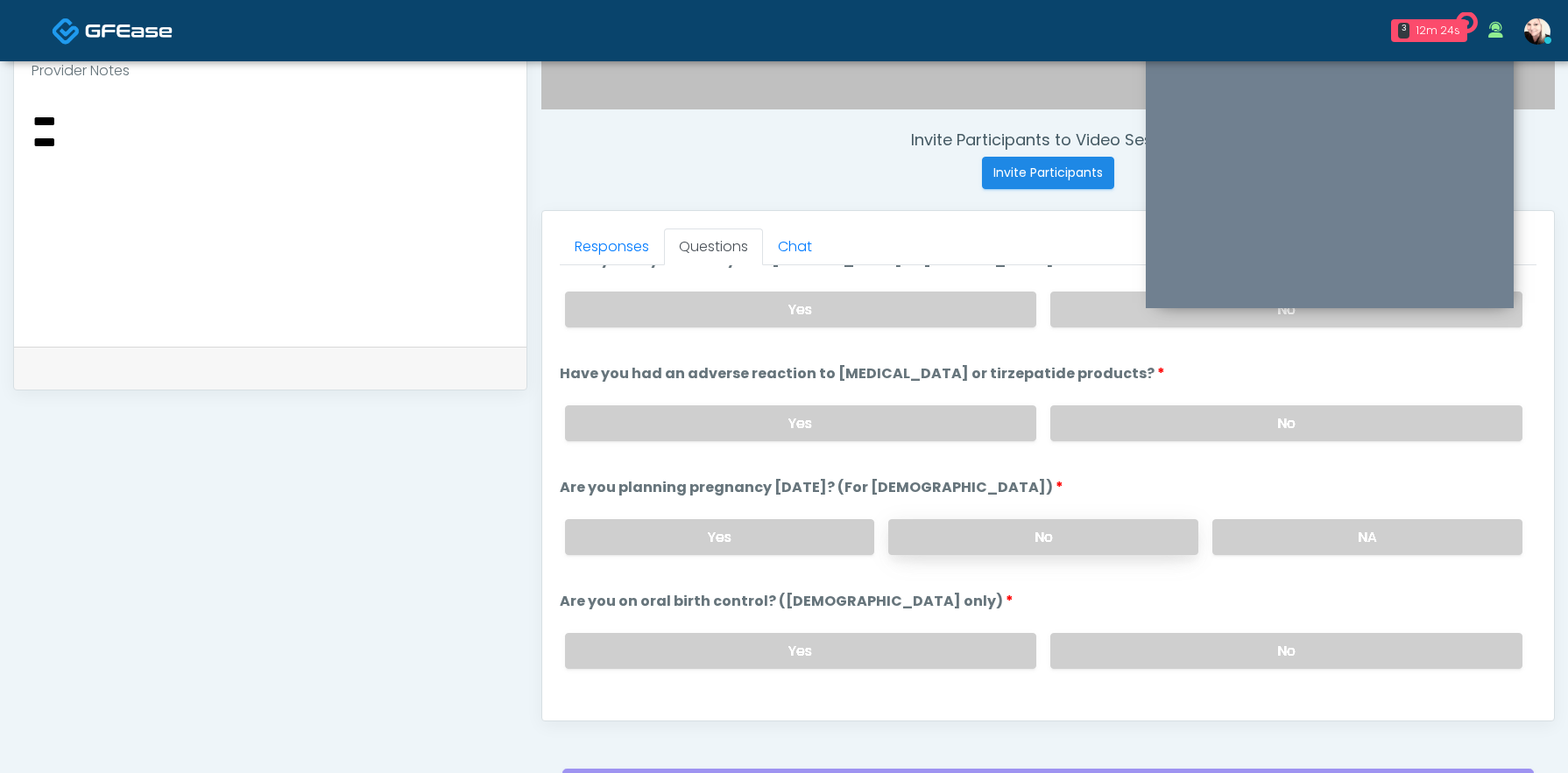
click at [1149, 533] on label "No" at bounding box center [1044, 537] width 310 height 35
click at [1212, 647] on label "No" at bounding box center [1286, 651] width 472 height 35
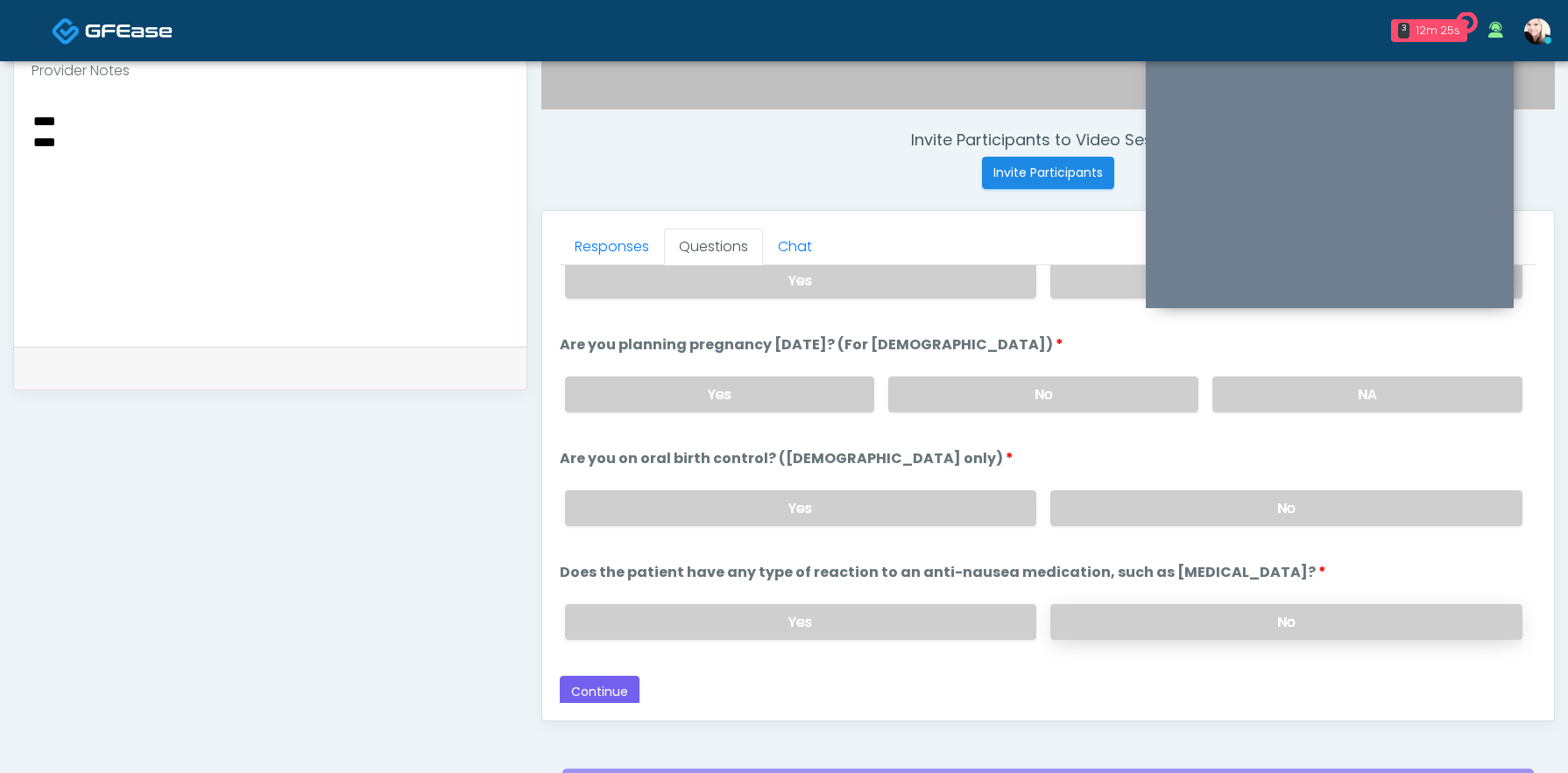
click at [1193, 631] on label "No" at bounding box center [1286, 622] width 472 height 35
click at [596, 691] on button "Continue" at bounding box center [600, 692] width 80 height 33
drag, startPoint x: 96, startPoint y: 143, endPoint x: 0, endPoint y: 91, distance: 109.2
click at [0, 92] on div "**********" at bounding box center [784, 175] width 1568 height 1458
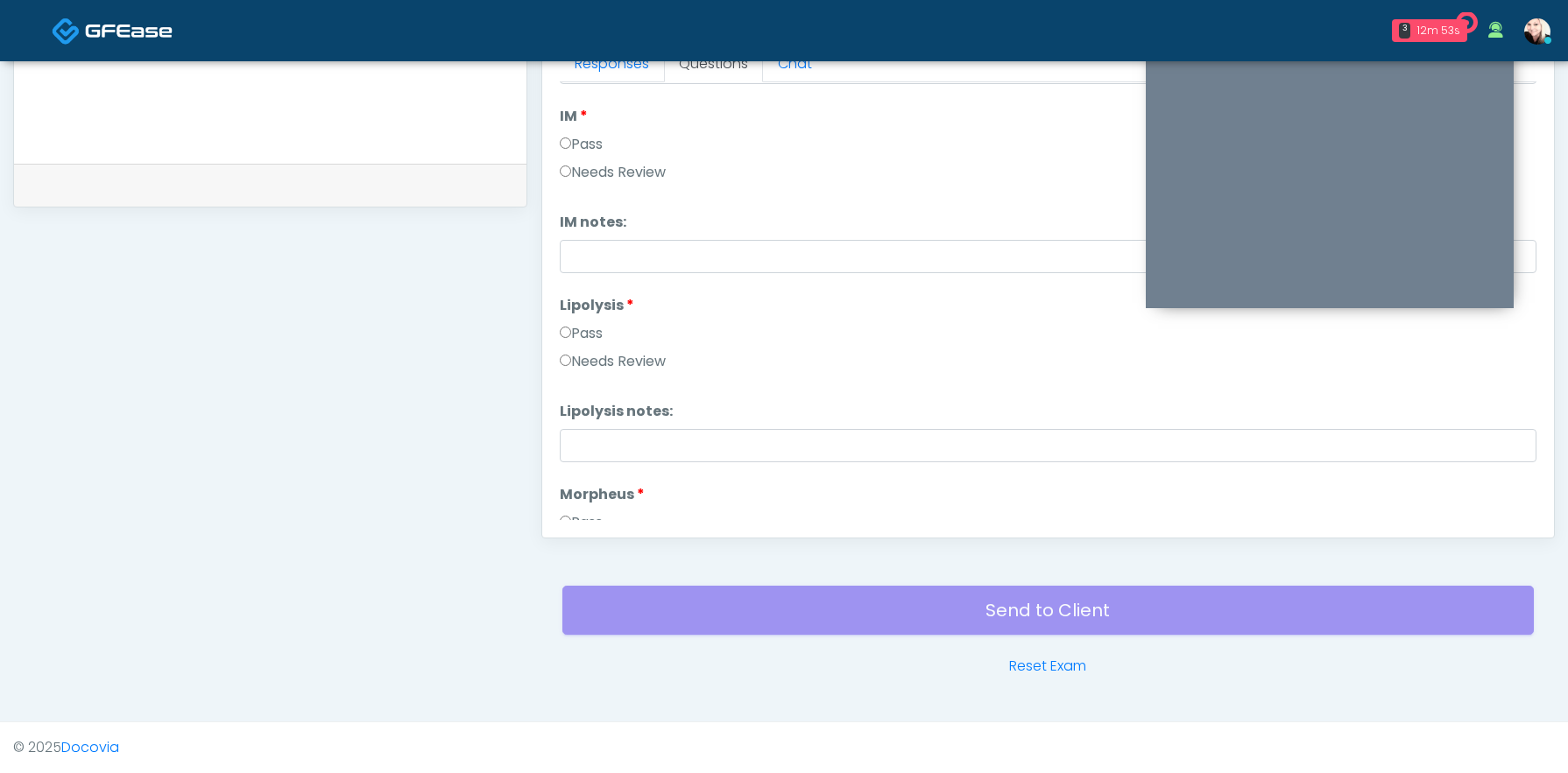
scroll to position [0, 0]
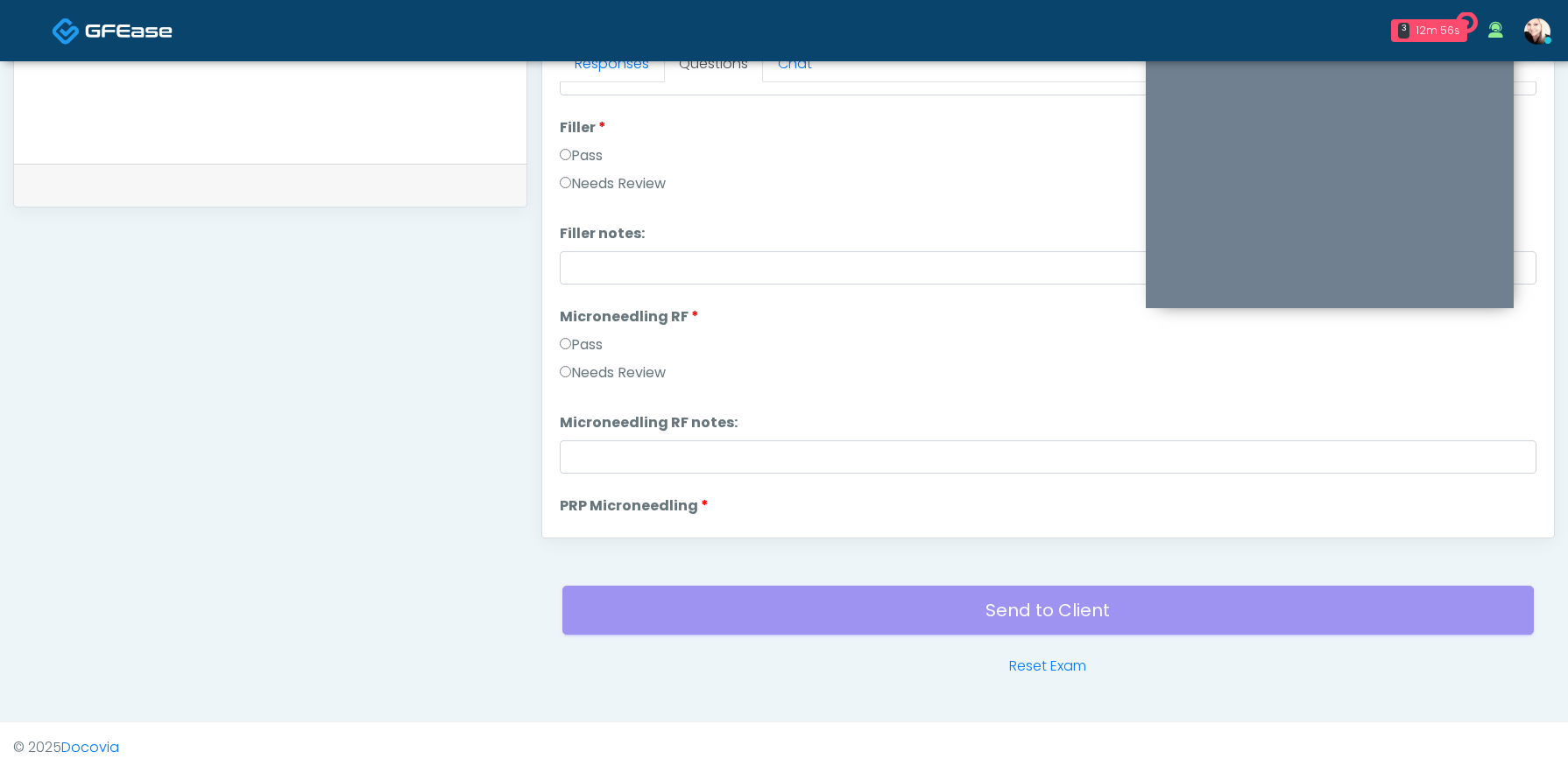
click at [570, 349] on label "Pass" at bounding box center [581, 345] width 43 height 21
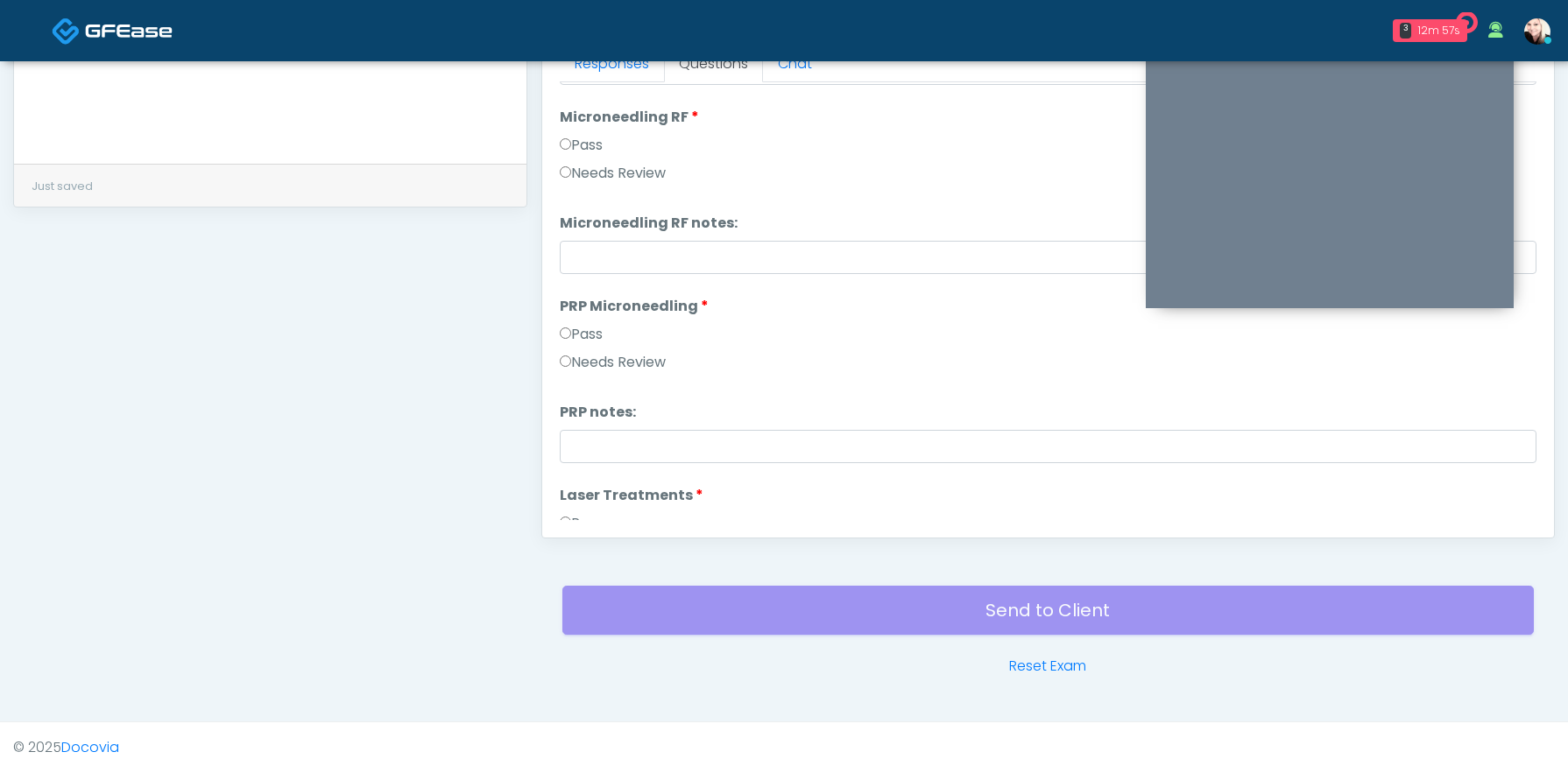
click at [570, 335] on label "Pass" at bounding box center [581, 334] width 43 height 21
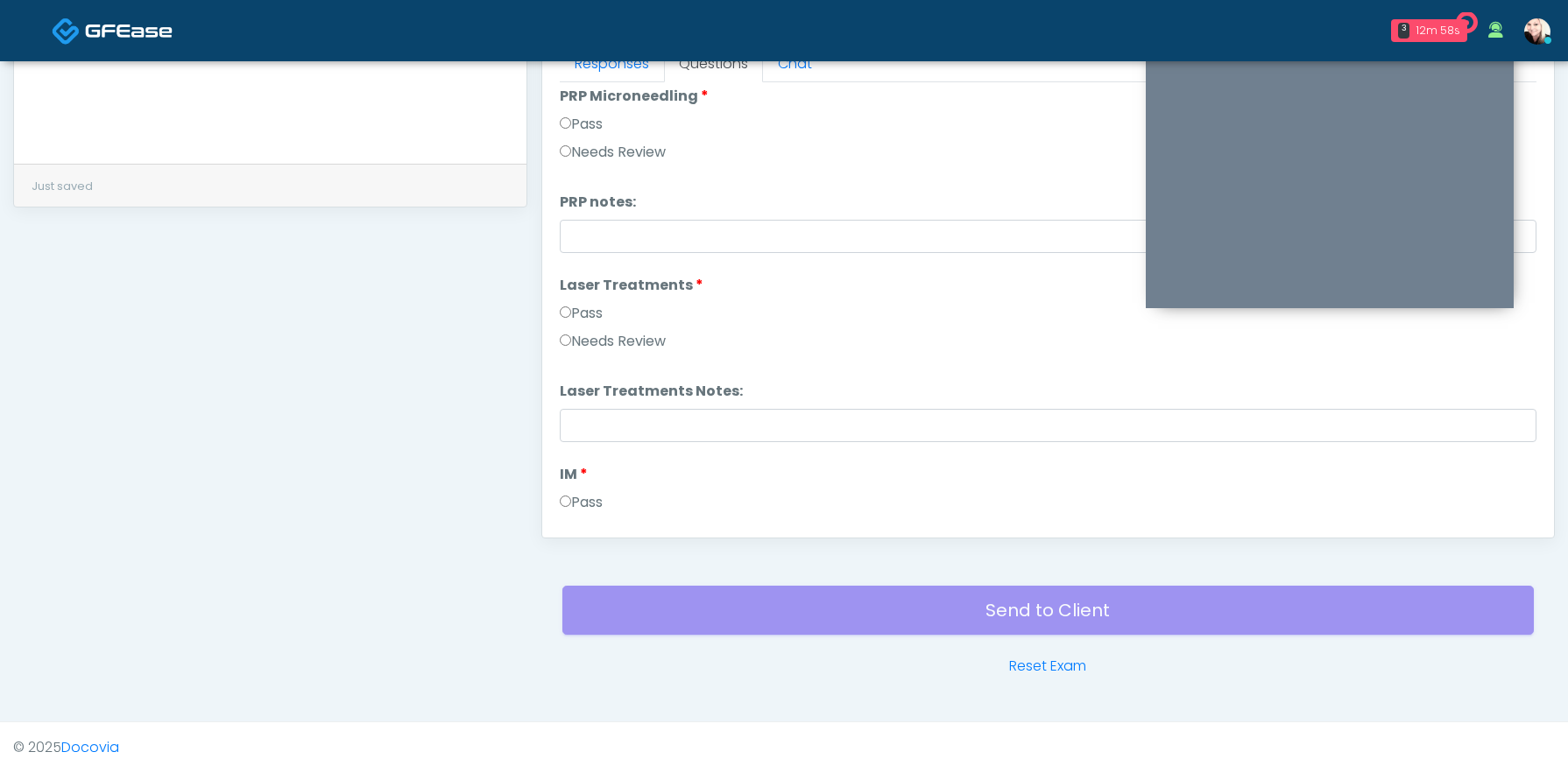
click at [568, 321] on label "Pass" at bounding box center [581, 314] width 43 height 21
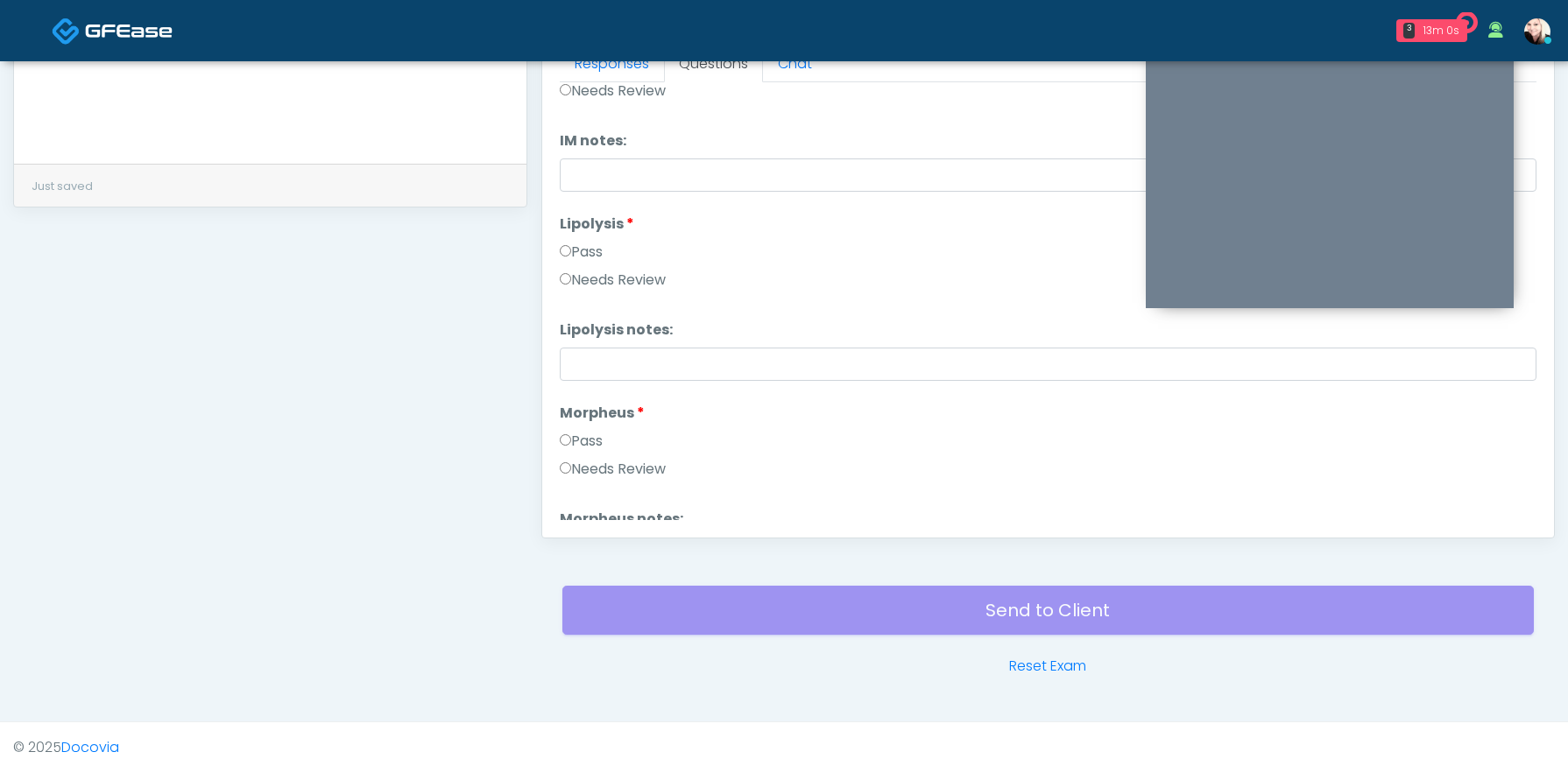
click at [576, 255] on label "Pass" at bounding box center [581, 253] width 43 height 21
click at [577, 243] on li "Morpheus Morpheus Pass Needs Review" at bounding box center [1047, 259] width 976 height 84
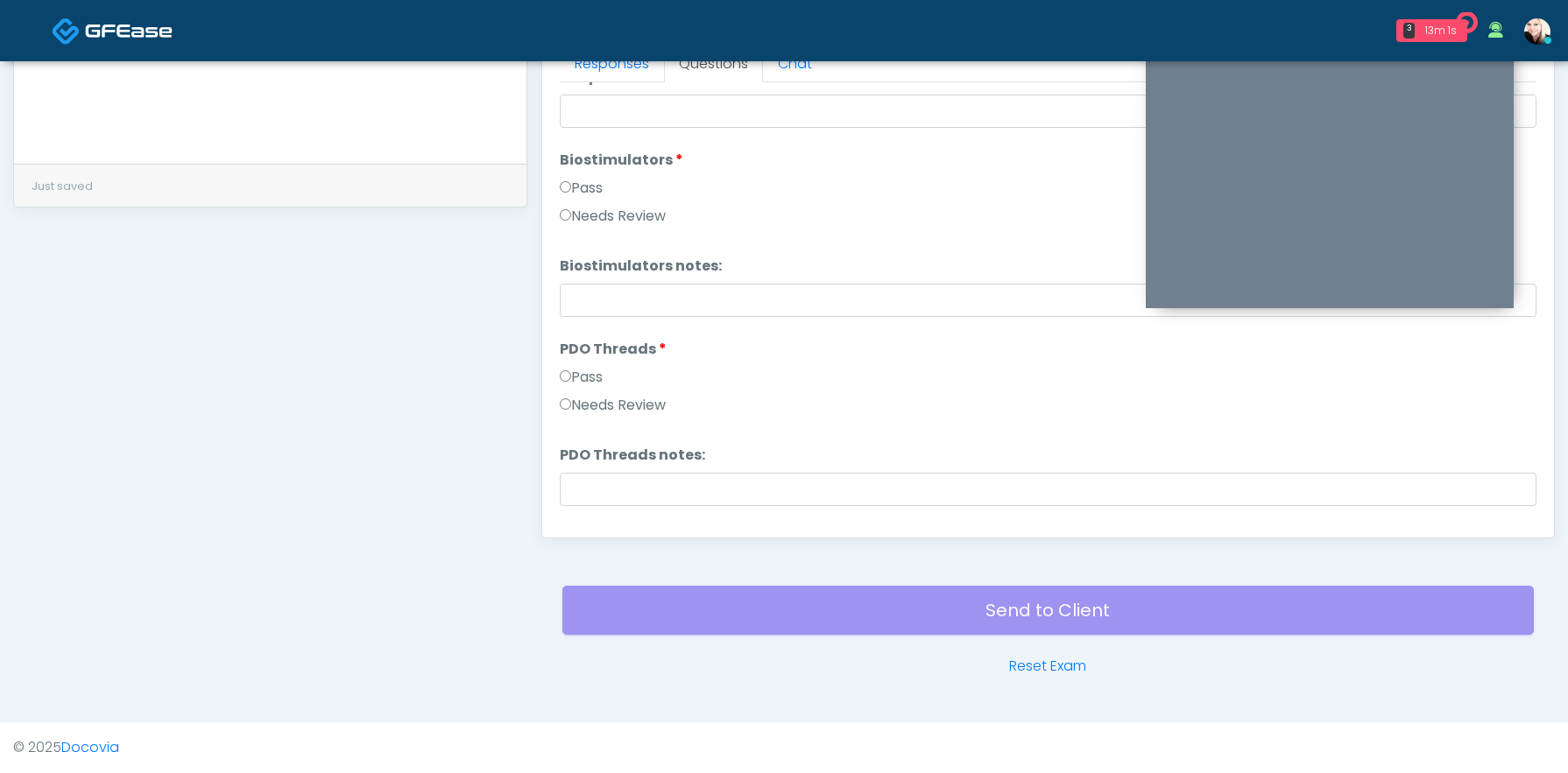
scroll to position [1490, 0]
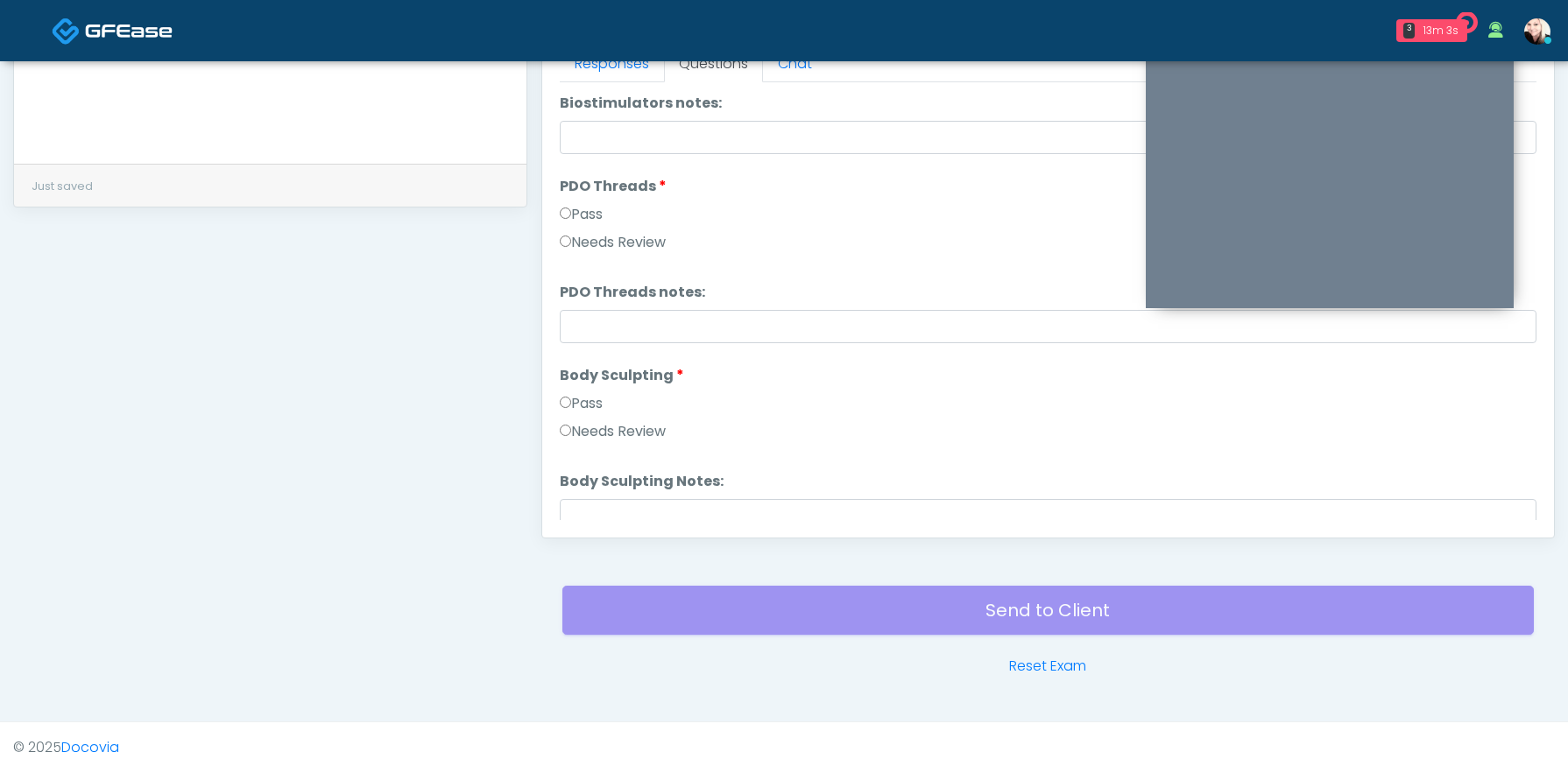
click at [563, 225] on div "Pass" at bounding box center [1047, 218] width 976 height 28
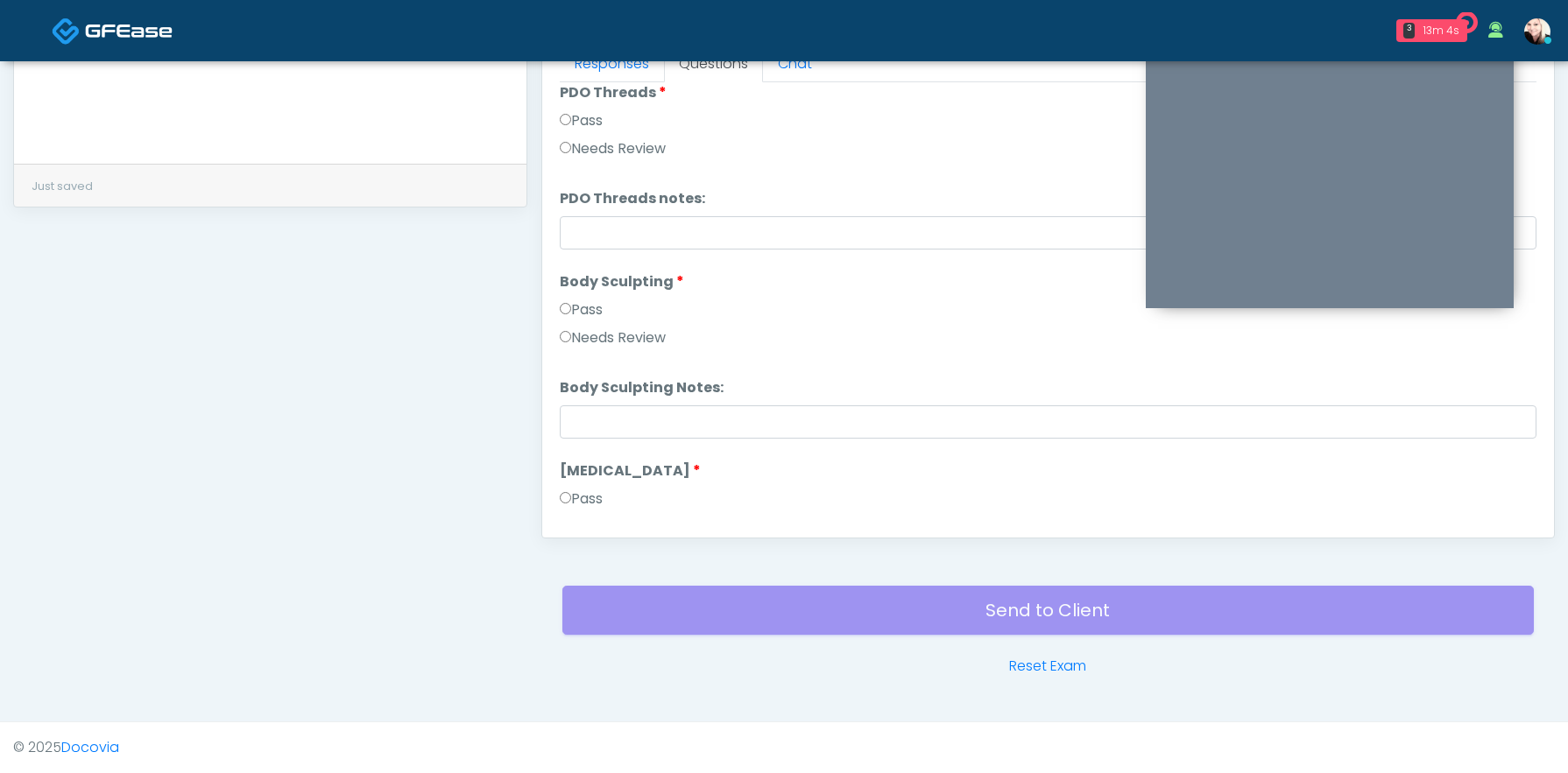
scroll to position [1718, 0]
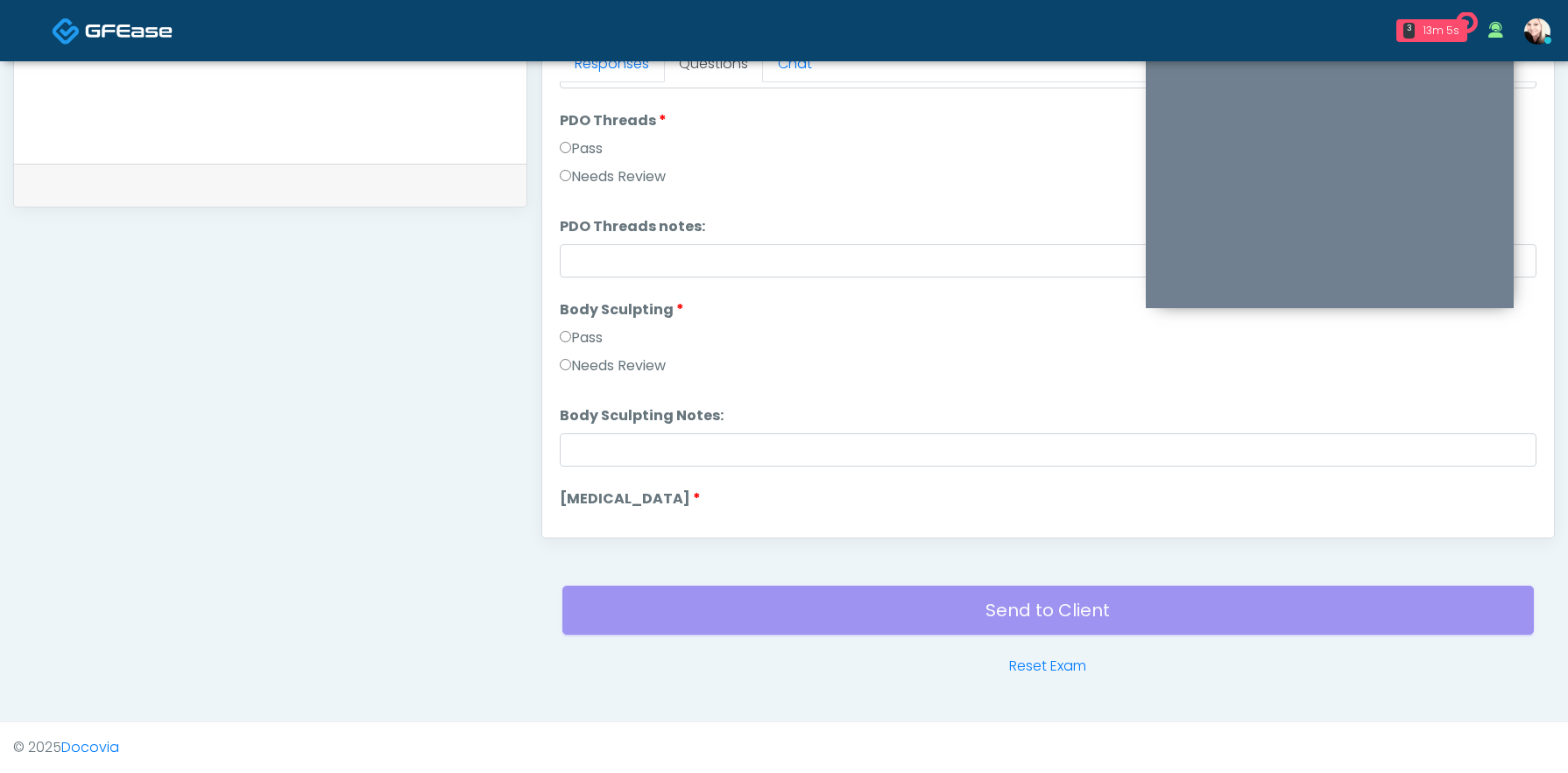
click at [573, 141] on label "Pass" at bounding box center [581, 149] width 43 height 21
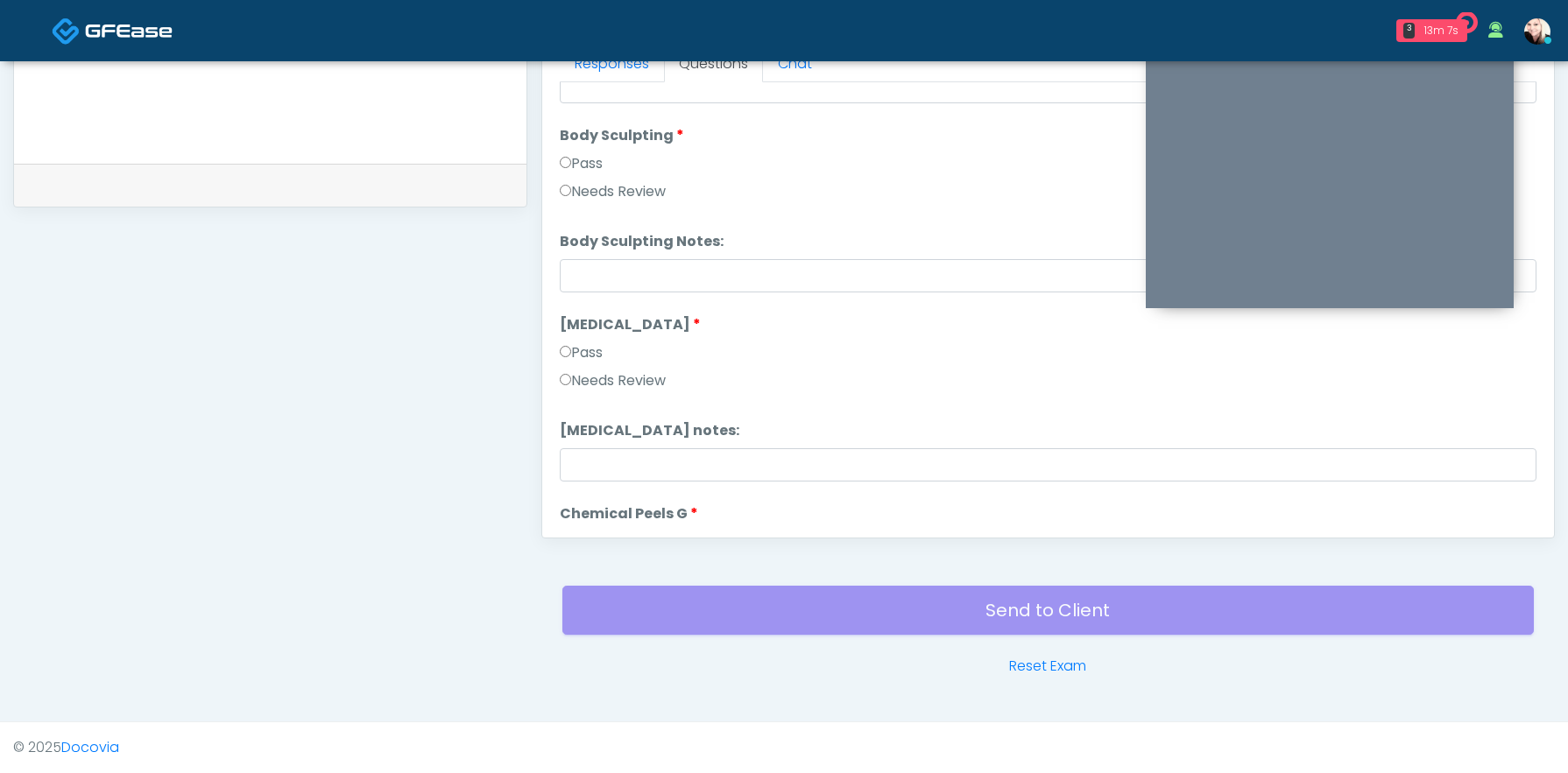
click at [570, 352] on label "Pass" at bounding box center [581, 353] width 43 height 21
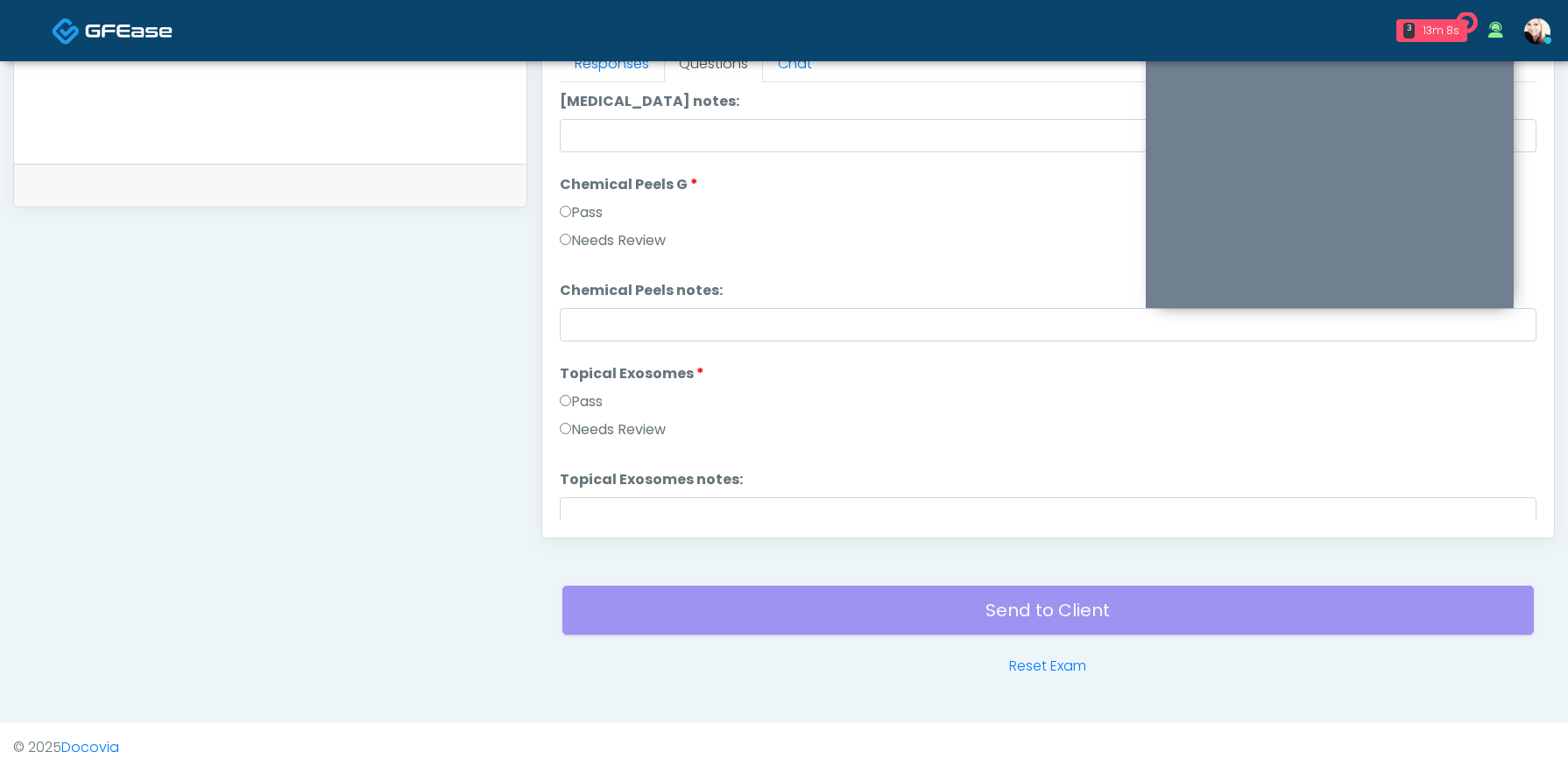
click at [564, 407] on label "Pass" at bounding box center [581, 402] width 43 height 21
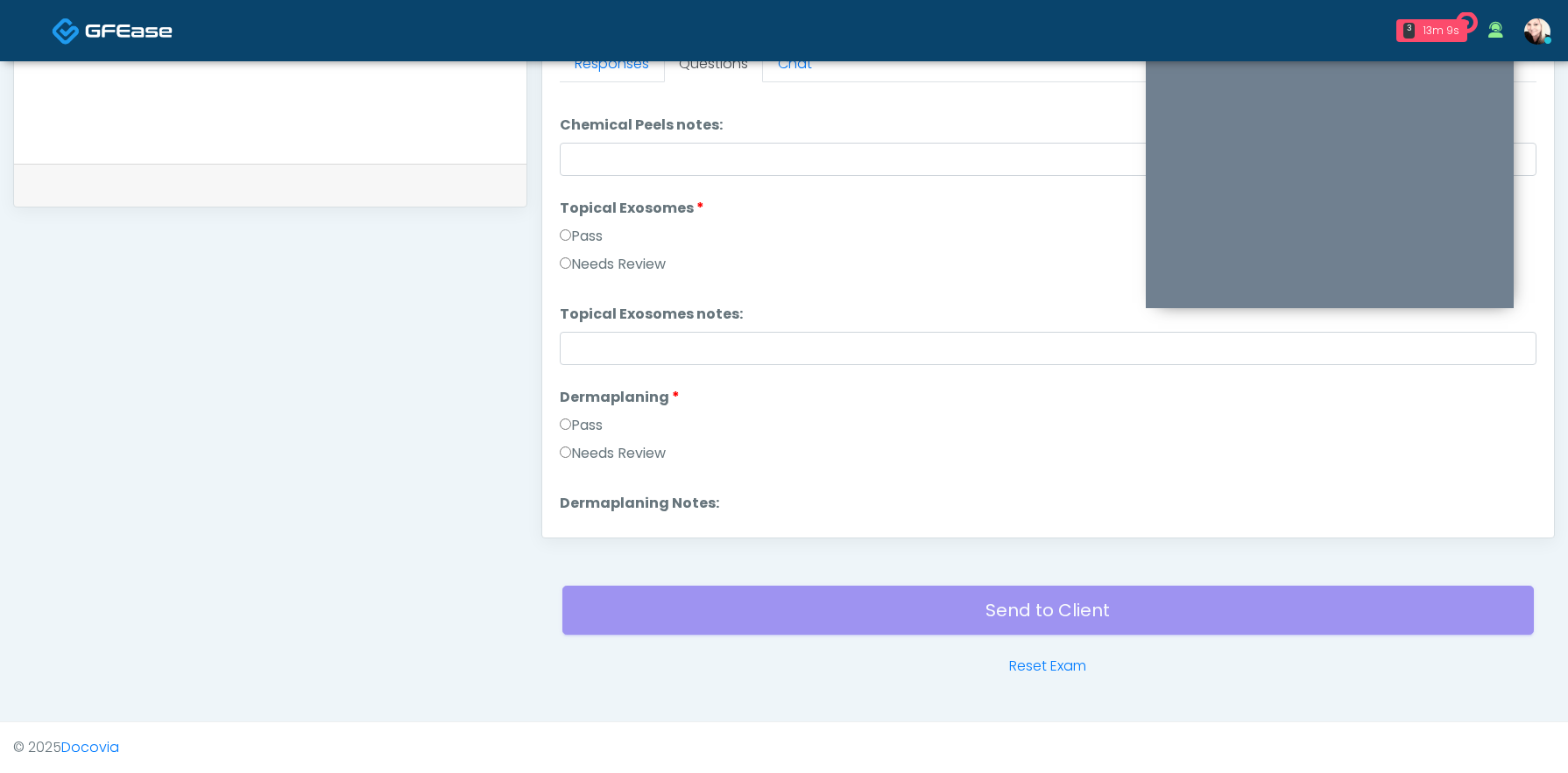
click at [567, 441] on div "Pass" at bounding box center [1047, 429] width 976 height 28
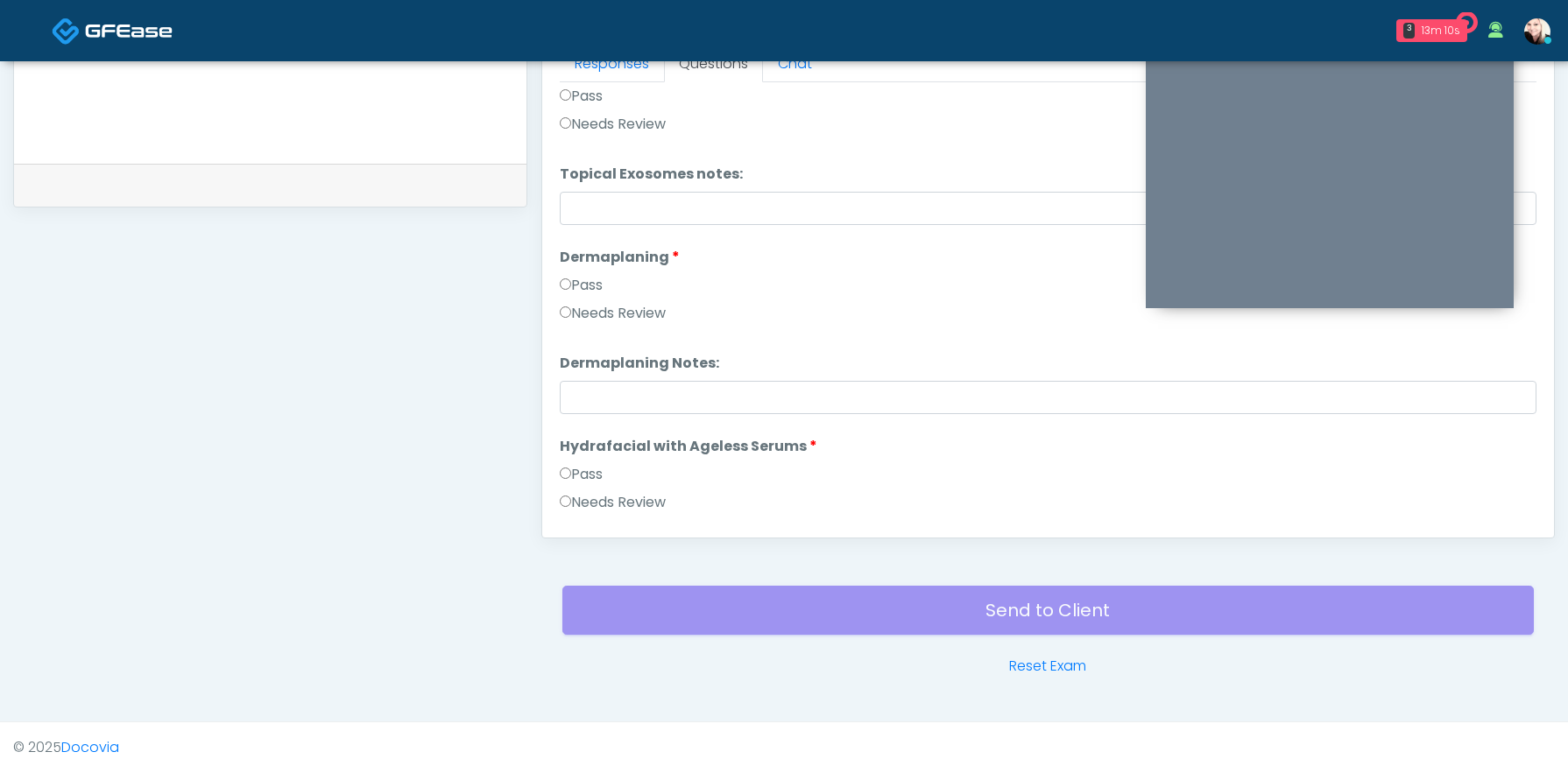
scroll to position [2530, 0]
click at [567, 478] on label "Pass" at bounding box center [581, 472] width 43 height 21
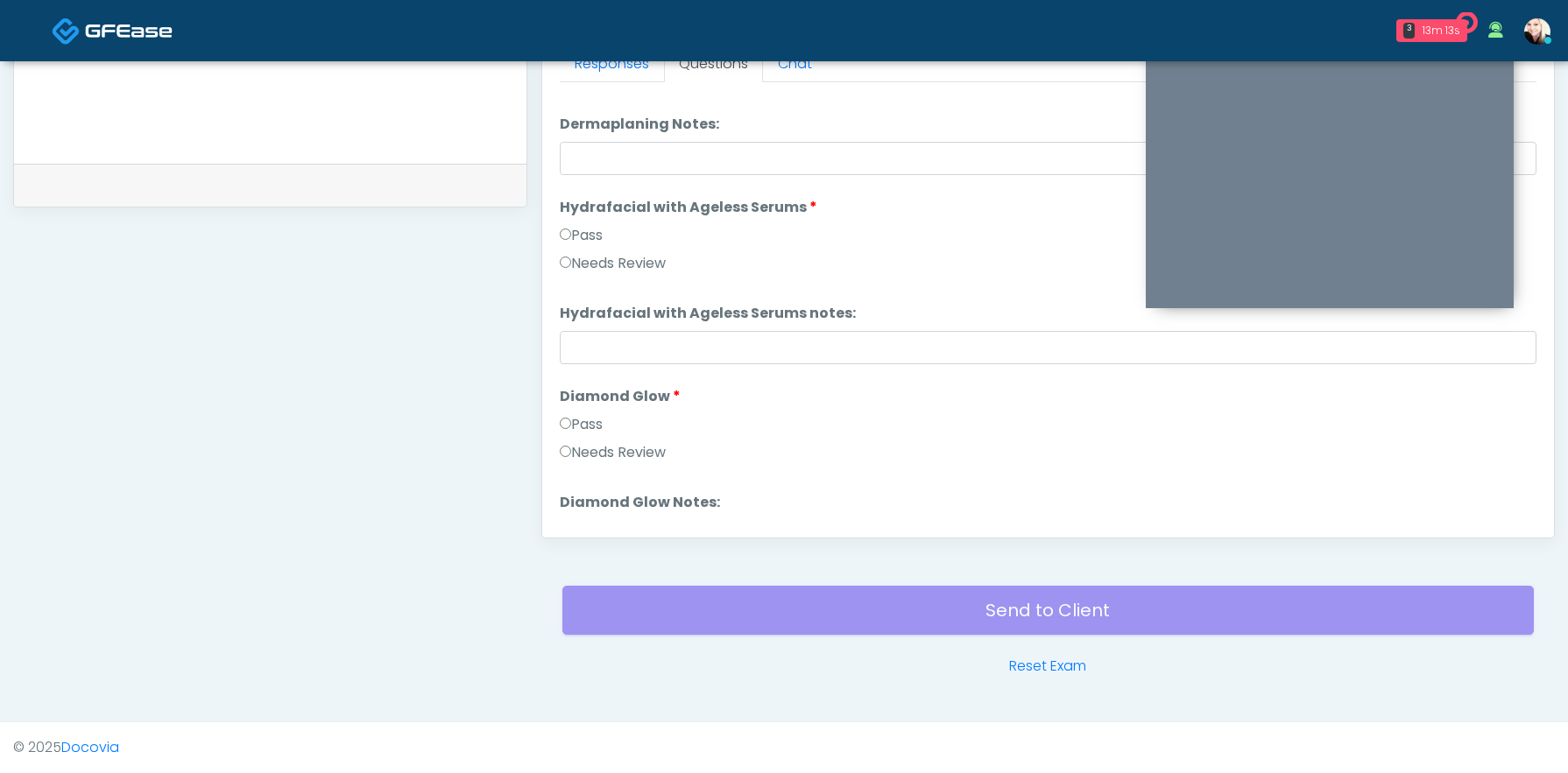
click at [571, 420] on label "Pass" at bounding box center [581, 425] width 43 height 21
click at [571, 422] on label "Pass" at bounding box center [581, 423] width 43 height 21
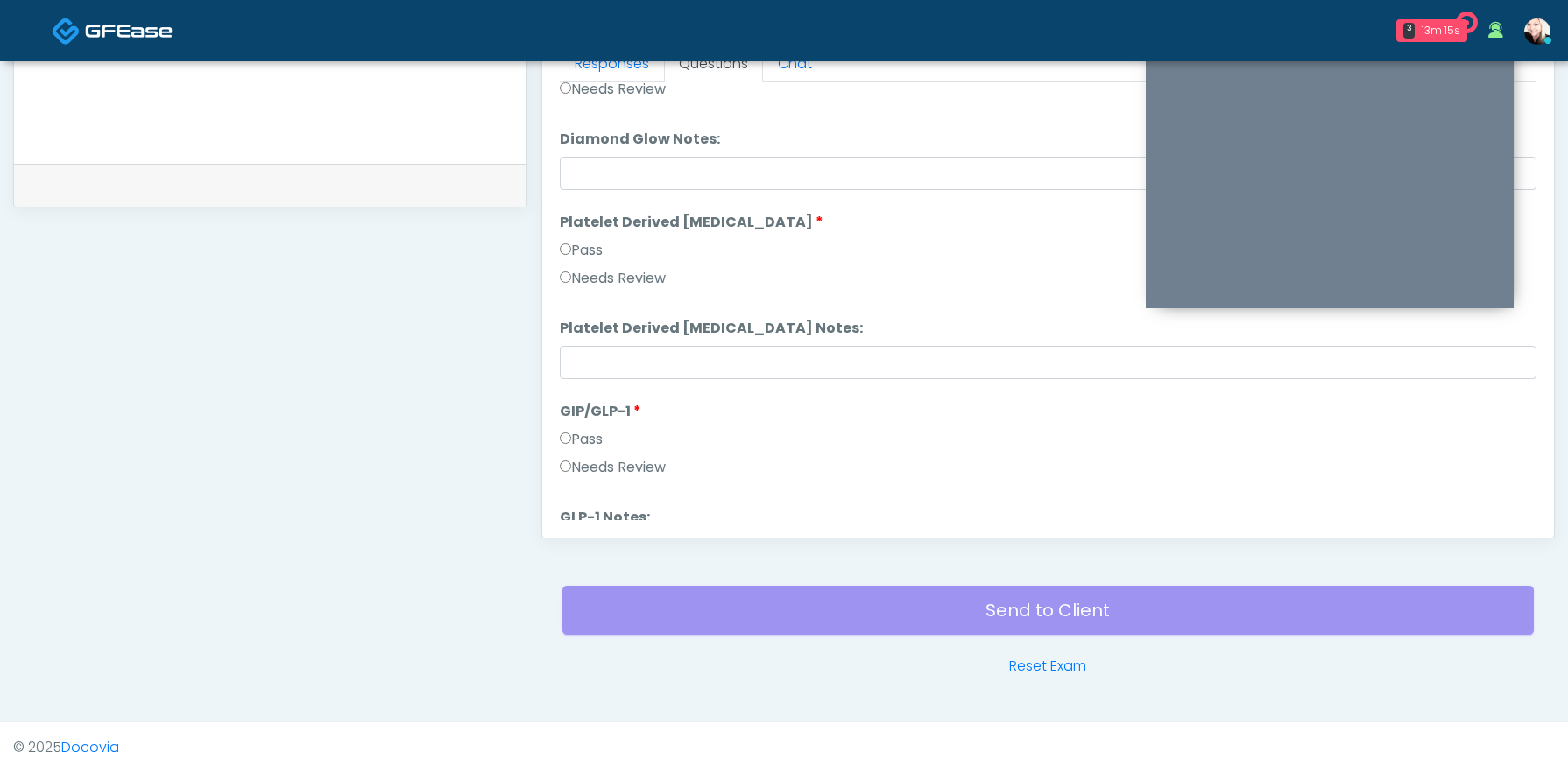
scroll to position [3130, 0]
click at [566, 449] on label "Pass" at bounding box center [581, 439] width 43 height 21
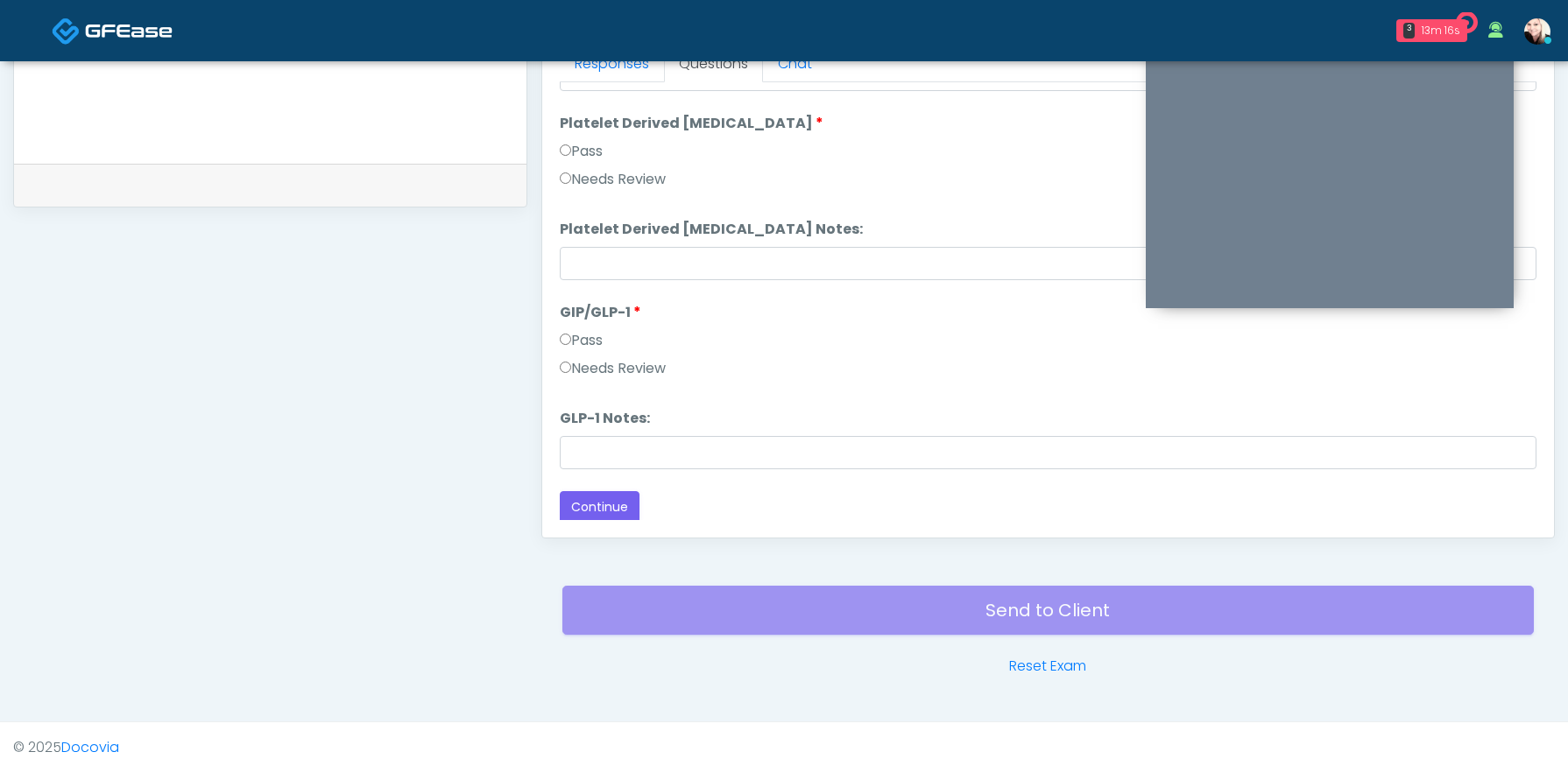
scroll to position [3231, 0]
drag, startPoint x: 589, startPoint y: 520, endPoint x: 589, endPoint y: 510, distance: 10.0
click at [589, 518] on div "Responses Questions Chat Good Faith Exam Script Good Faith Exam Script INTRODUC…" at bounding box center [1047, 283] width 1012 height 510
click at [589, 510] on button "Continue" at bounding box center [600, 504] width 80 height 33
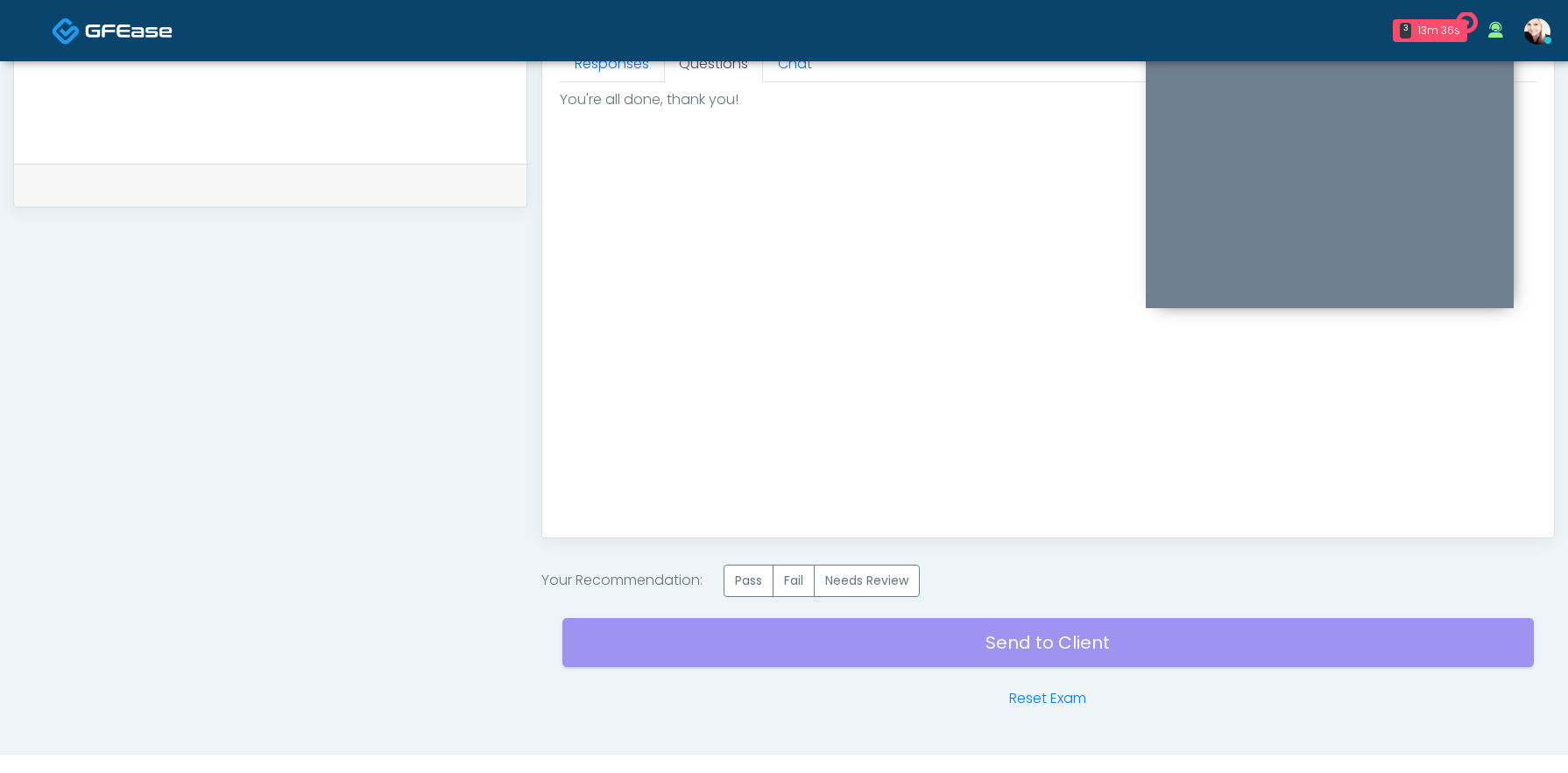
click at [749, 563] on div "Invite Participants to Video Session Invite Participants Responses Questions Ch…" at bounding box center [1041, 25] width 1028 height 1368
click at [749, 590] on label "Pass" at bounding box center [749, 581] width 50 height 33
click at [1047, 640] on div "Send to Client Reset Exam" at bounding box center [1047, 653] width 971 height 112
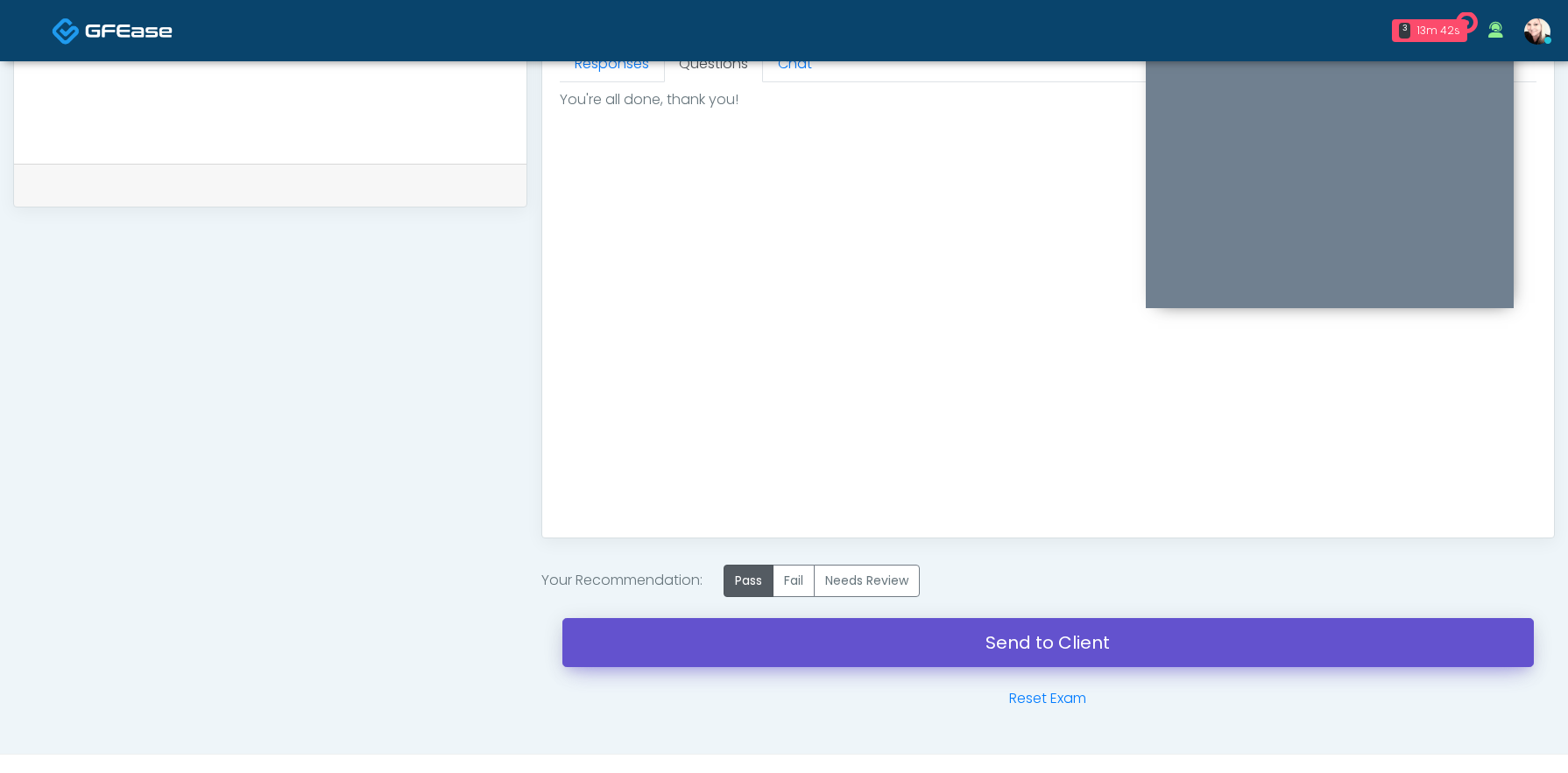
click at [1023, 653] on link "Send to Client" at bounding box center [1047, 642] width 971 height 49
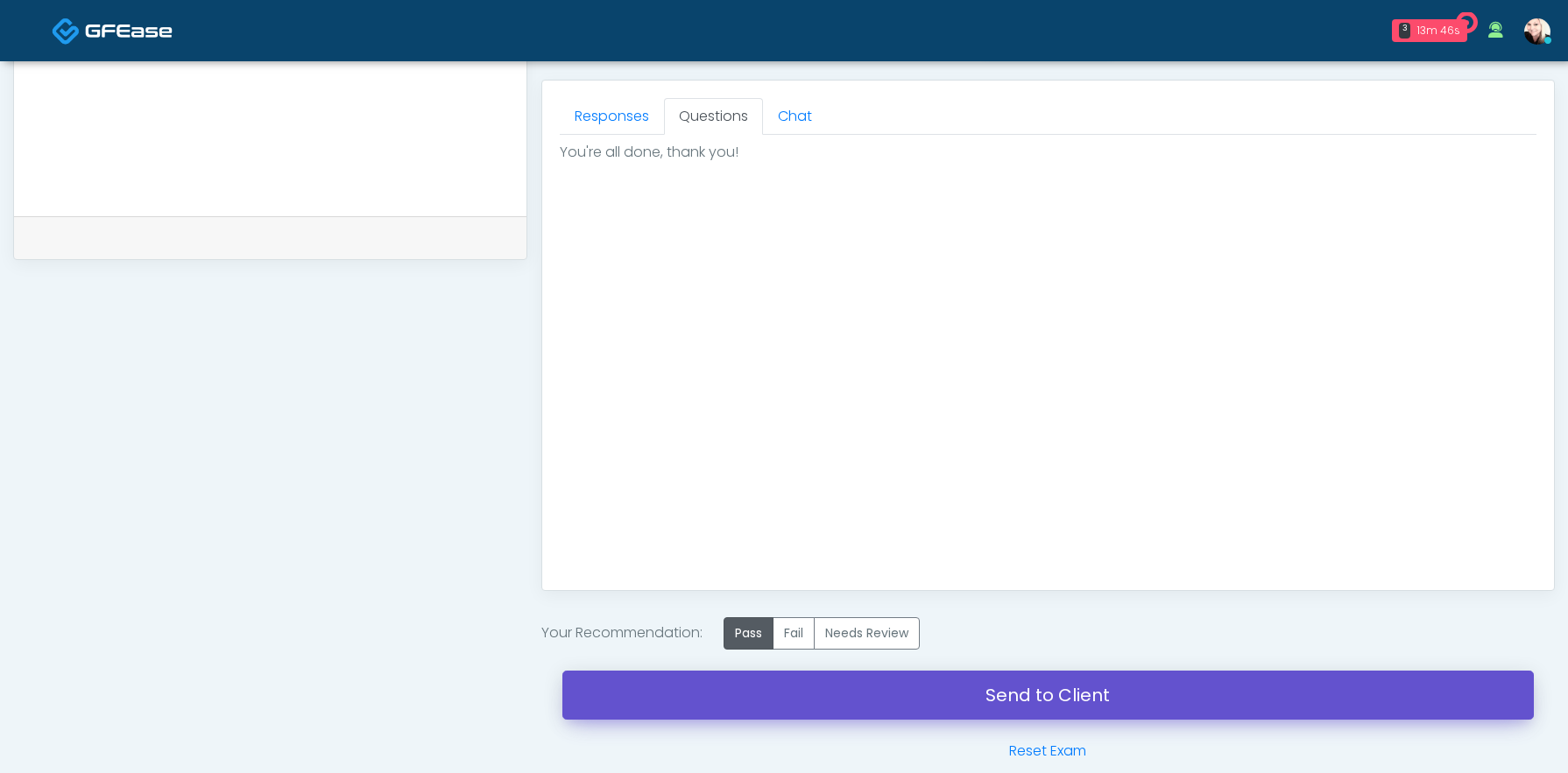
scroll to position [831, 0]
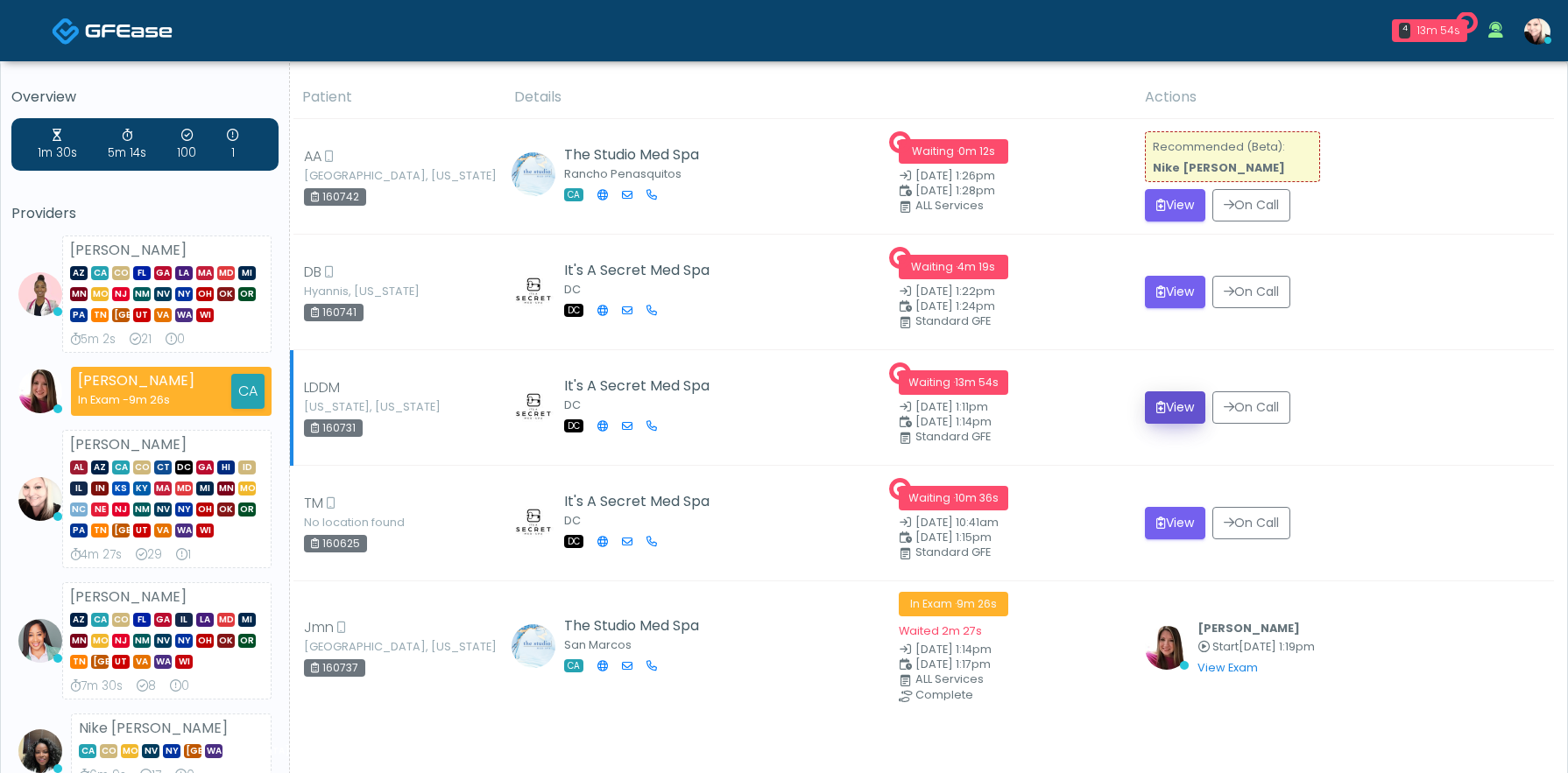
click at [1158, 410] on icon "submit" at bounding box center [1161, 407] width 10 height 12
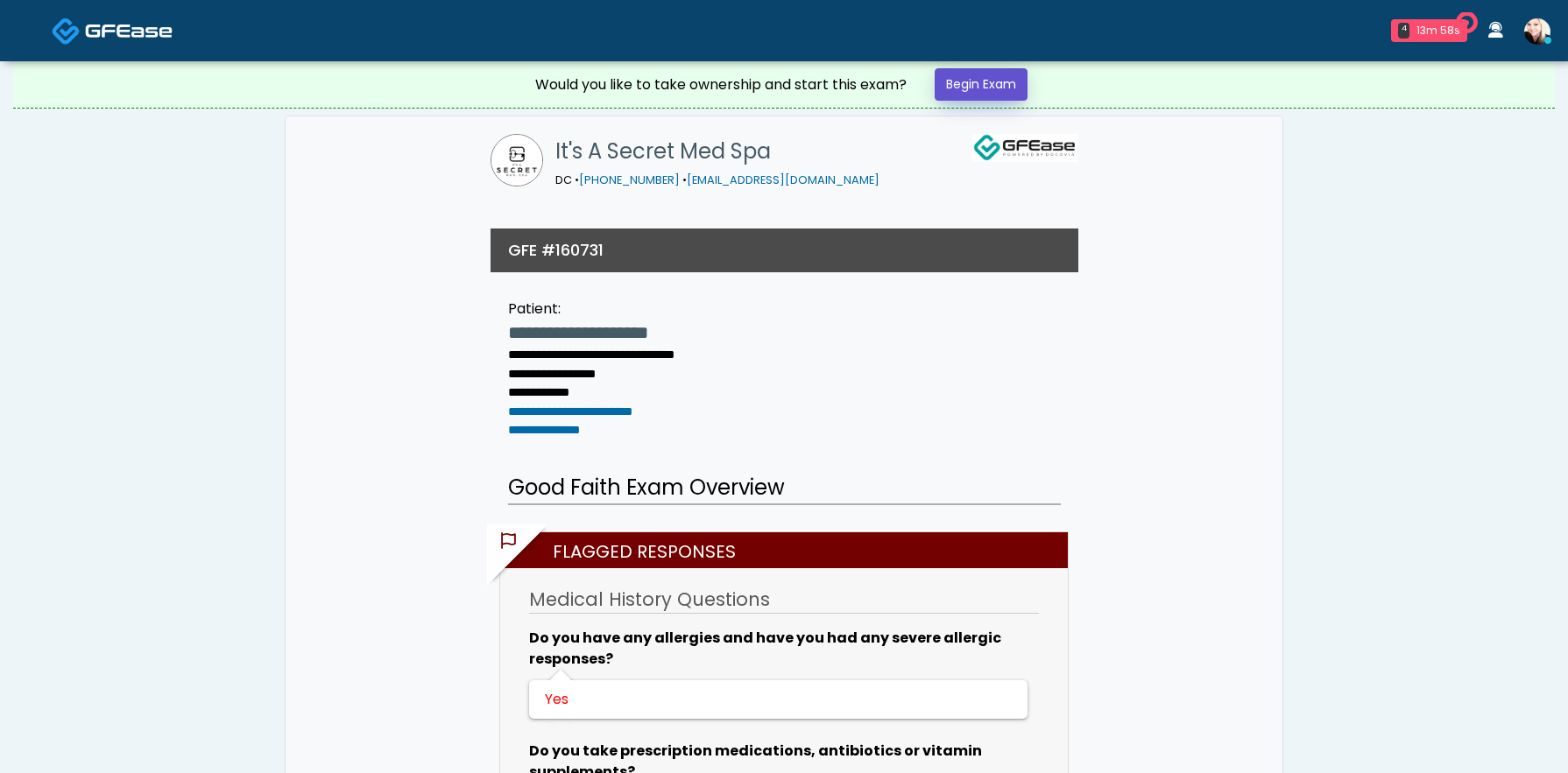
click at [985, 70] on link "Begin Exam" at bounding box center [981, 84] width 93 height 33
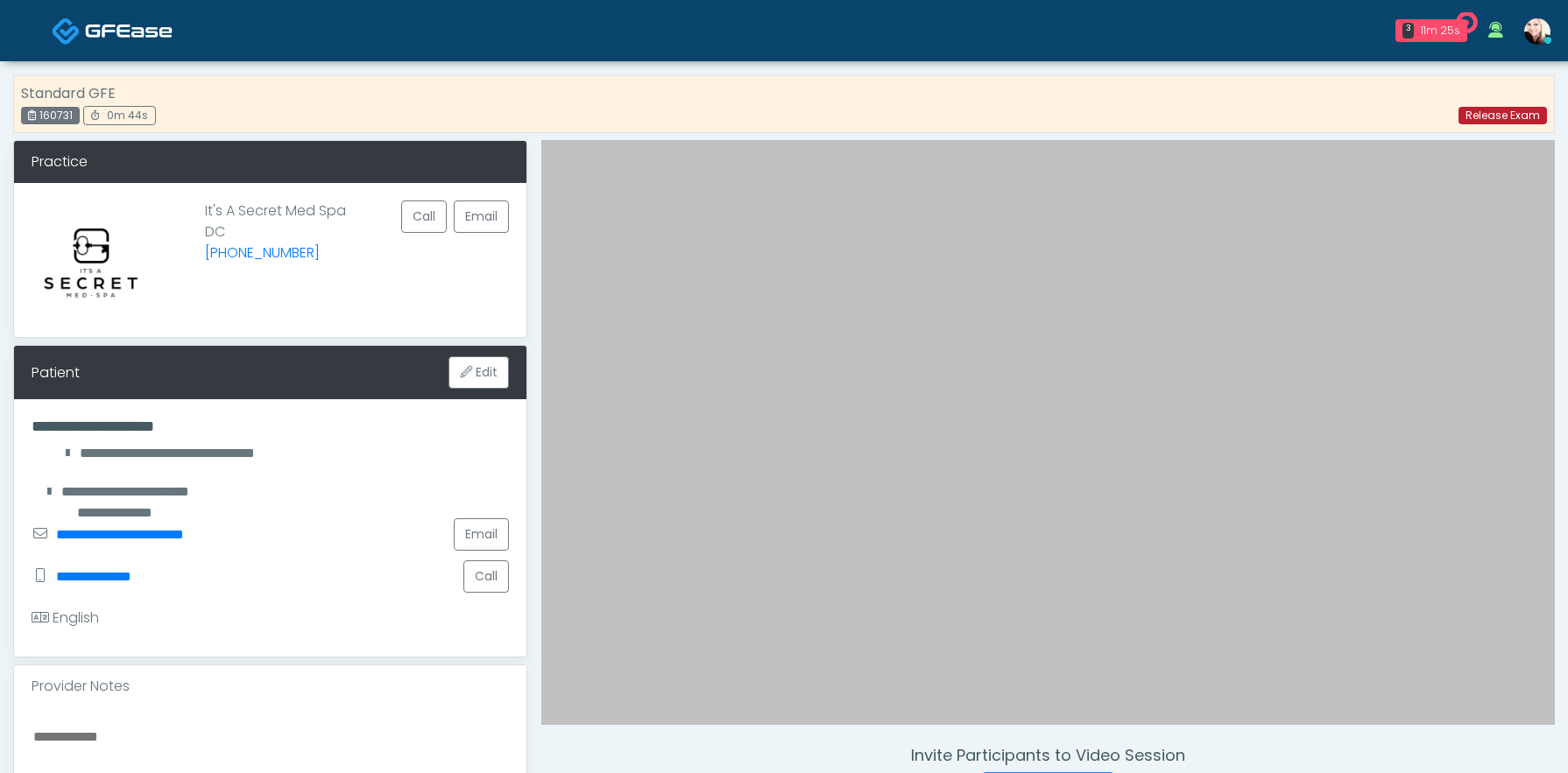
click at [1513, 108] on link "Release Exam" at bounding box center [1503, 116] width 89 height 18
